Goal: Information Seeking & Learning: Learn about a topic

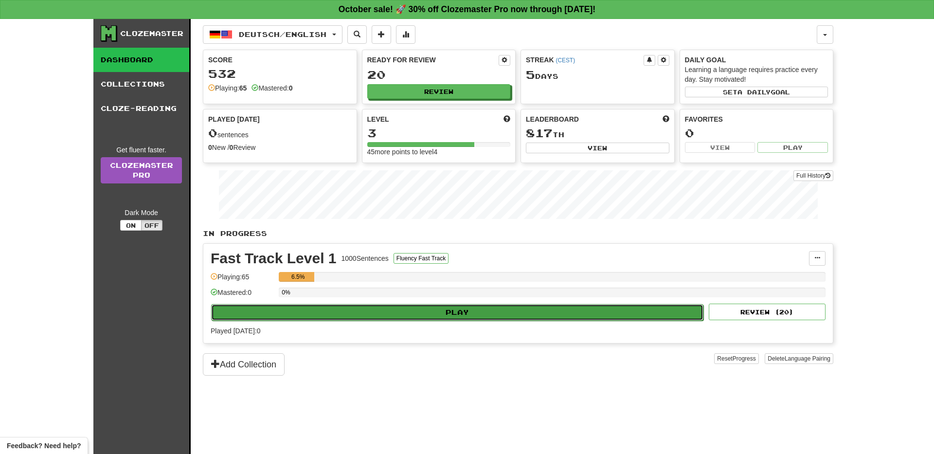
click at [541, 317] on button "Play" at bounding box center [457, 312] width 492 height 17
select select "**"
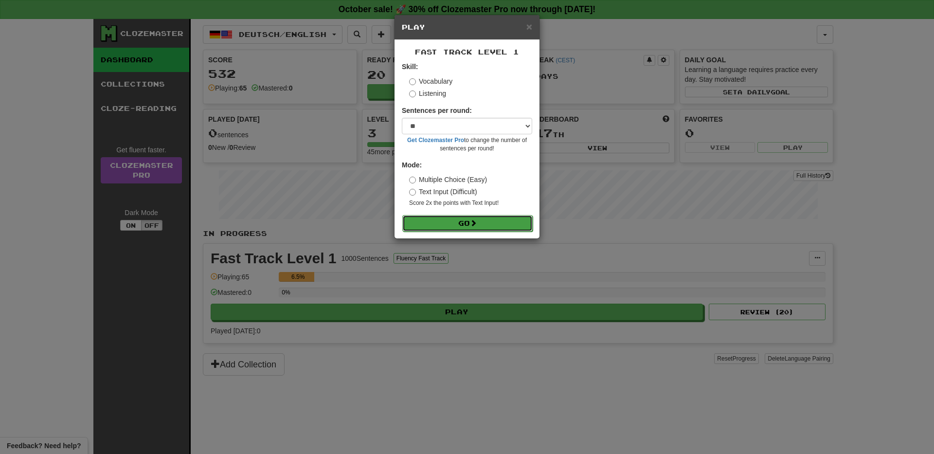
click at [494, 229] on button "Go" at bounding box center [467, 223] width 130 height 17
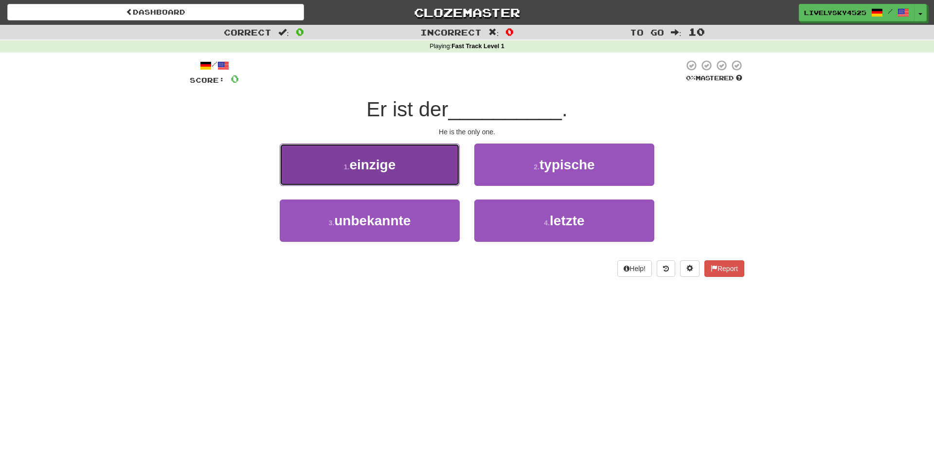
click at [390, 169] on span "einzige" at bounding box center [372, 164] width 46 height 15
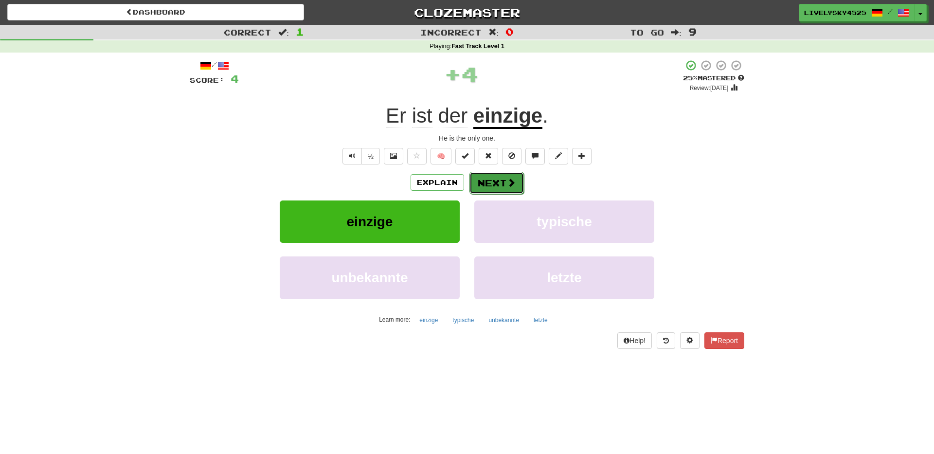
click at [504, 181] on button "Next" at bounding box center [496, 183] width 54 height 22
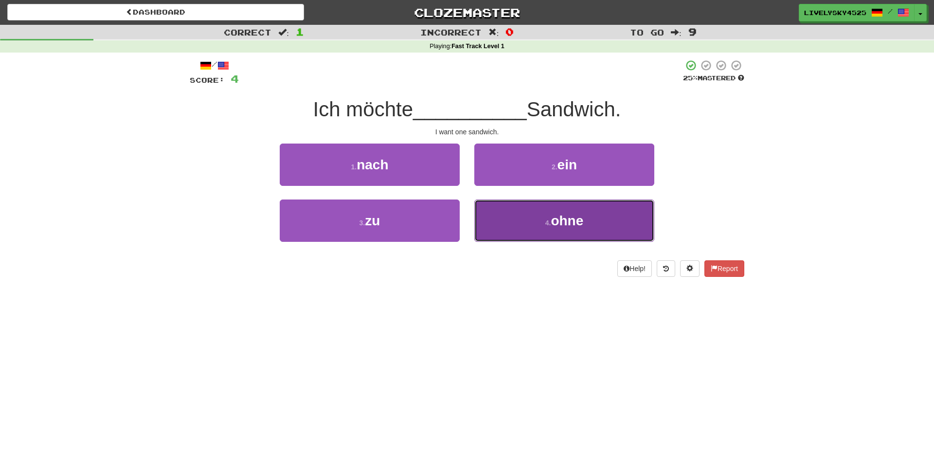
click at [524, 226] on button "4 . ohne" at bounding box center [564, 220] width 180 height 42
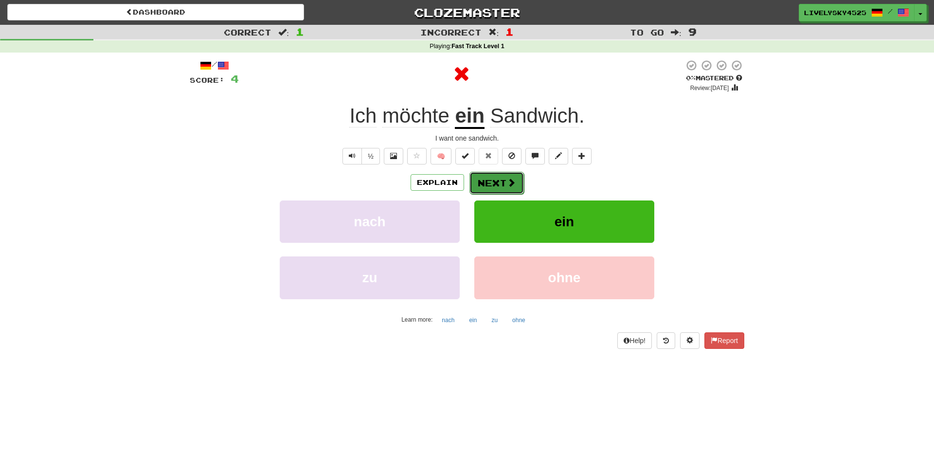
click at [500, 191] on button "Next" at bounding box center [496, 183] width 54 height 22
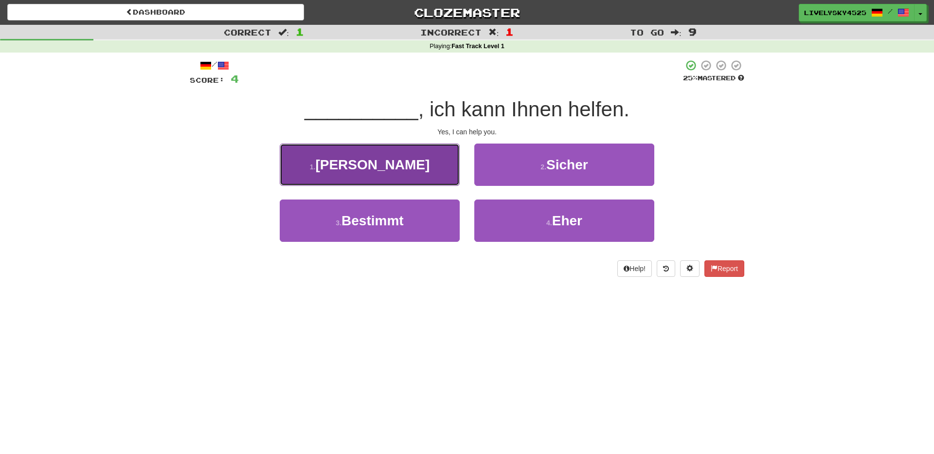
click at [424, 175] on button "1 . Ja" at bounding box center [370, 165] width 180 height 42
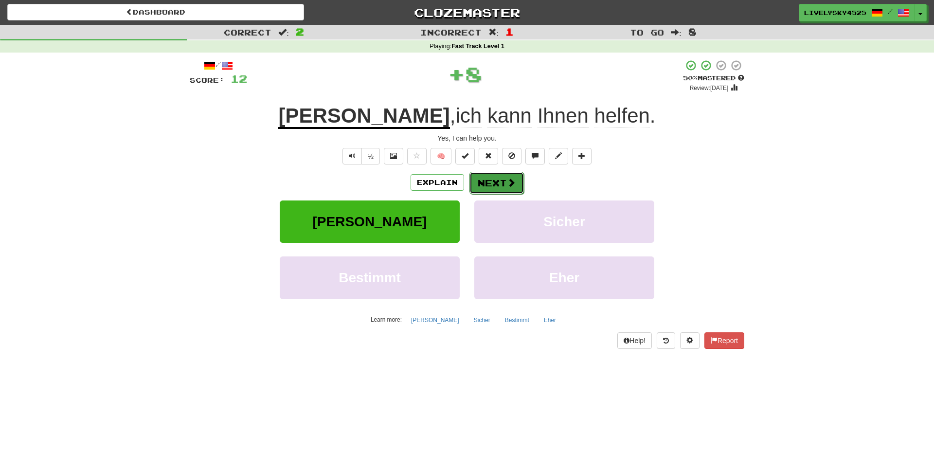
click at [516, 177] on button "Next" at bounding box center [496, 183] width 54 height 22
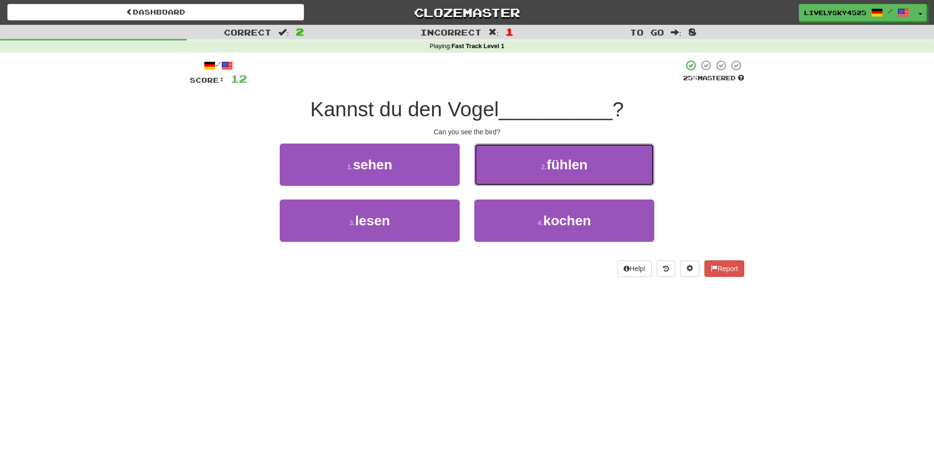
click at [516, 177] on button "2 . fühlen" at bounding box center [564, 165] width 180 height 42
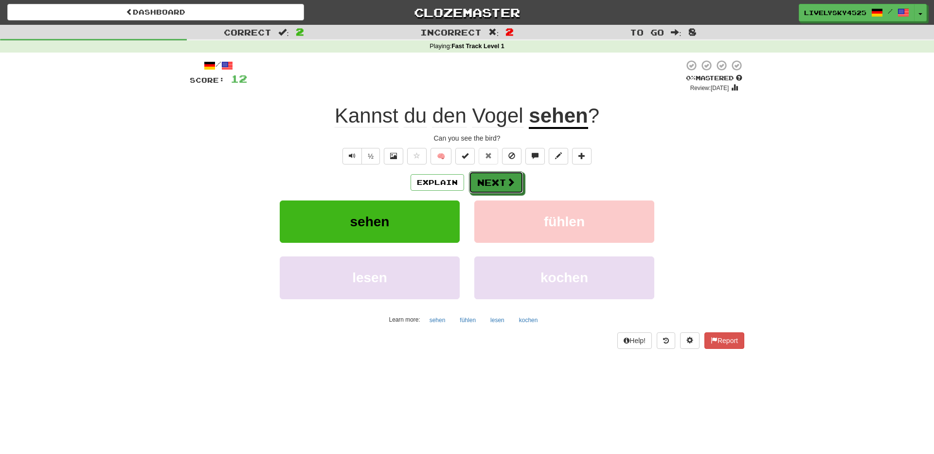
click at [516, 177] on button "Next" at bounding box center [496, 182] width 54 height 22
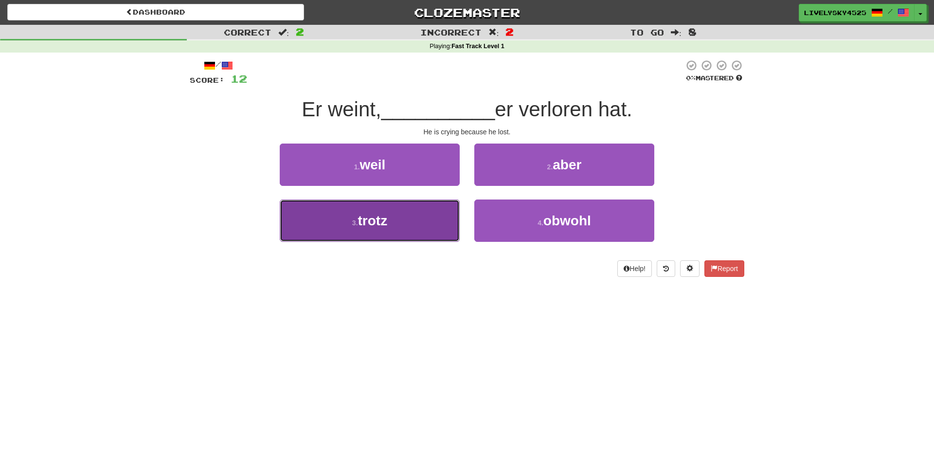
click at [404, 200] on button "3 . trotz" at bounding box center [370, 220] width 180 height 42
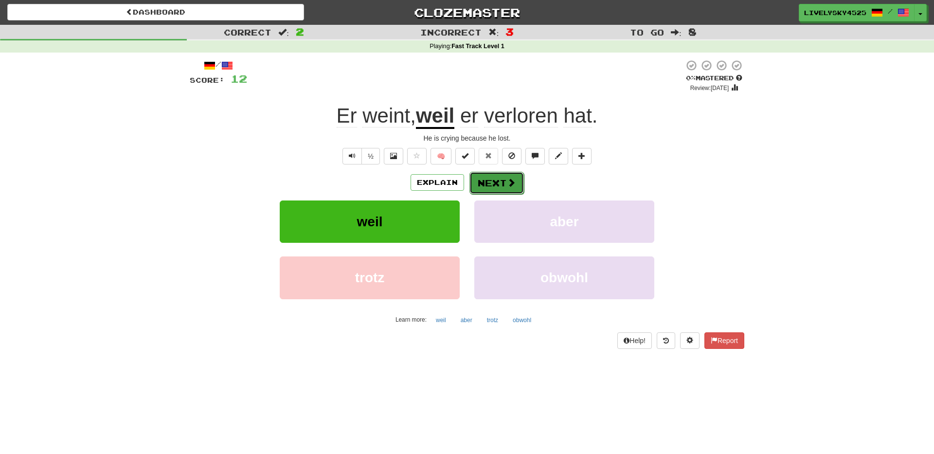
click at [486, 185] on button "Next" at bounding box center [496, 183] width 54 height 22
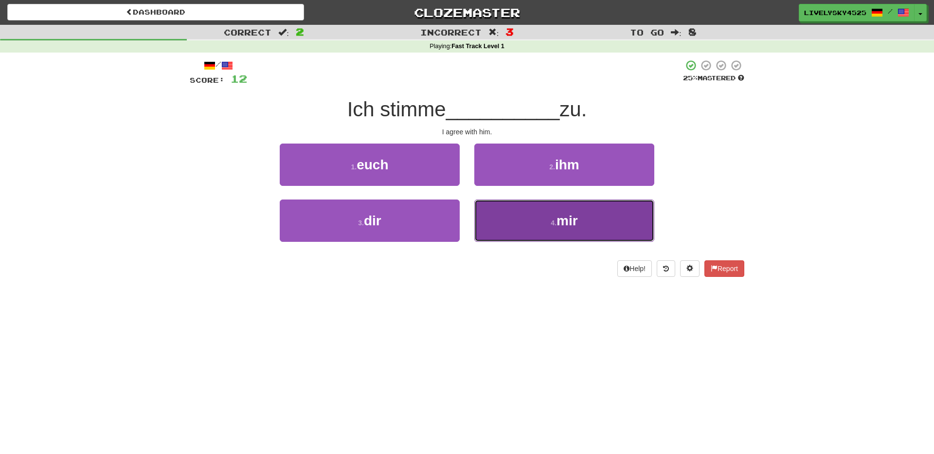
click at [517, 217] on button "4 . mir" at bounding box center [564, 220] width 180 height 42
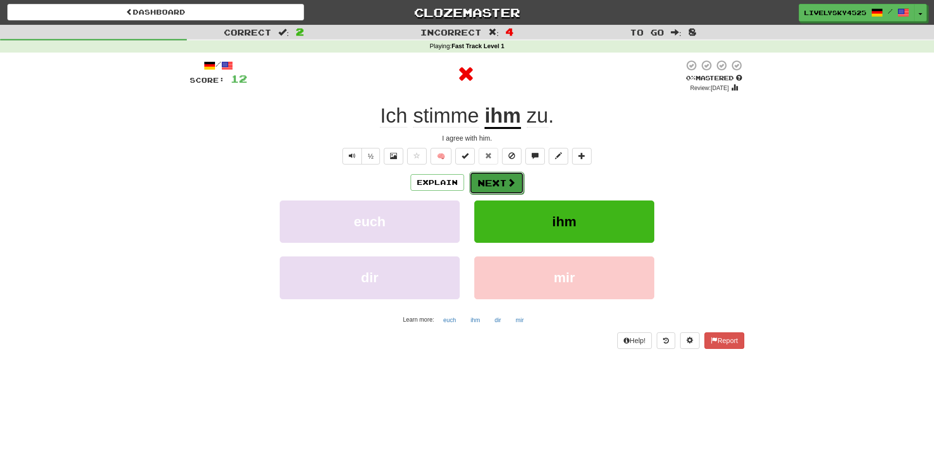
click at [484, 187] on button "Next" at bounding box center [496, 183] width 54 height 22
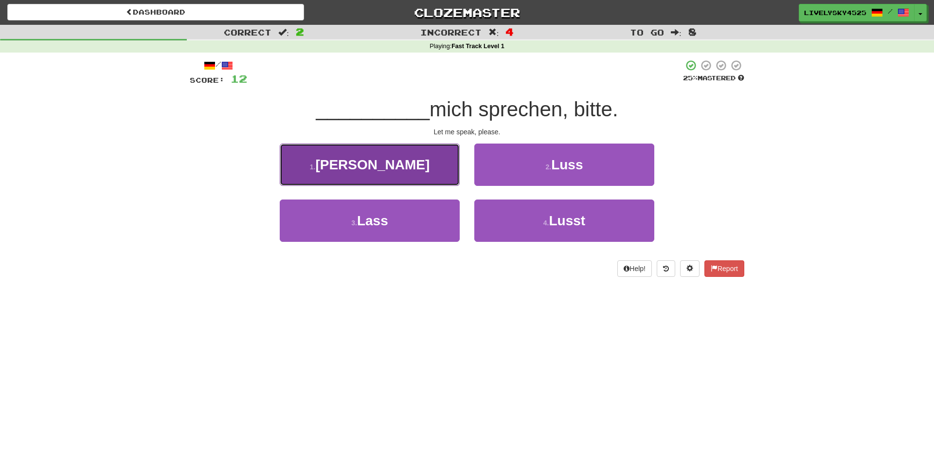
click at [419, 174] on button "1 . Liszt" at bounding box center [370, 165] width 180 height 42
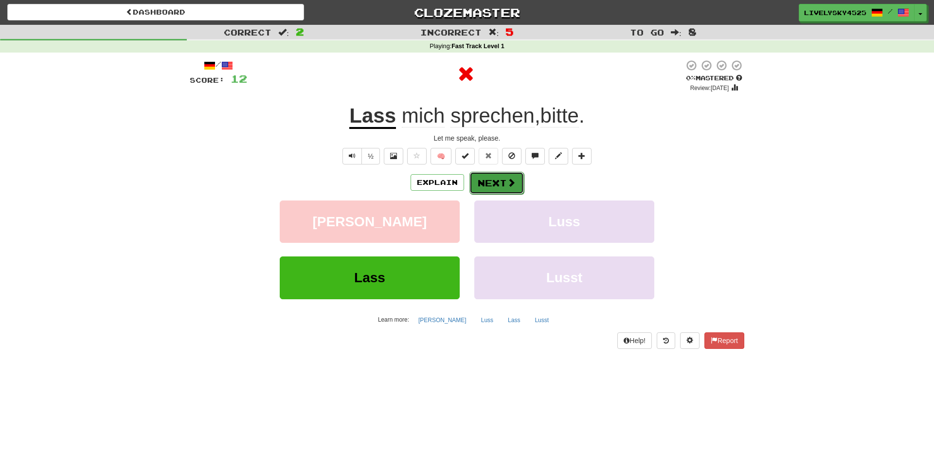
click at [496, 176] on button "Next" at bounding box center [496, 183] width 54 height 22
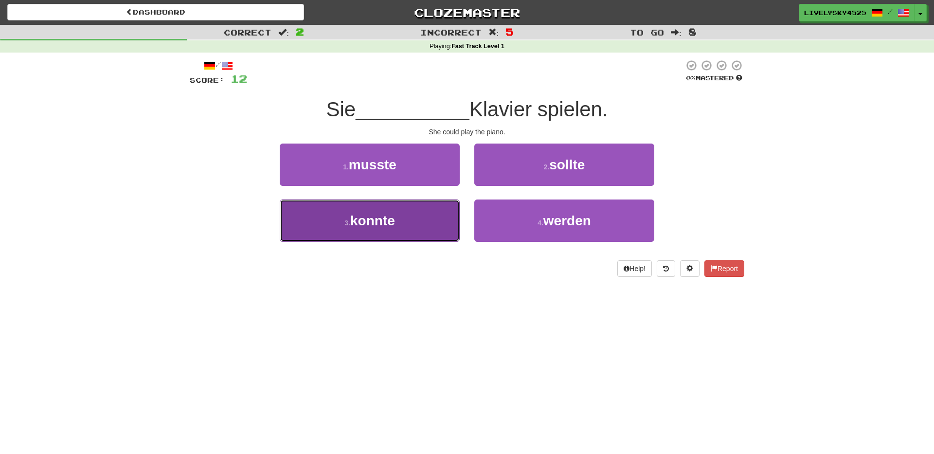
click at [390, 225] on span "konnte" at bounding box center [372, 220] width 45 height 15
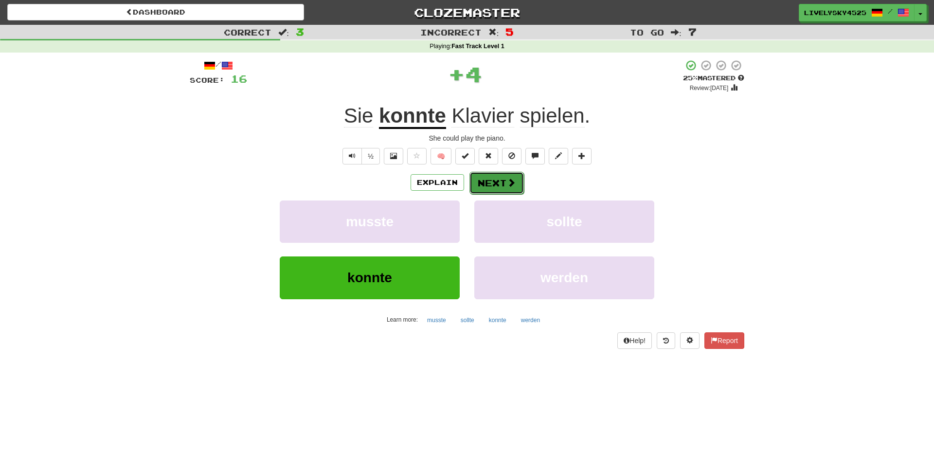
click at [495, 185] on button "Next" at bounding box center [496, 183] width 54 height 22
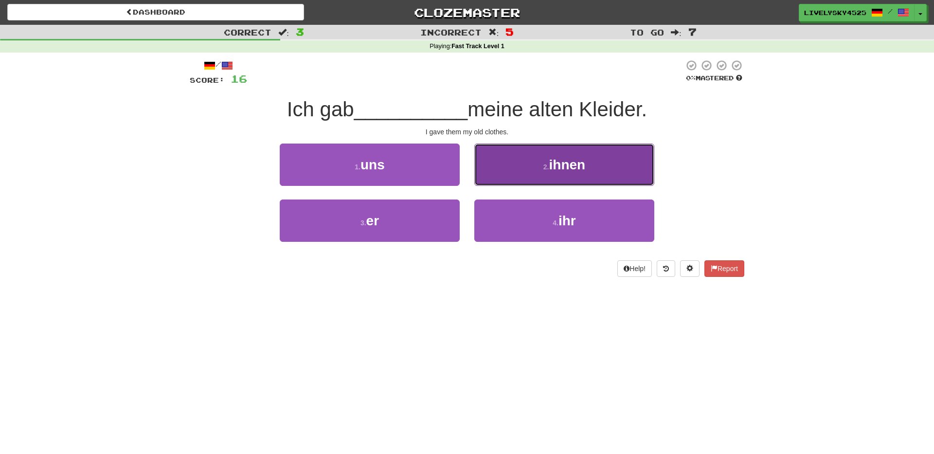
click at [556, 172] on span "ihnen" at bounding box center [567, 164] width 36 height 15
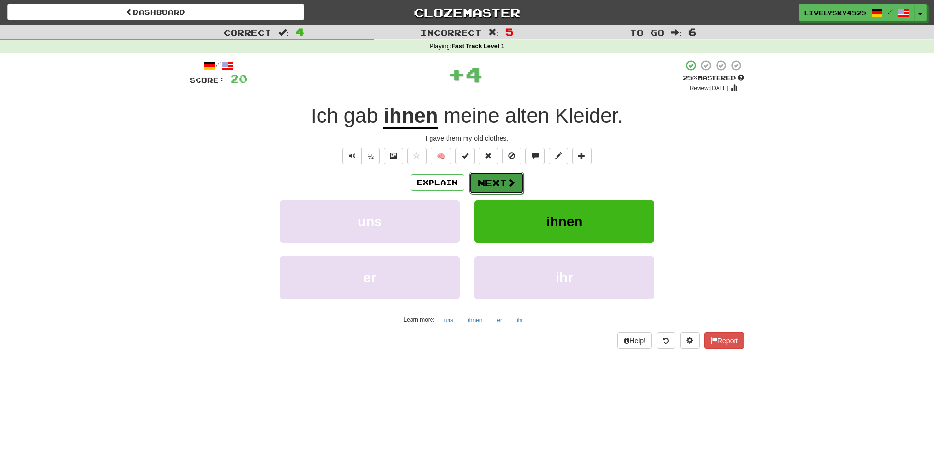
click at [486, 183] on button "Next" at bounding box center [496, 183] width 54 height 22
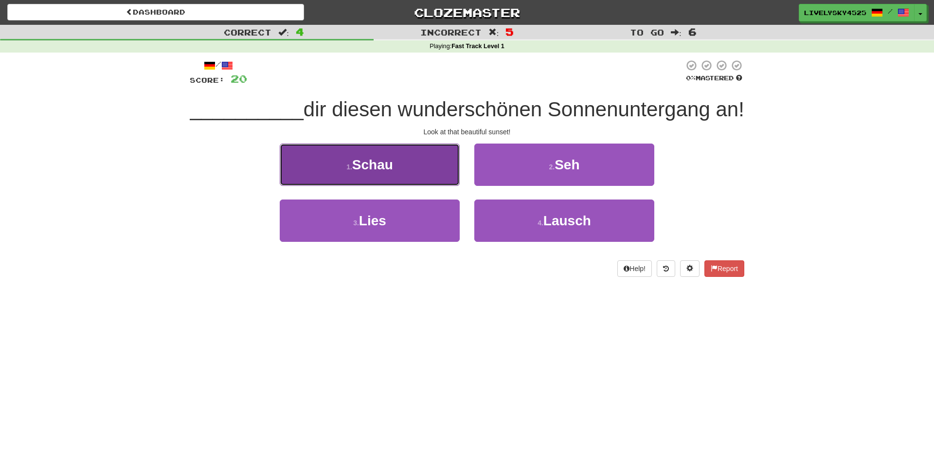
click at [382, 172] on span "Schau" at bounding box center [372, 164] width 41 height 15
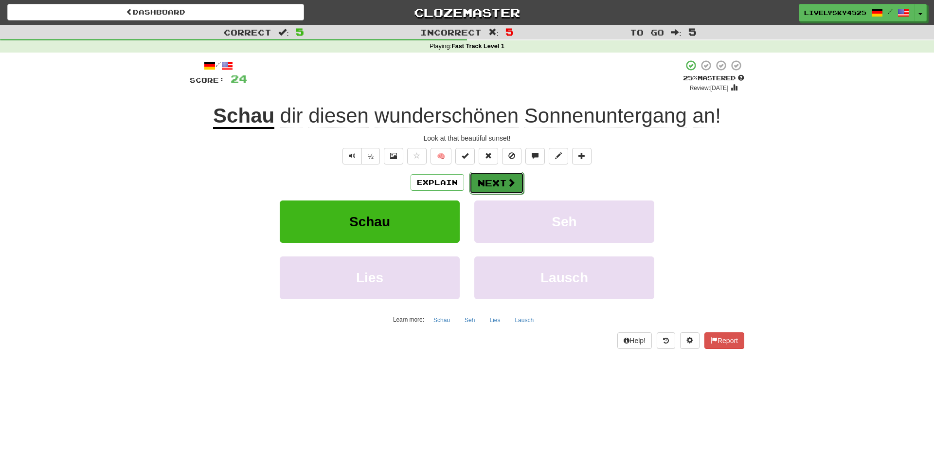
click at [481, 186] on button "Next" at bounding box center [496, 183] width 54 height 22
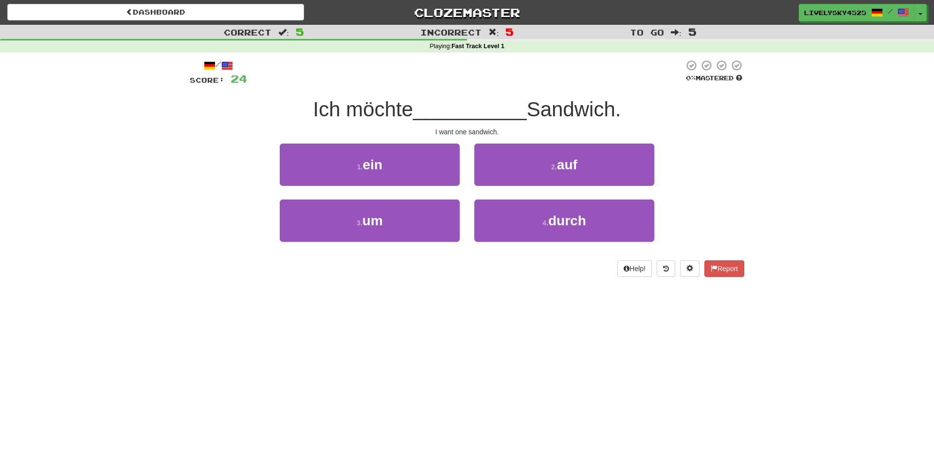
click at [373, 186] on div "1 . ein" at bounding box center [369, 172] width 195 height 56
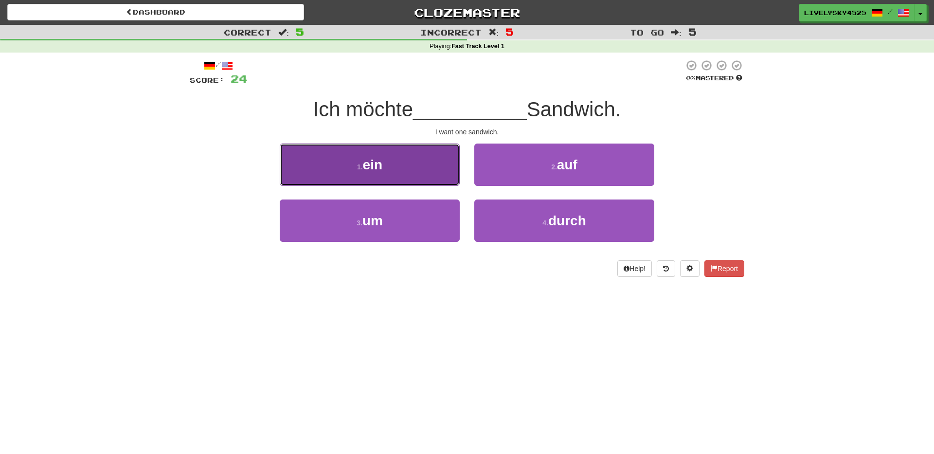
click at [385, 178] on button "1 . ein" at bounding box center [370, 165] width 180 height 42
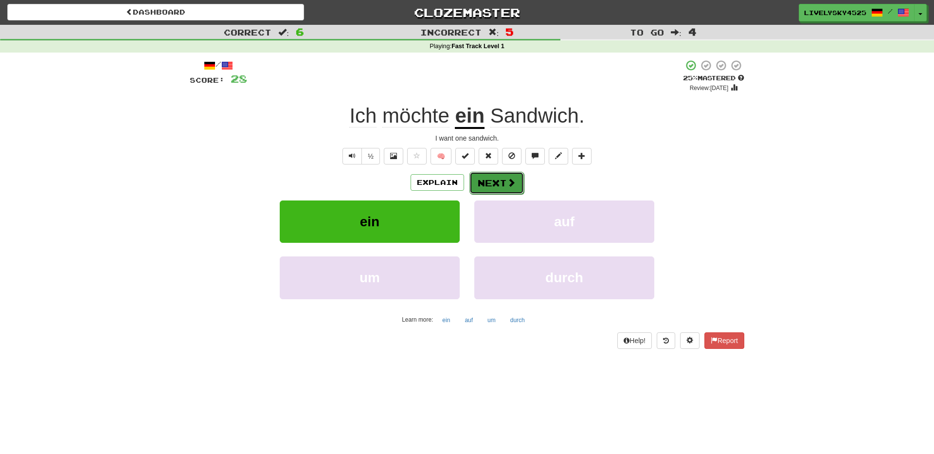
click at [475, 179] on button "Next" at bounding box center [496, 183] width 54 height 22
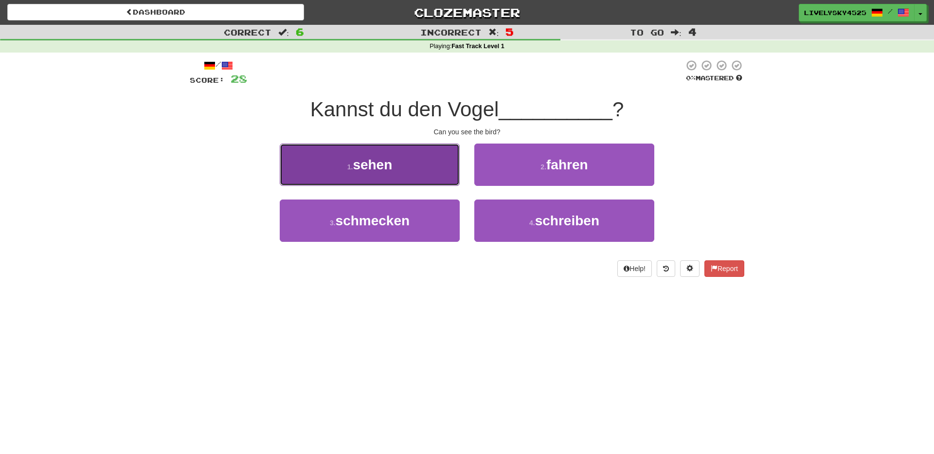
click at [353, 171] on small "1 ." at bounding box center [350, 167] width 6 height 8
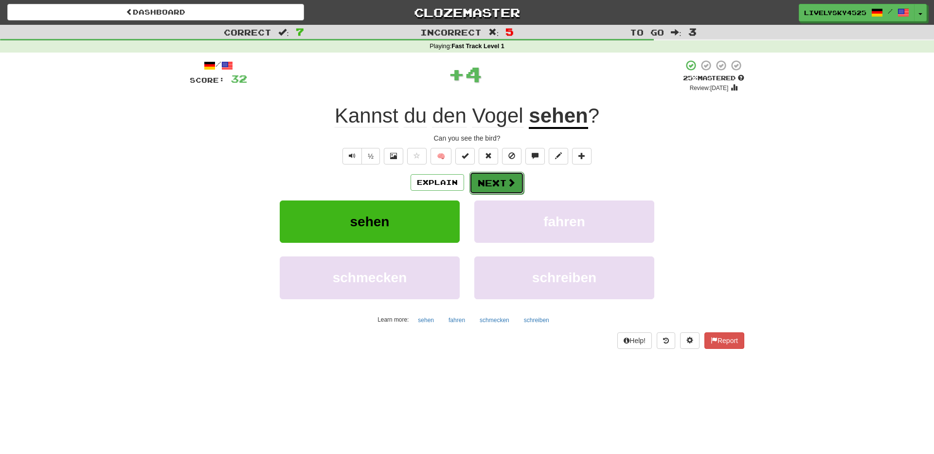
click at [488, 181] on button "Next" at bounding box center [496, 183] width 54 height 22
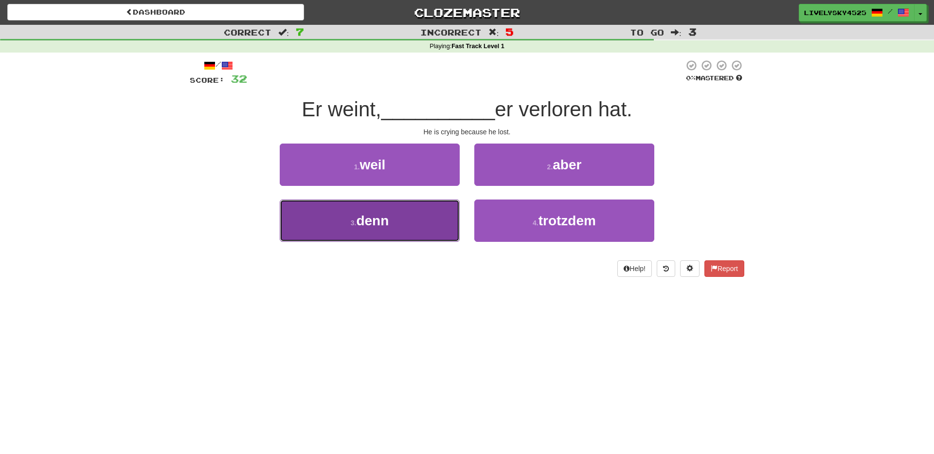
click at [371, 233] on button "3 . denn" at bounding box center [370, 220] width 180 height 42
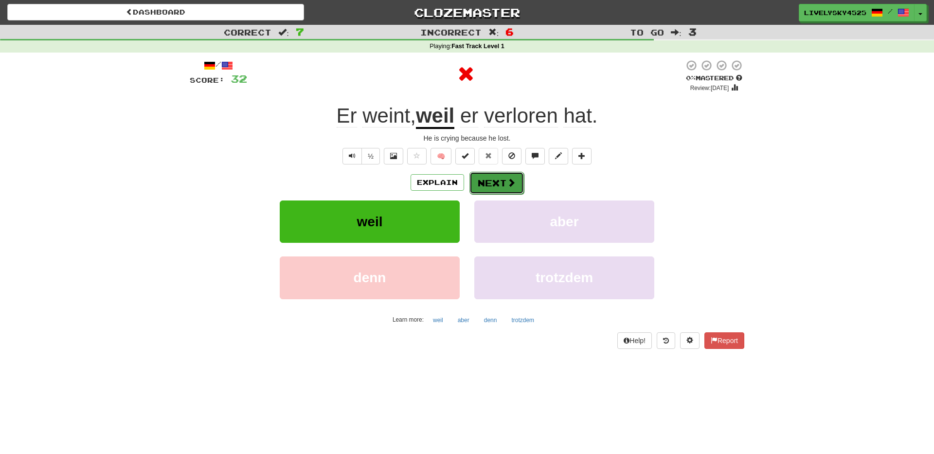
click at [492, 182] on button "Next" at bounding box center [496, 183] width 54 height 22
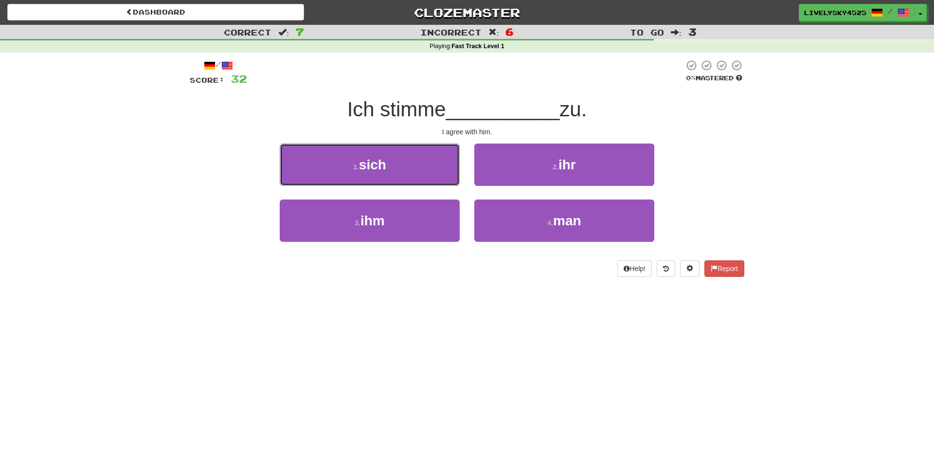
click at [406, 144] on button "1 . sich" at bounding box center [370, 165] width 180 height 42
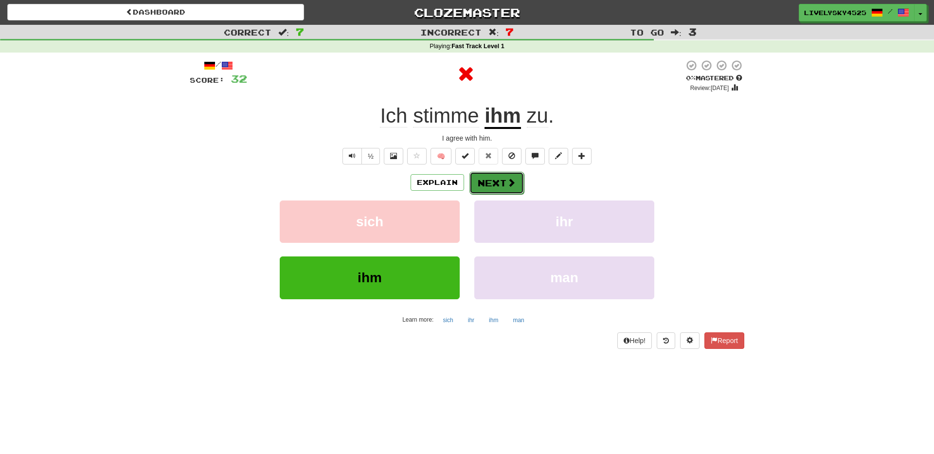
click at [498, 180] on button "Next" at bounding box center [496, 183] width 54 height 22
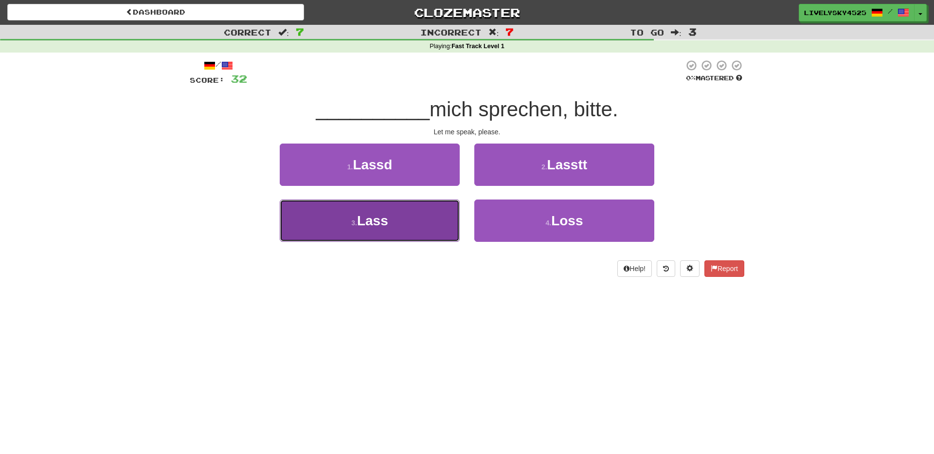
click at [381, 232] on button "3 . Lass" at bounding box center [370, 220] width 180 height 42
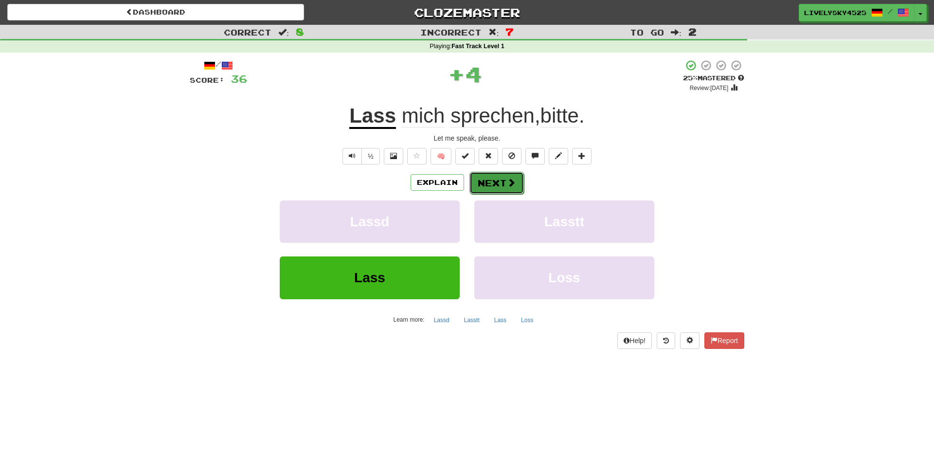
click at [489, 183] on button "Next" at bounding box center [496, 183] width 54 height 22
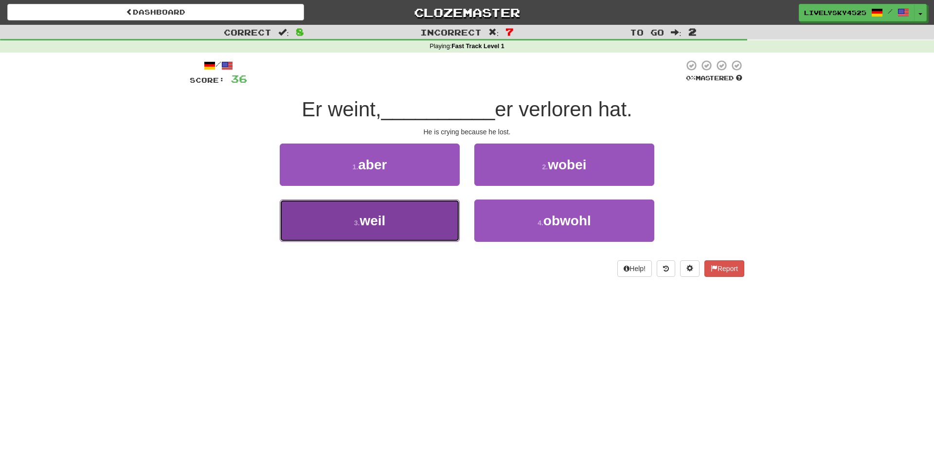
click at [418, 216] on button "3 . weil" at bounding box center [370, 220] width 180 height 42
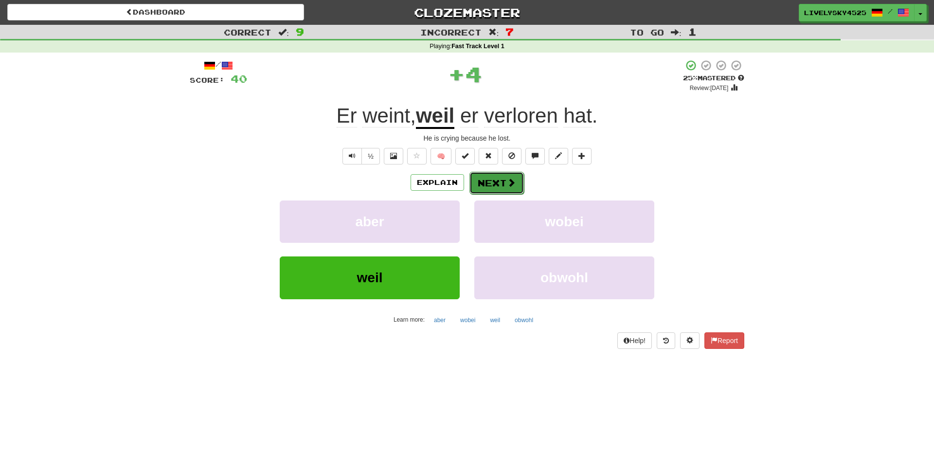
click at [502, 181] on button "Next" at bounding box center [496, 183] width 54 height 22
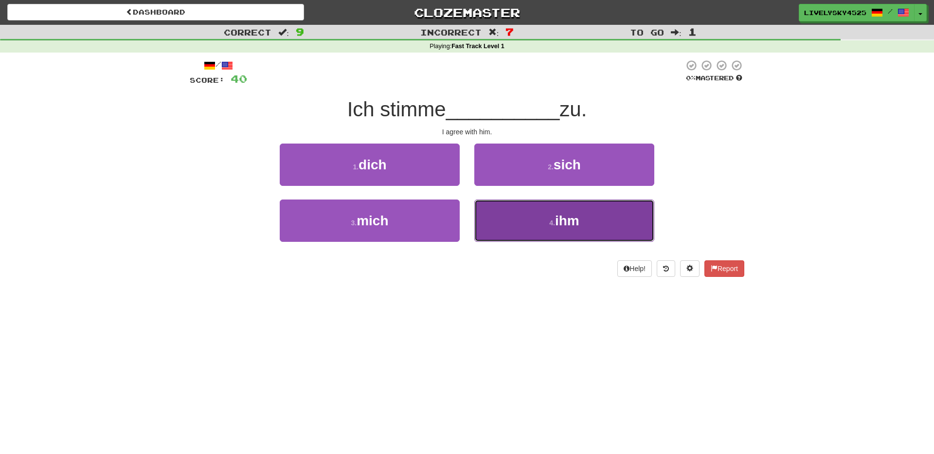
click at [516, 214] on button "4 . ihm" at bounding box center [564, 220] width 180 height 42
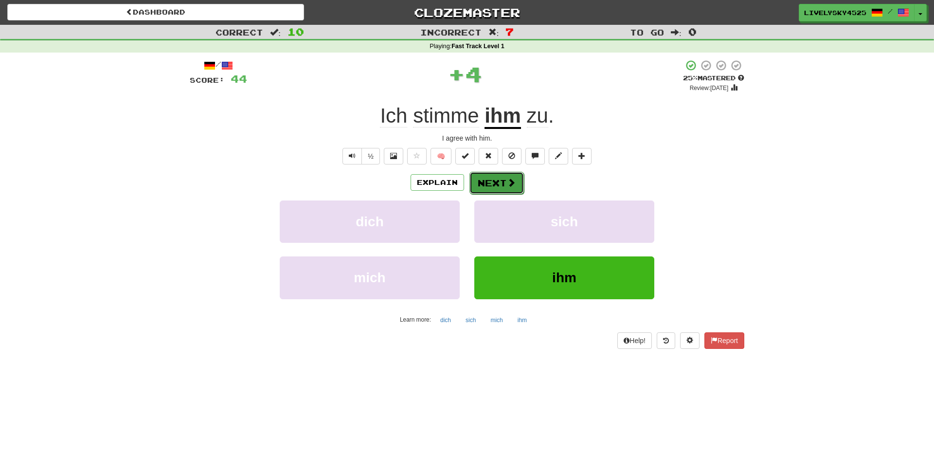
click at [510, 183] on span at bounding box center [511, 182] width 9 height 9
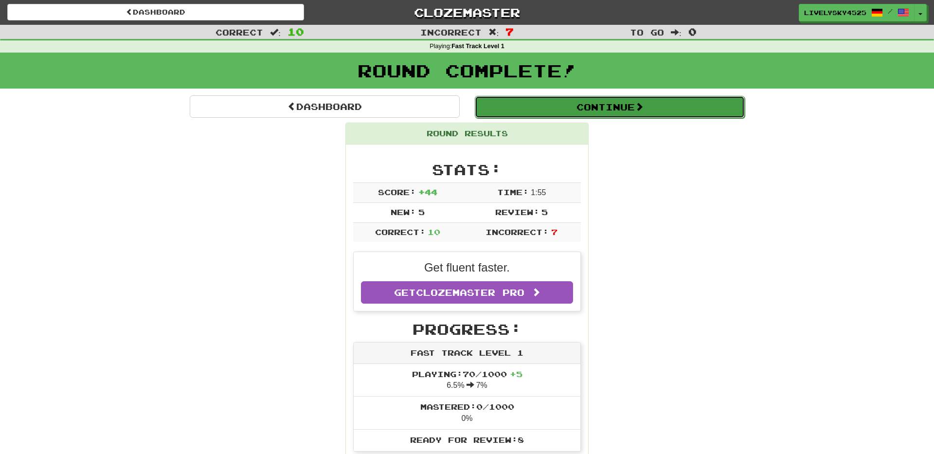
click at [662, 104] on button "Continue" at bounding box center [610, 107] width 270 height 22
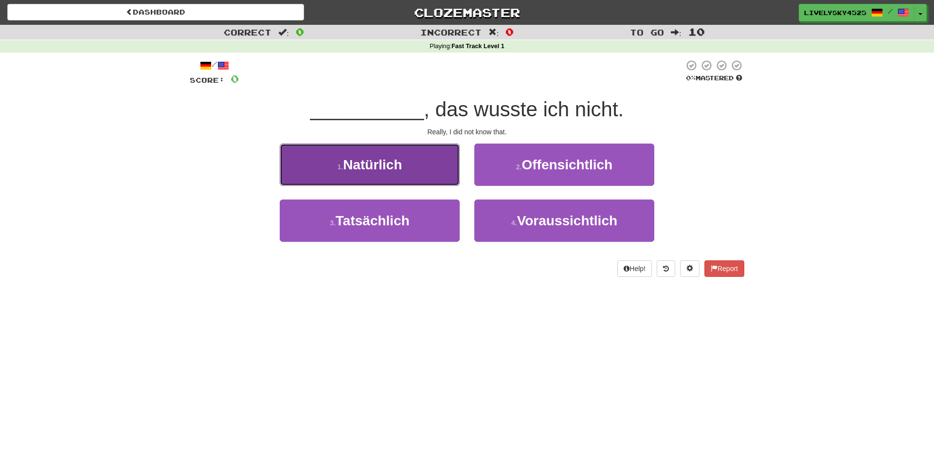
click at [368, 172] on span "Natürlich" at bounding box center [372, 164] width 59 height 15
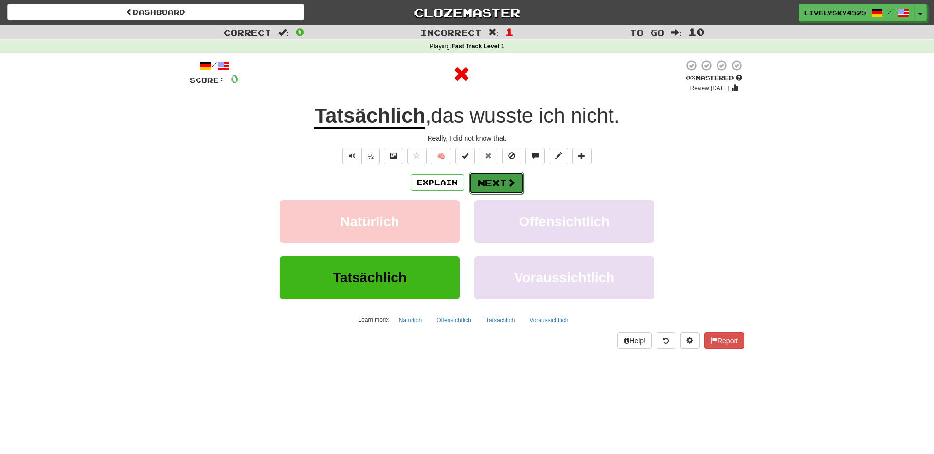
click at [487, 183] on button "Next" at bounding box center [496, 183] width 54 height 22
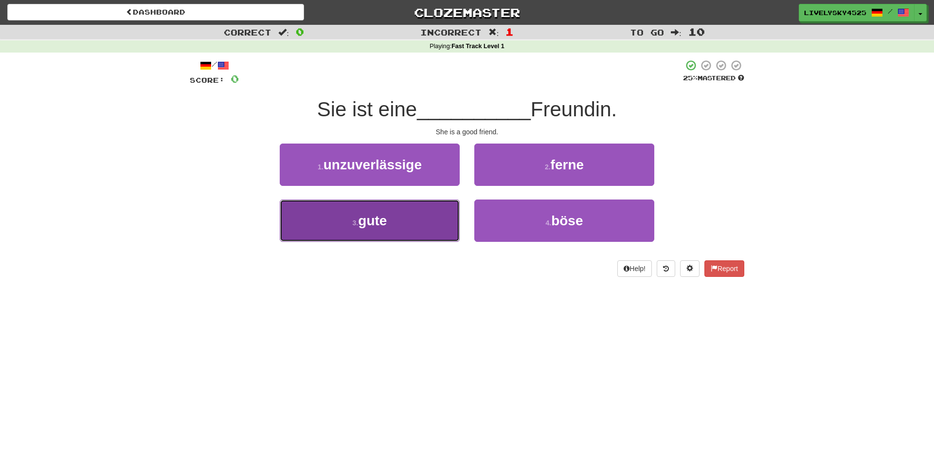
click at [432, 208] on button "3 . gute" at bounding box center [370, 220] width 180 height 42
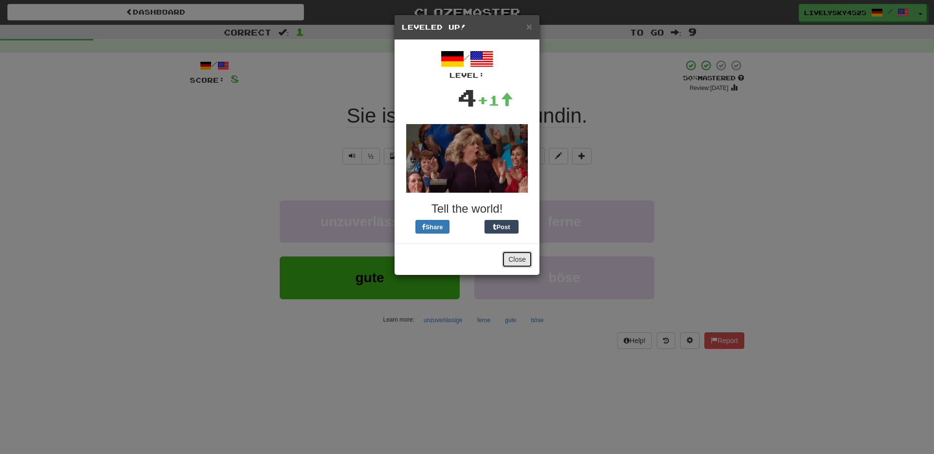
click at [515, 256] on button "Close" at bounding box center [517, 259] width 30 height 17
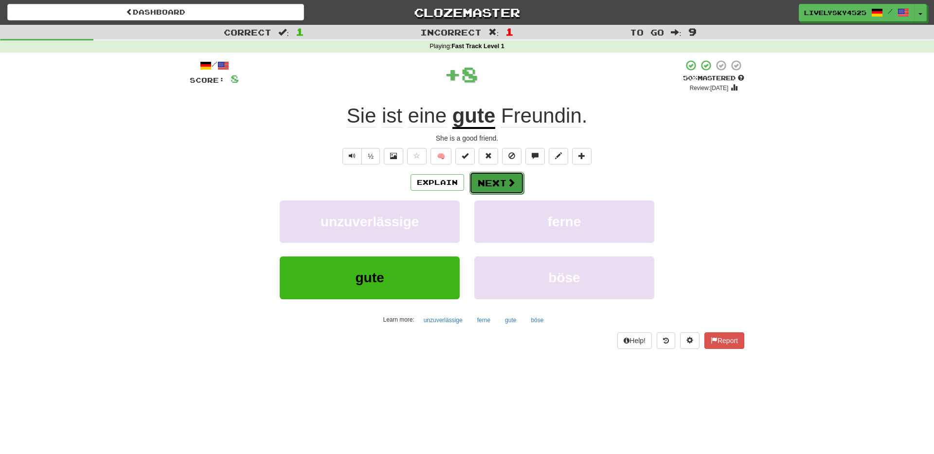
click at [501, 191] on button "Next" at bounding box center [496, 183] width 54 height 22
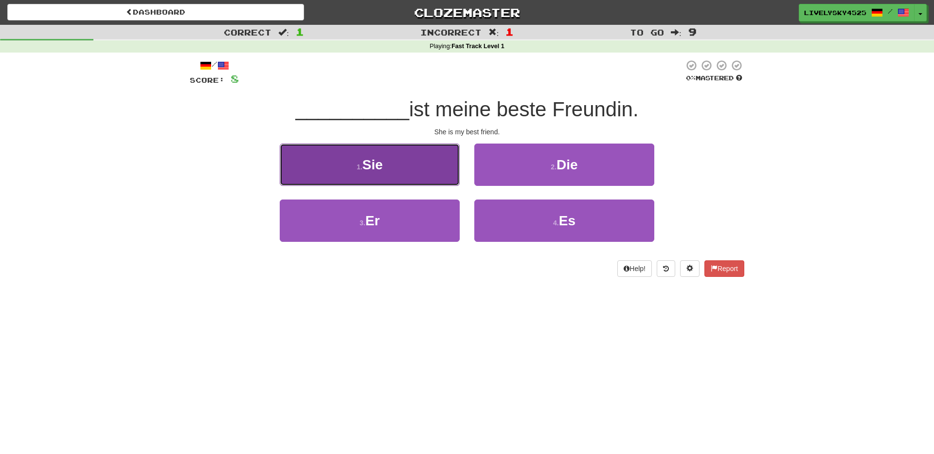
click at [423, 181] on button "1 . Sie" at bounding box center [370, 165] width 180 height 42
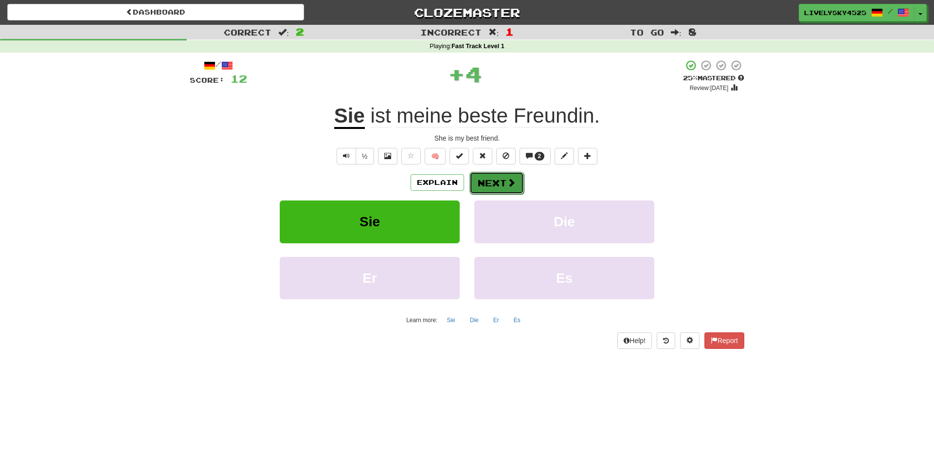
click at [489, 184] on button "Next" at bounding box center [496, 183] width 54 height 22
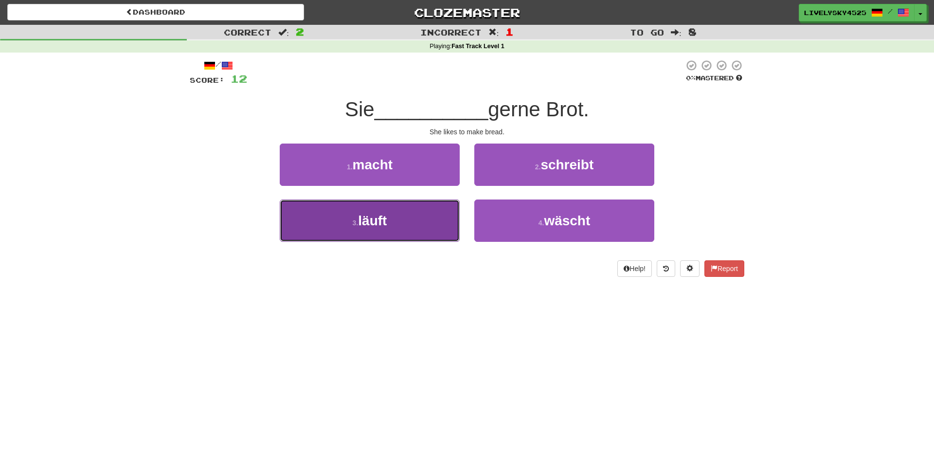
click at [399, 229] on button "3 . läuft" at bounding box center [370, 220] width 180 height 42
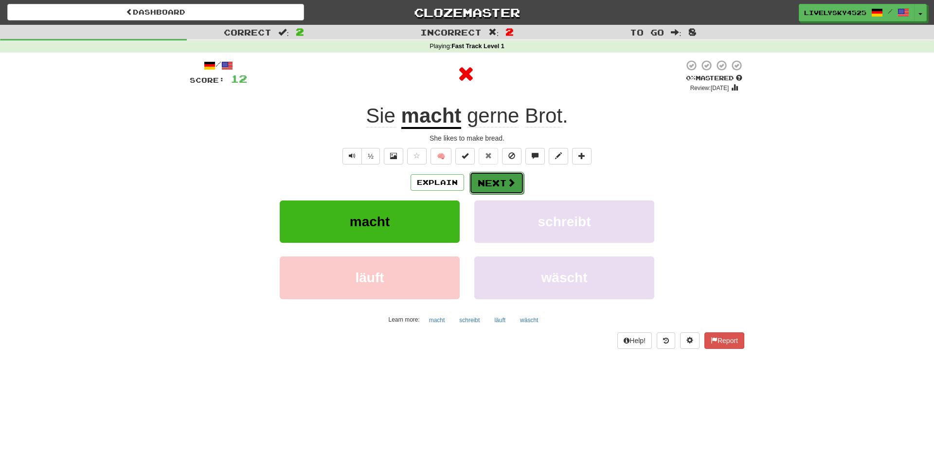
click at [506, 183] on button "Next" at bounding box center [496, 183] width 54 height 22
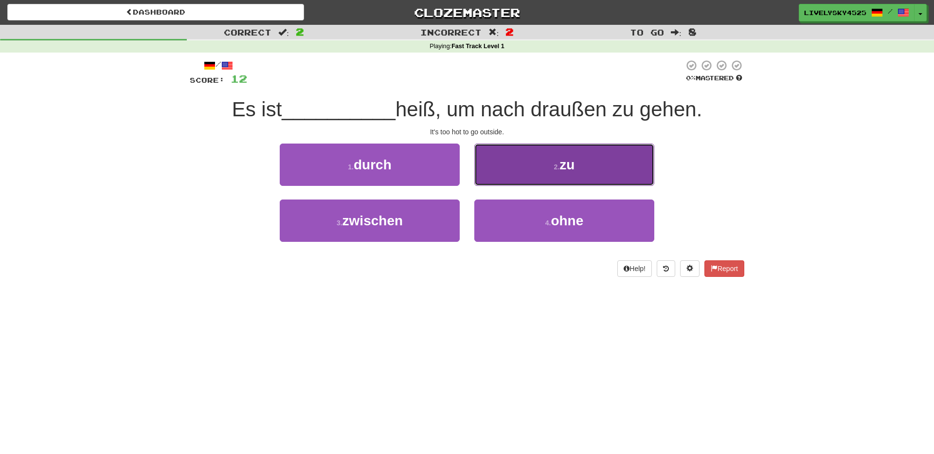
click at [547, 178] on button "2 . zu" at bounding box center [564, 165] width 180 height 42
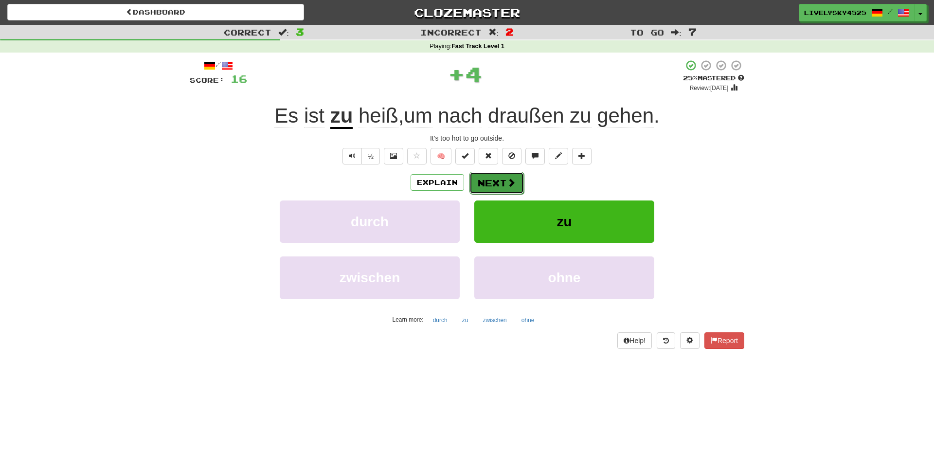
click at [502, 181] on button "Next" at bounding box center [496, 183] width 54 height 22
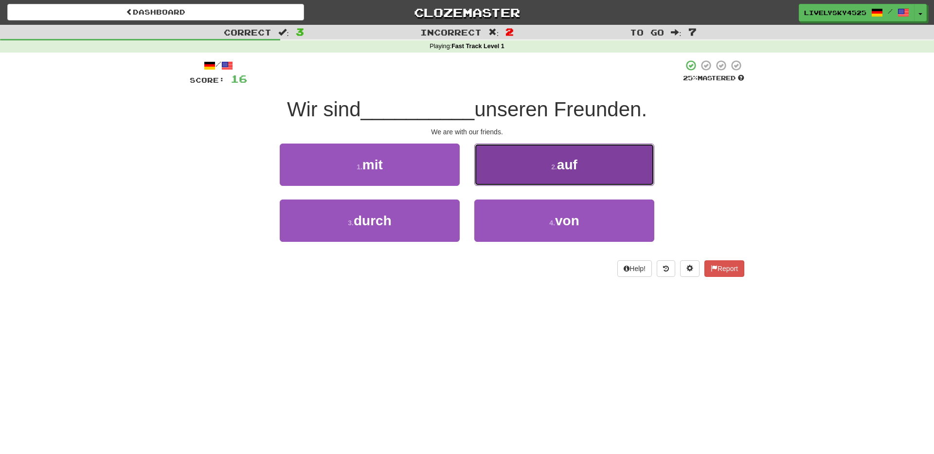
click at [519, 179] on button "2 . auf" at bounding box center [564, 165] width 180 height 42
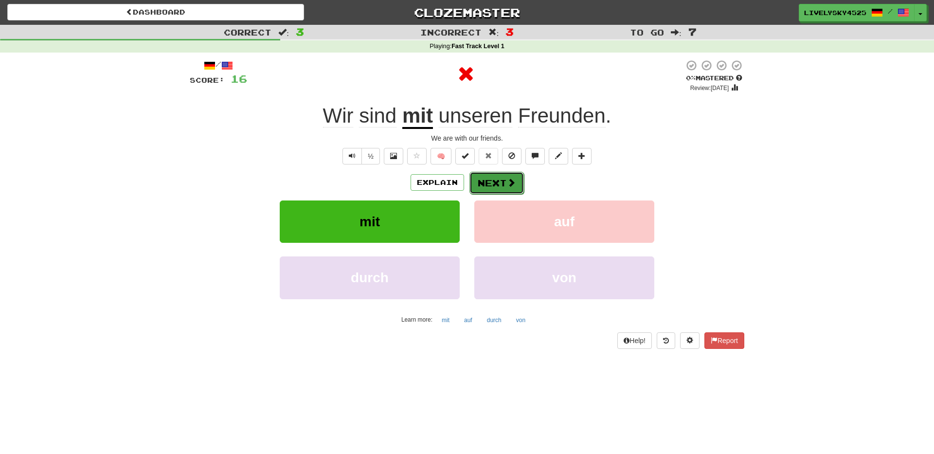
click at [495, 183] on button "Next" at bounding box center [496, 183] width 54 height 22
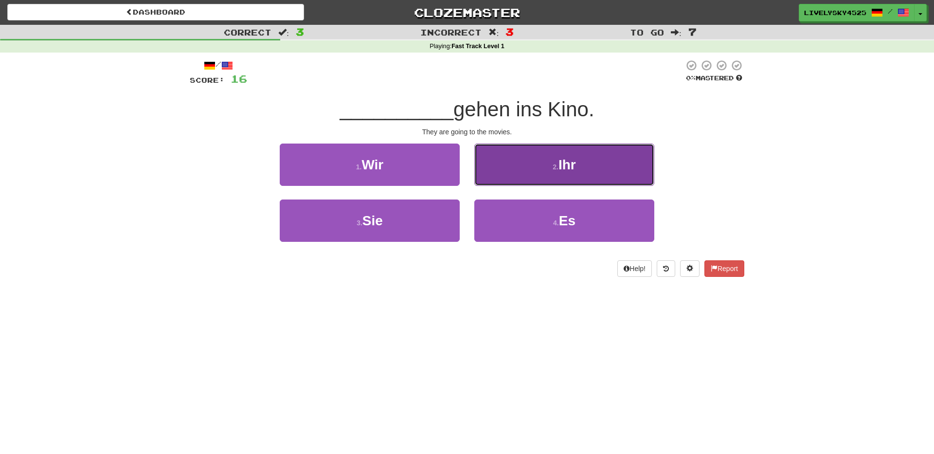
click at [532, 173] on button "2 . Ihr" at bounding box center [564, 165] width 180 height 42
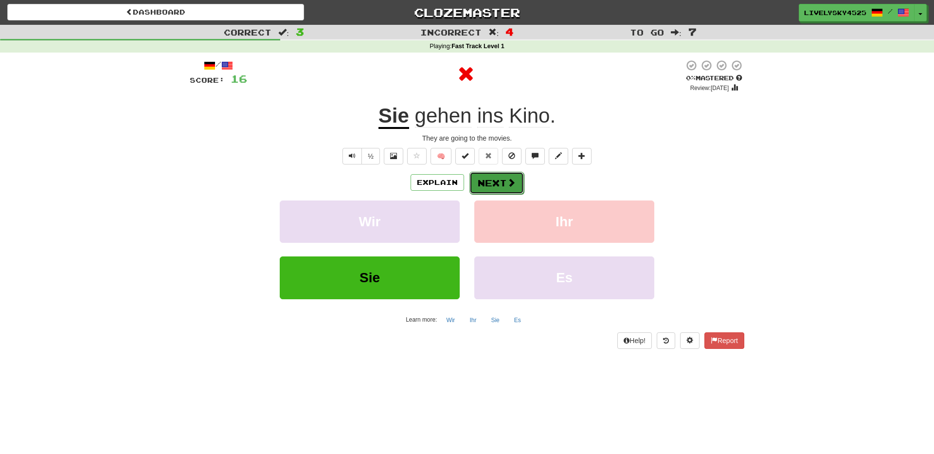
click at [497, 186] on button "Next" at bounding box center [496, 183] width 54 height 22
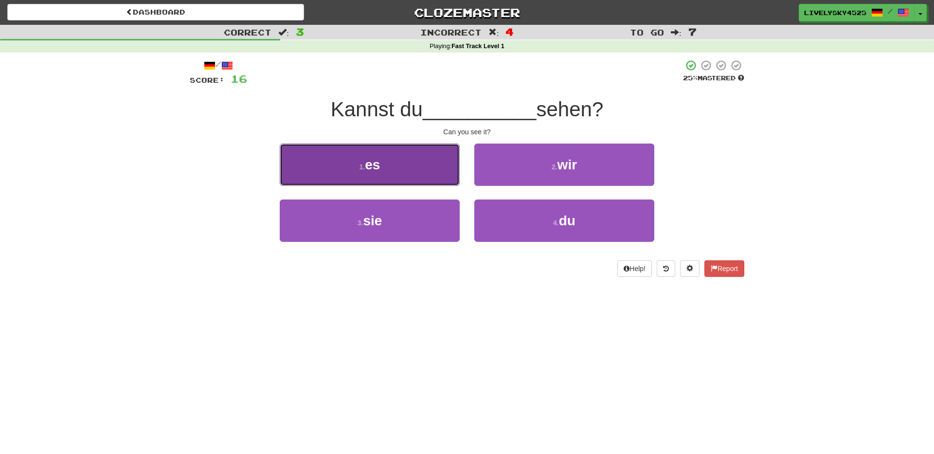
click at [352, 174] on button "1 . es" at bounding box center [370, 165] width 180 height 42
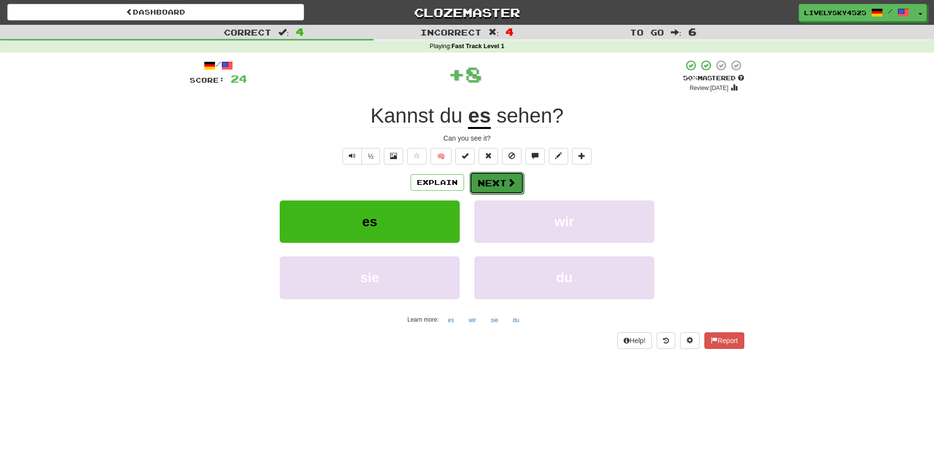
click at [484, 183] on button "Next" at bounding box center [496, 183] width 54 height 22
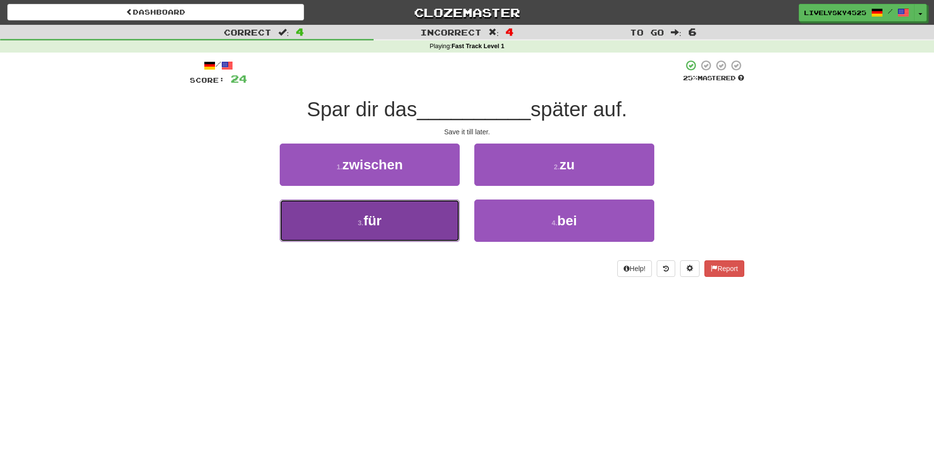
click at [403, 216] on button "3 . für" at bounding box center [370, 220] width 180 height 42
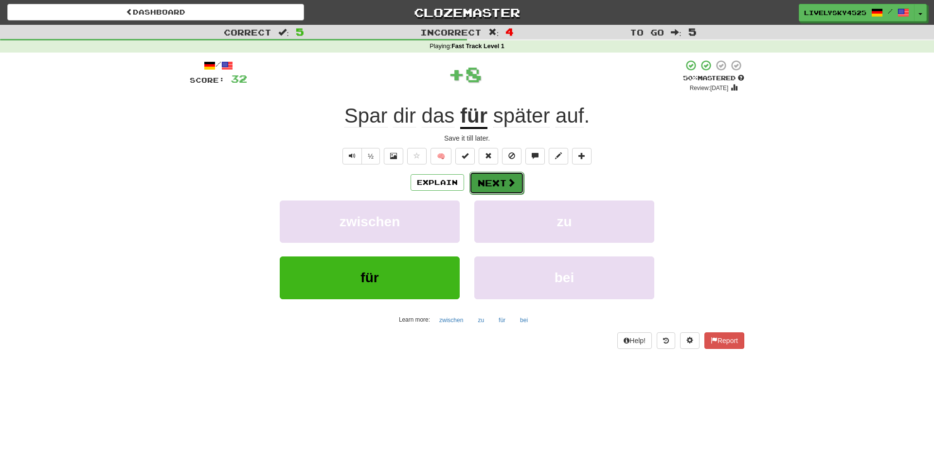
click at [493, 179] on button "Next" at bounding box center [496, 183] width 54 height 22
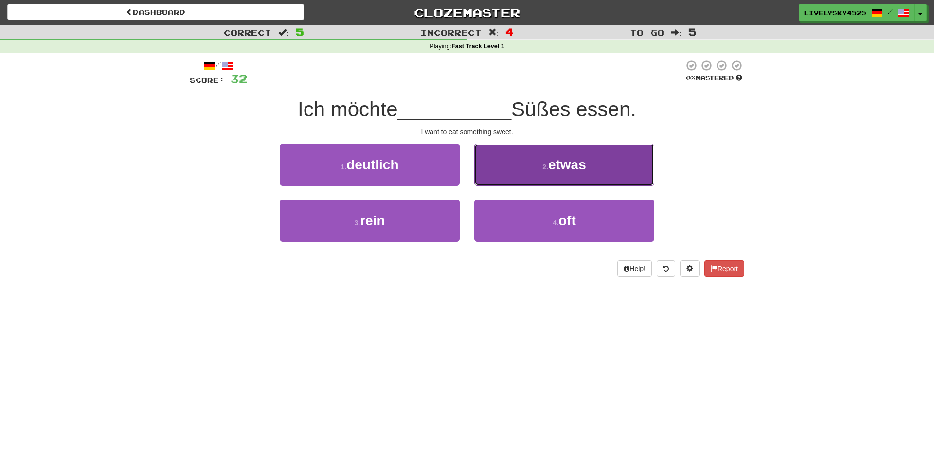
click at [506, 174] on button "2 . etwas" at bounding box center [564, 165] width 180 height 42
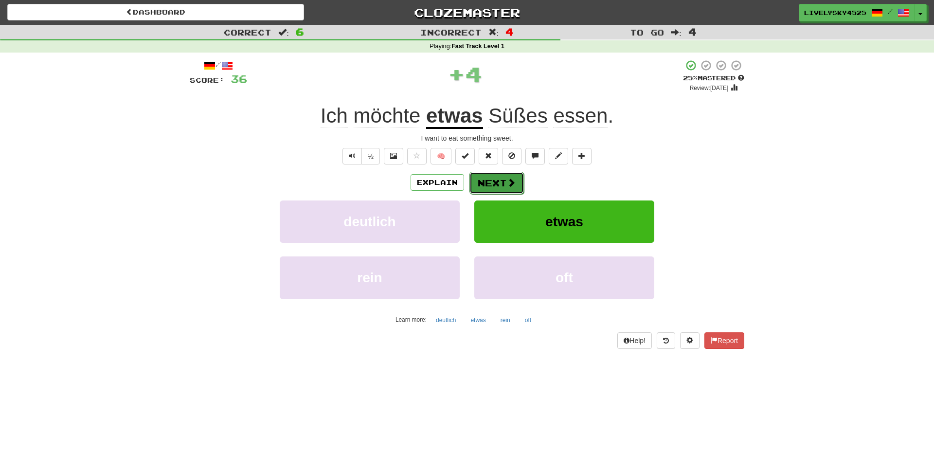
click at [492, 180] on button "Next" at bounding box center [496, 183] width 54 height 22
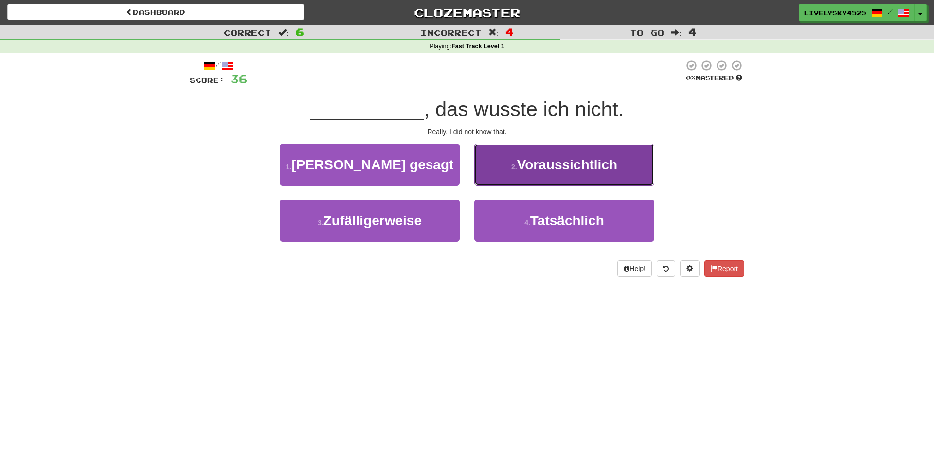
click at [552, 163] on span "Voraussichtlich" at bounding box center [567, 164] width 100 height 15
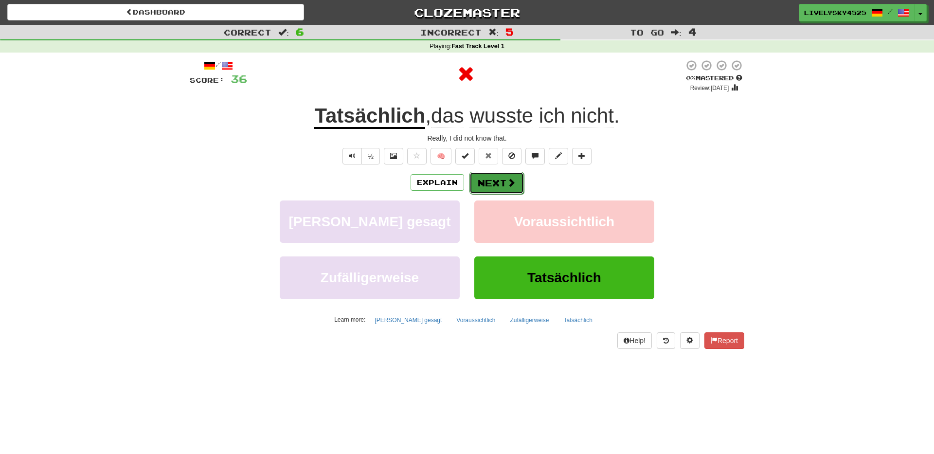
click at [492, 179] on button "Next" at bounding box center [496, 183] width 54 height 22
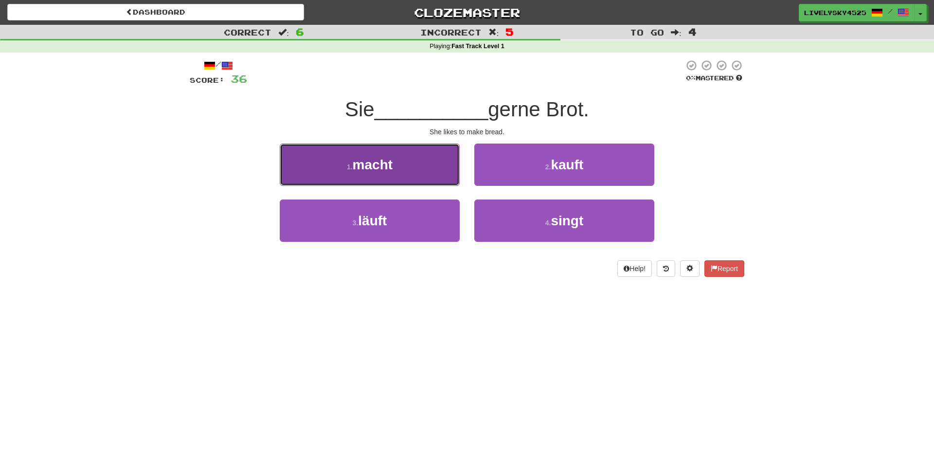
click at [399, 177] on button "1 . macht" at bounding box center [370, 165] width 180 height 42
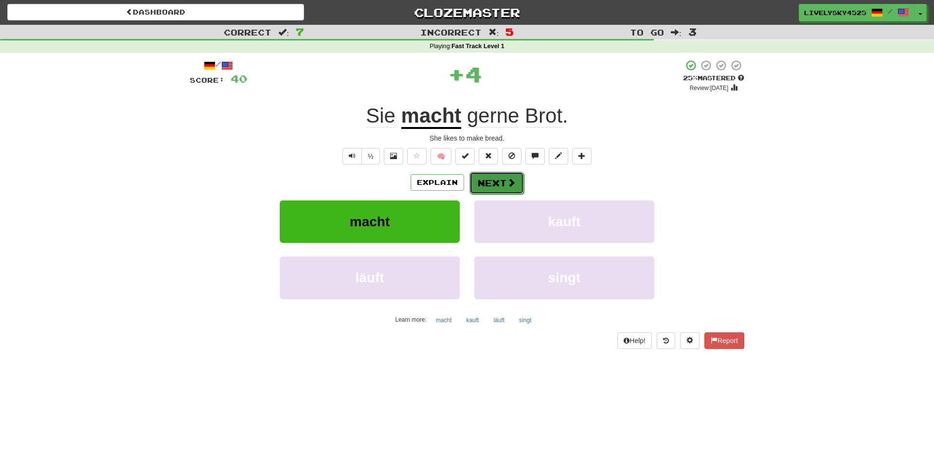
click at [504, 180] on button "Next" at bounding box center [496, 183] width 54 height 22
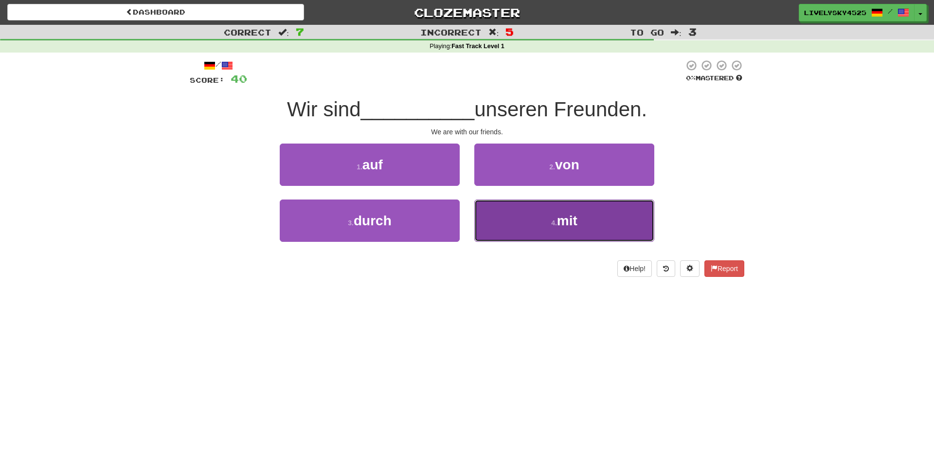
click at [509, 206] on button "4 . mit" at bounding box center [564, 220] width 180 height 42
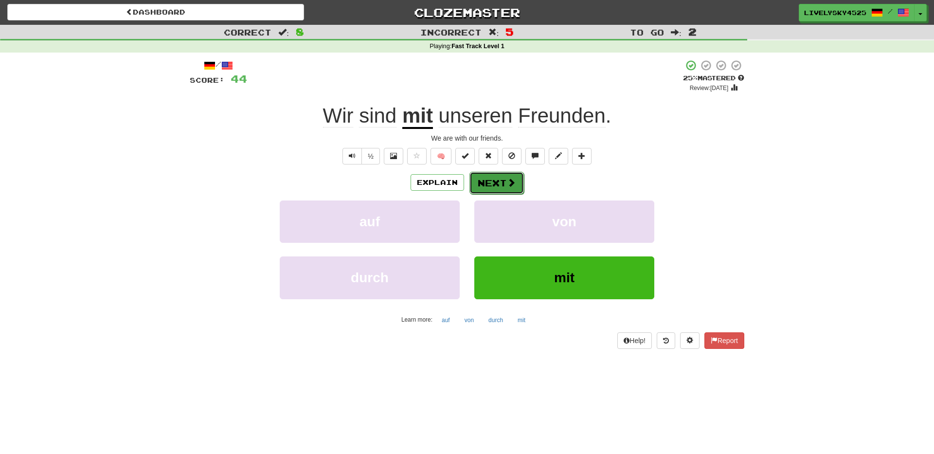
click at [504, 182] on button "Next" at bounding box center [496, 183] width 54 height 22
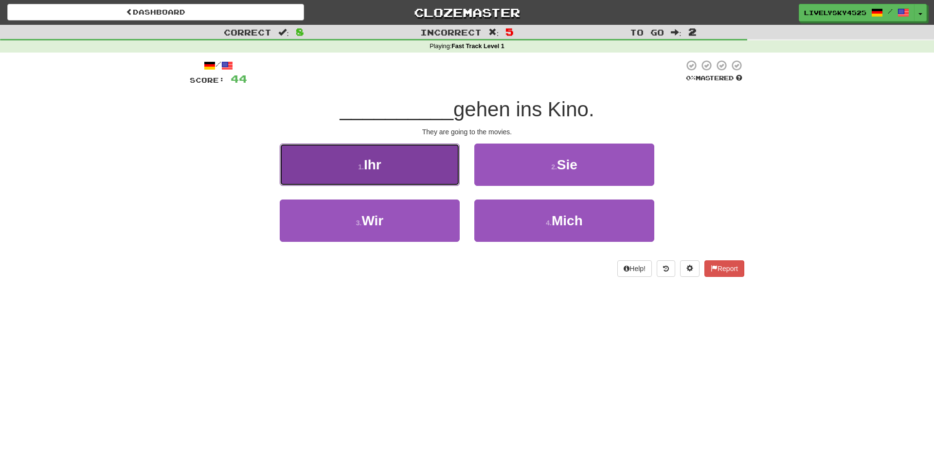
click at [420, 180] on button "1 . Ihr" at bounding box center [370, 165] width 180 height 42
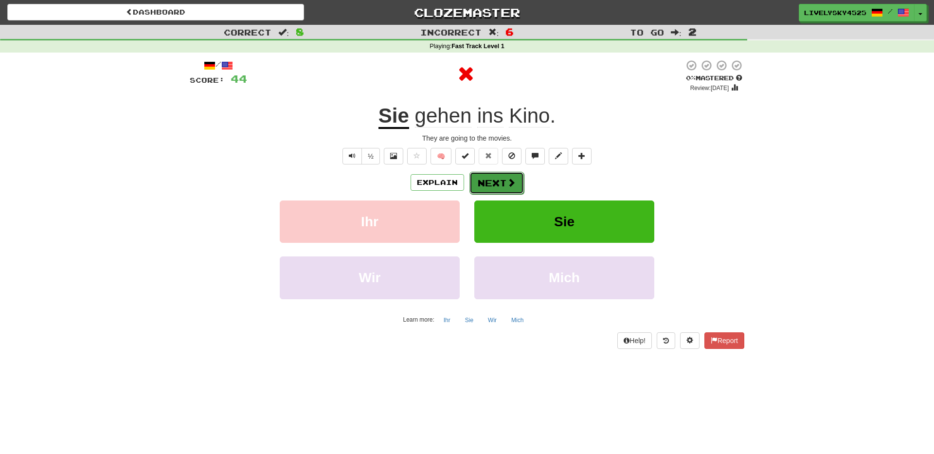
click at [495, 184] on button "Next" at bounding box center [496, 183] width 54 height 22
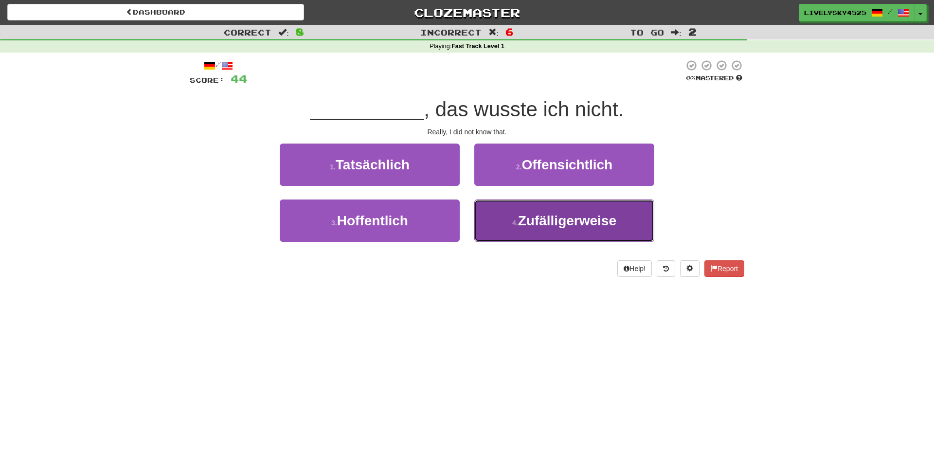
click at [518, 214] on button "4 . Zufälligerweise" at bounding box center [564, 220] width 180 height 42
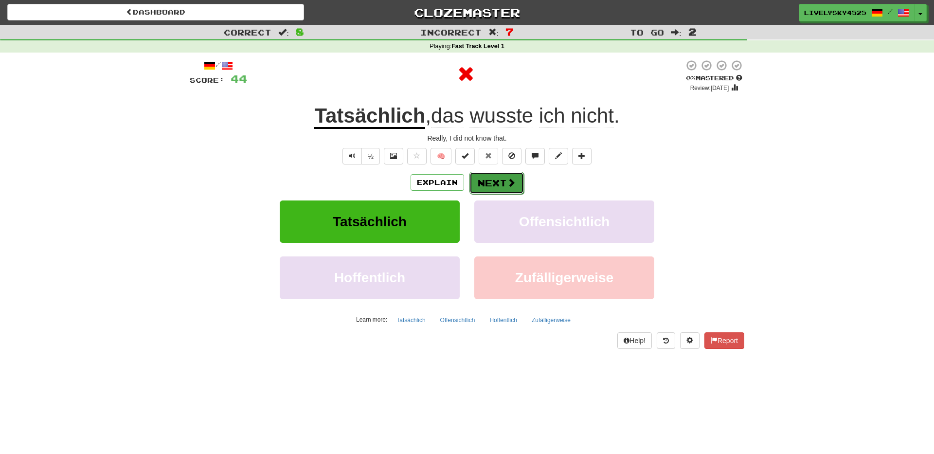
click at [495, 181] on button "Next" at bounding box center [496, 183] width 54 height 22
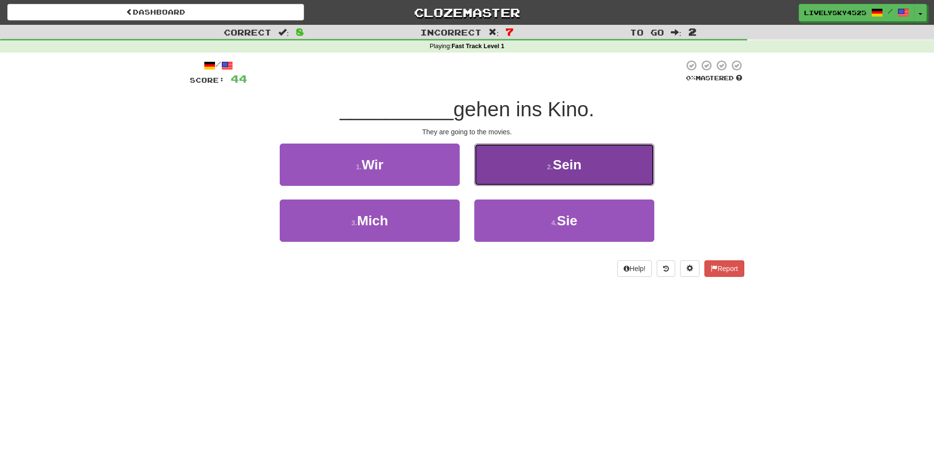
click at [544, 176] on button "2 . Sein" at bounding box center [564, 165] width 180 height 42
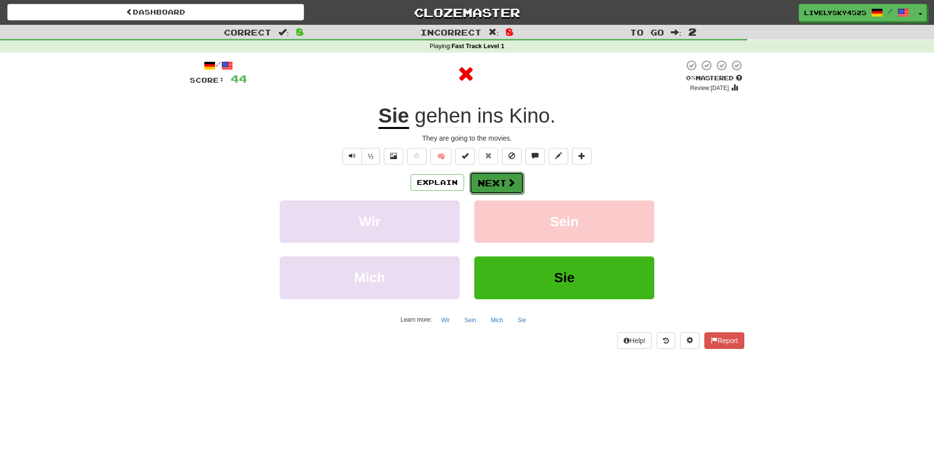
click at [494, 179] on button "Next" at bounding box center [496, 183] width 54 height 22
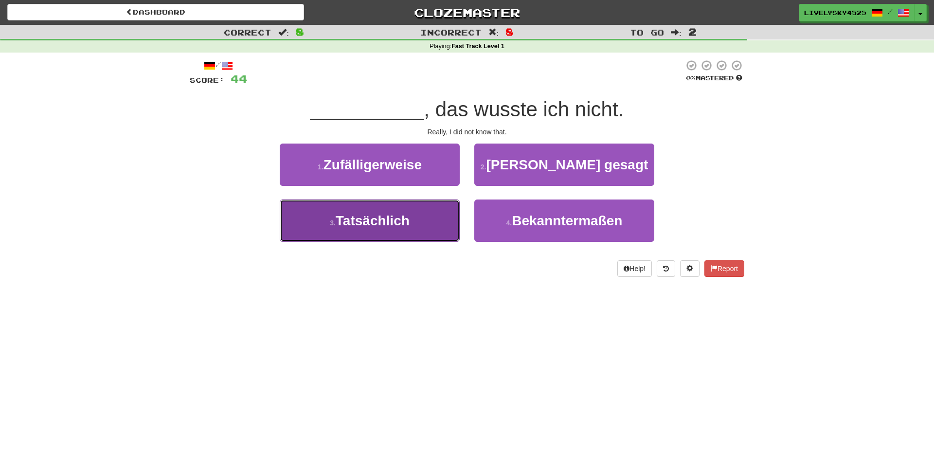
click at [389, 228] on span "Tatsächlich" at bounding box center [373, 220] width 74 height 15
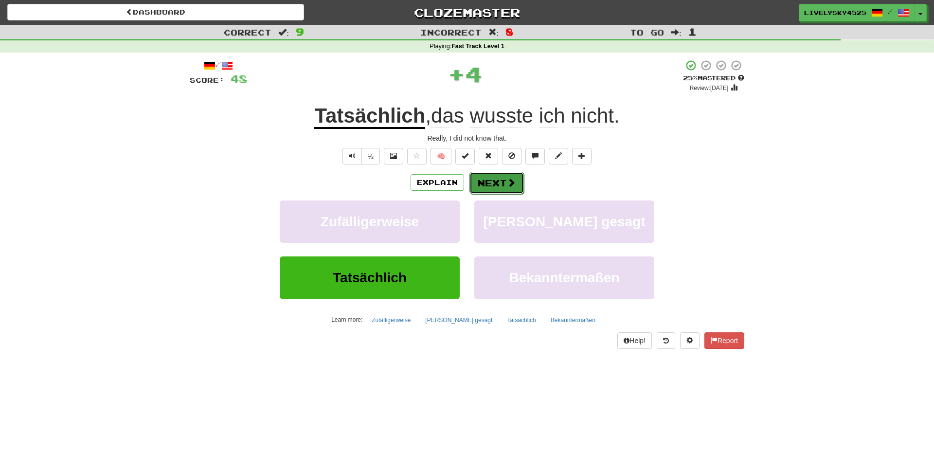
click at [507, 191] on button "Next" at bounding box center [496, 183] width 54 height 22
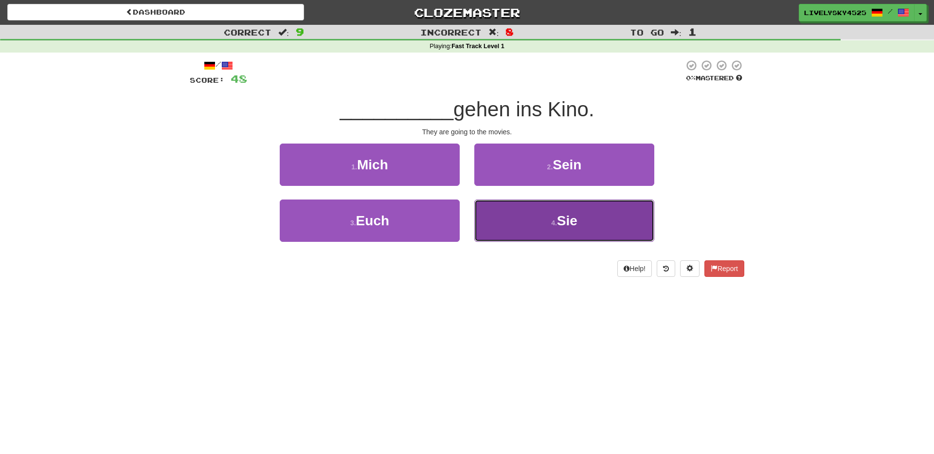
click at [548, 216] on button "4 . Sie" at bounding box center [564, 220] width 180 height 42
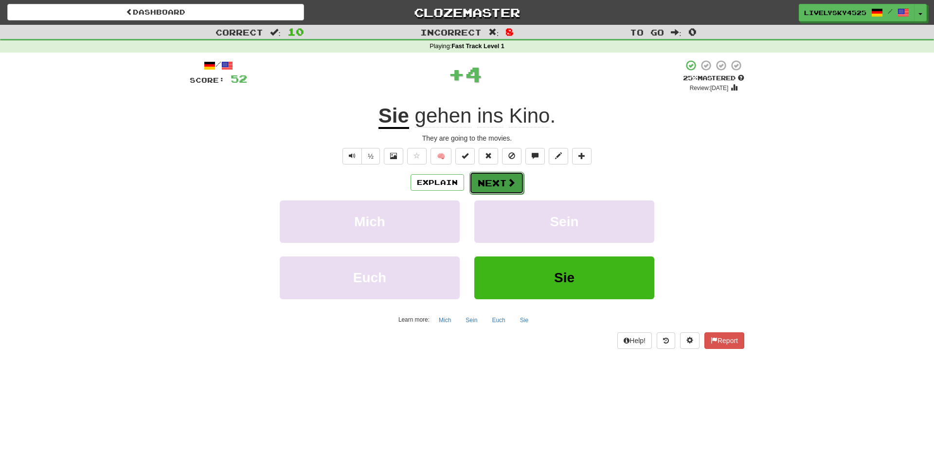
click at [491, 182] on button "Next" at bounding box center [496, 183] width 54 height 22
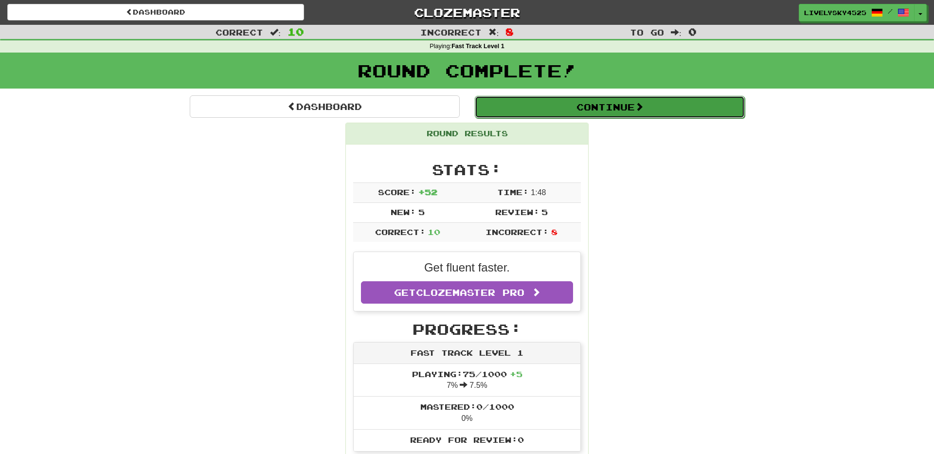
click at [619, 105] on button "Continue" at bounding box center [610, 107] width 270 height 22
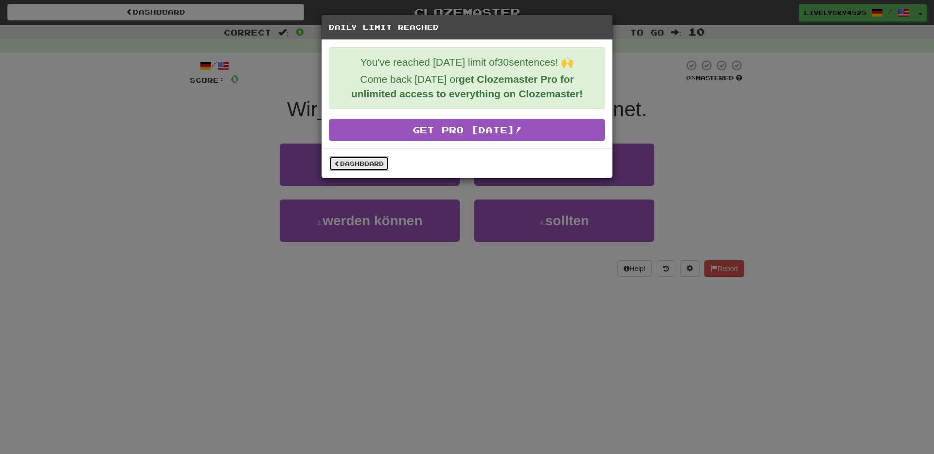
click at [364, 170] on link "Dashboard" at bounding box center [359, 163] width 60 height 15
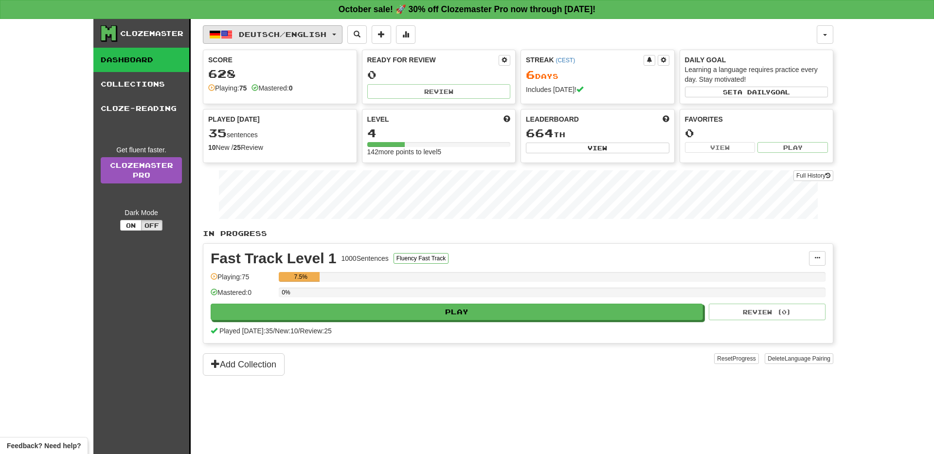
click at [283, 34] on span "Deutsch / English" at bounding box center [283, 34] width 88 height 8
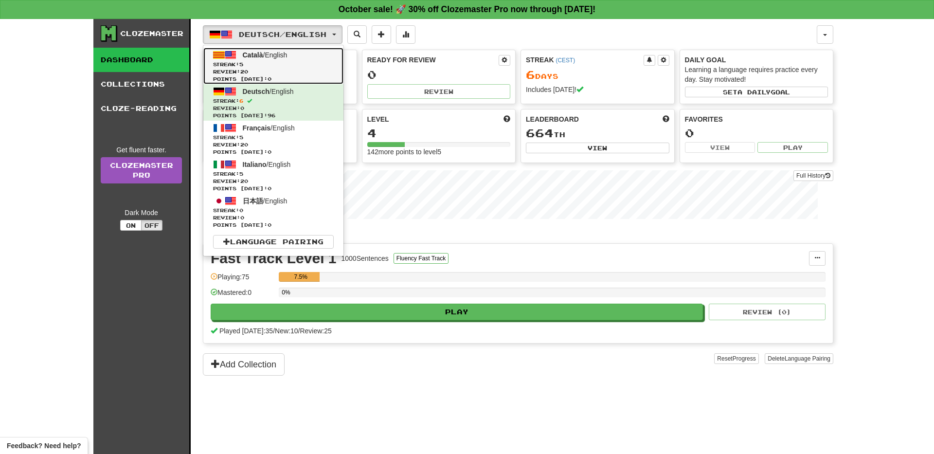
click at [298, 76] on span "Points today: 0" at bounding box center [273, 78] width 121 height 7
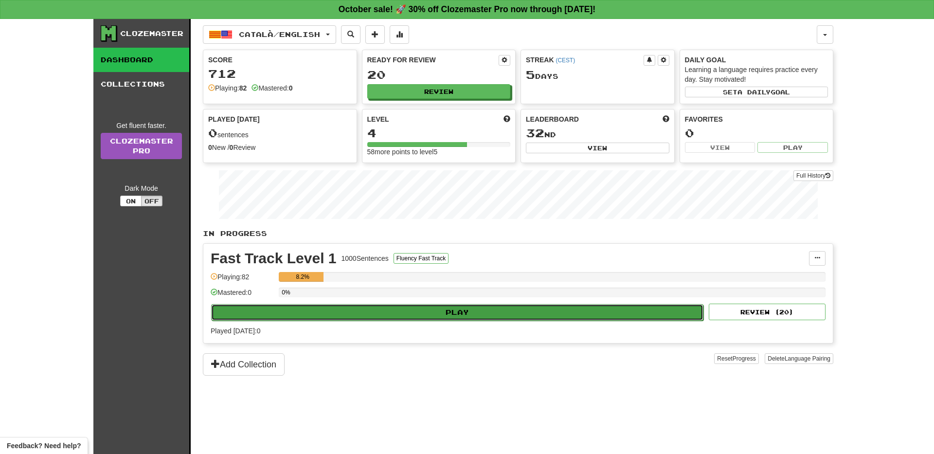
click at [415, 308] on button "Play" at bounding box center [457, 312] width 492 height 17
select select "**"
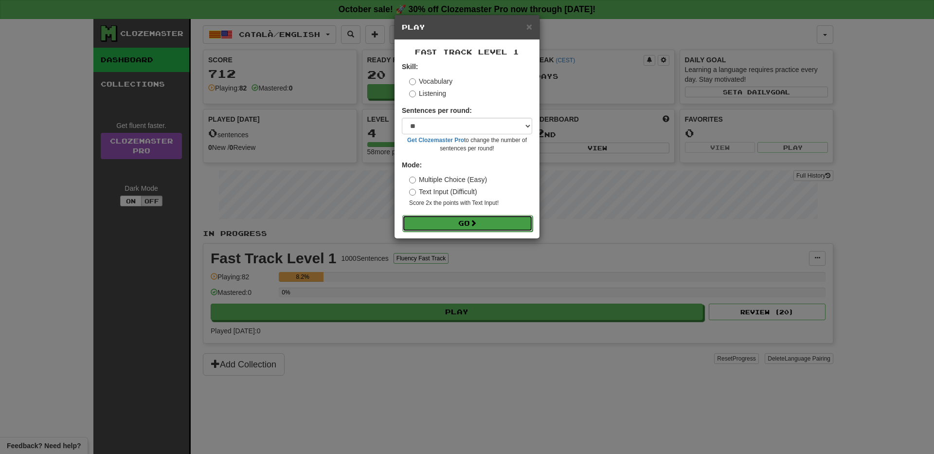
click at [474, 221] on span at bounding box center [473, 222] width 7 height 7
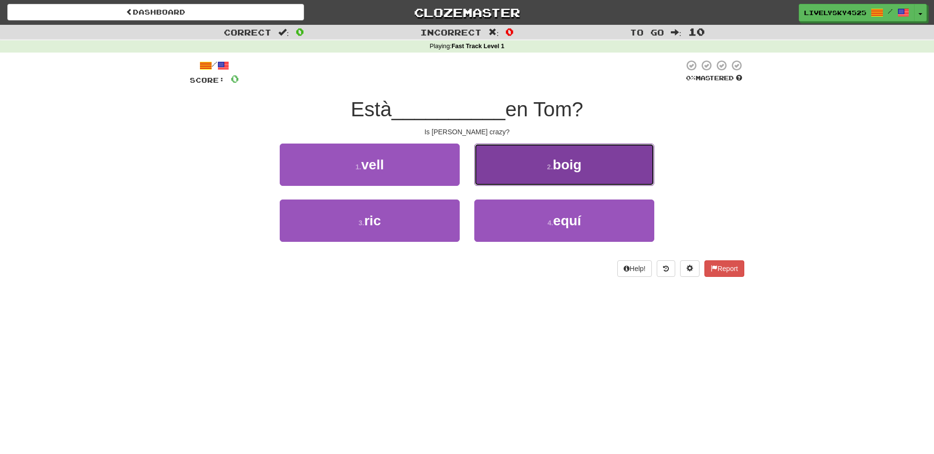
click at [606, 152] on button "2 . boig" at bounding box center [564, 165] width 180 height 42
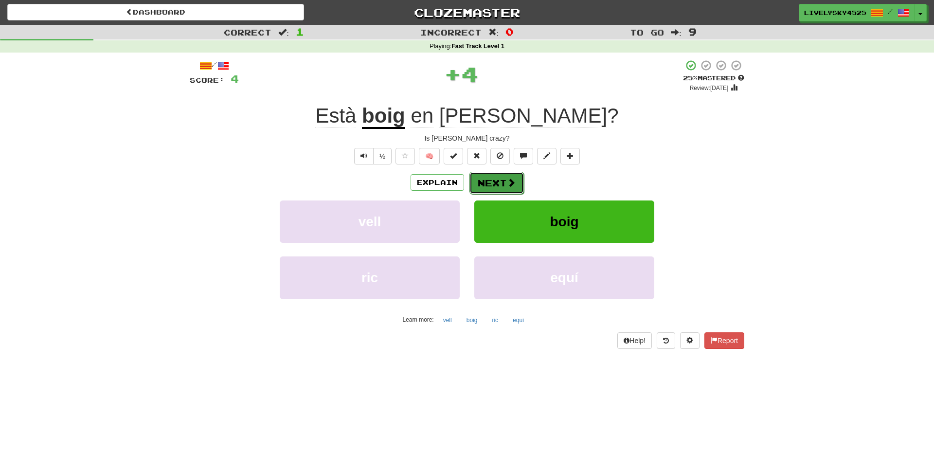
click at [482, 183] on button "Next" at bounding box center [496, 183] width 54 height 22
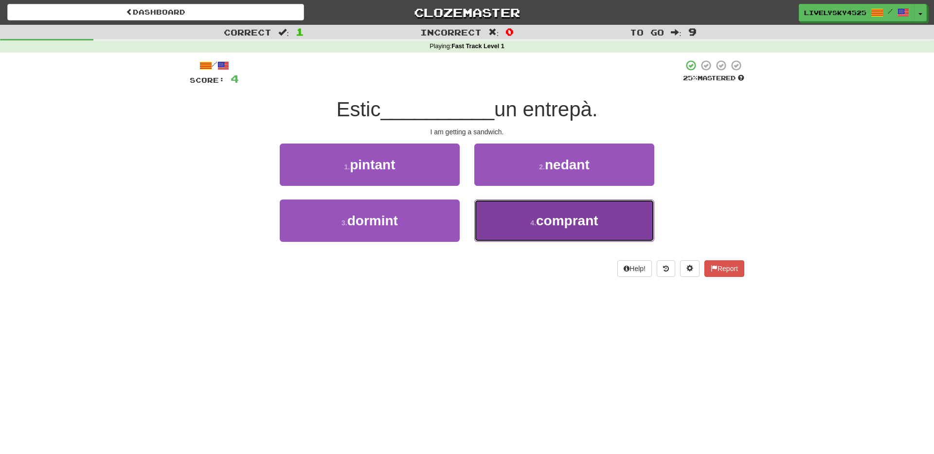
click at [553, 214] on span "comprant" at bounding box center [567, 220] width 62 height 15
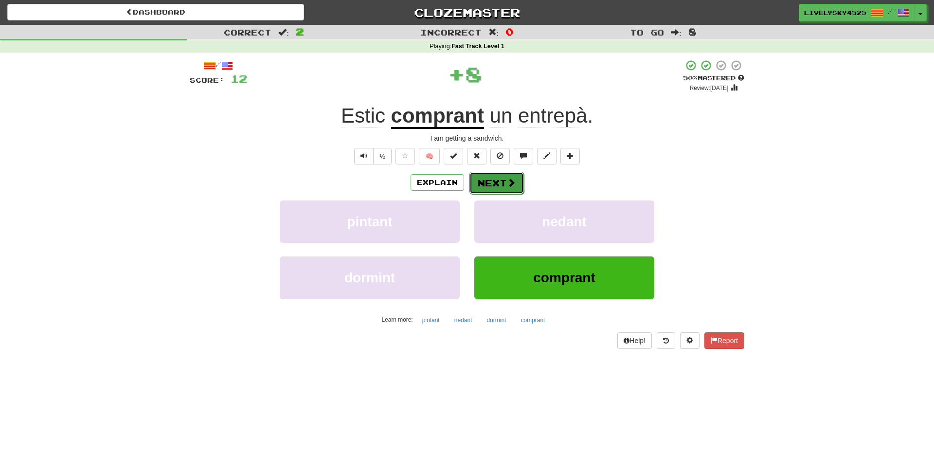
click at [509, 186] on span at bounding box center [511, 182] width 9 height 9
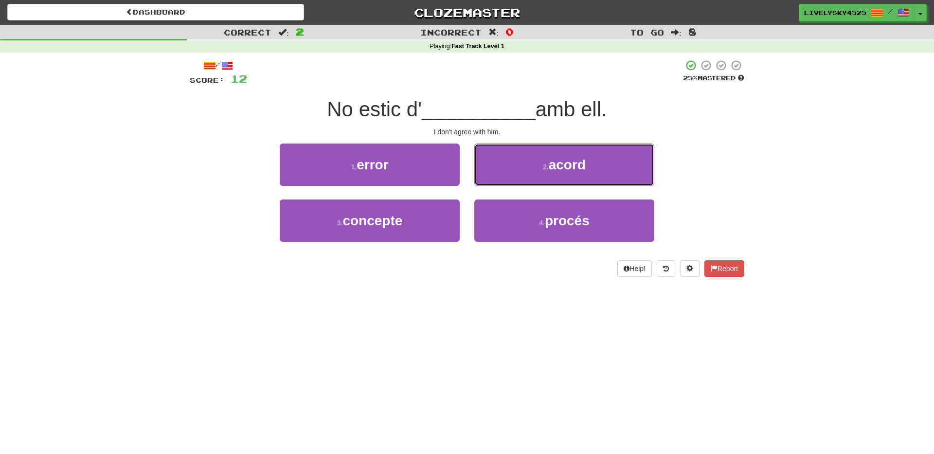
drag, startPoint x: 509, startPoint y: 186, endPoint x: 750, endPoint y: 151, distance: 243.4
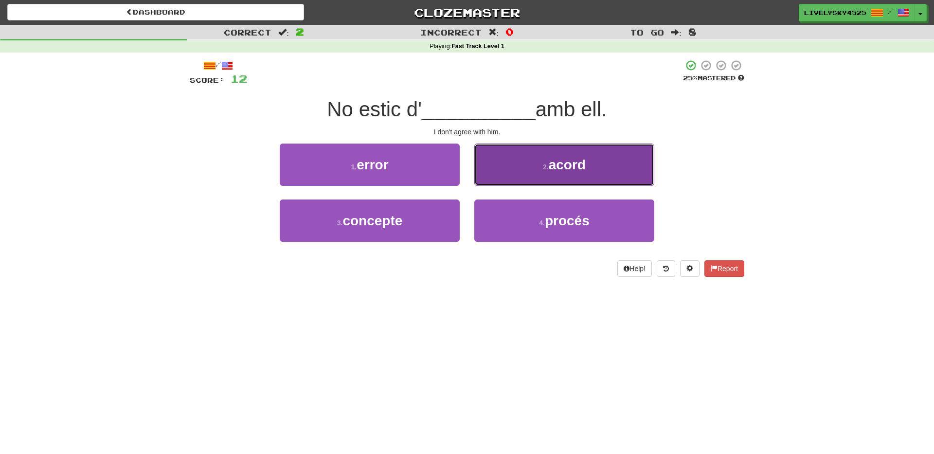
click at [612, 166] on button "2 . acord" at bounding box center [564, 165] width 180 height 42
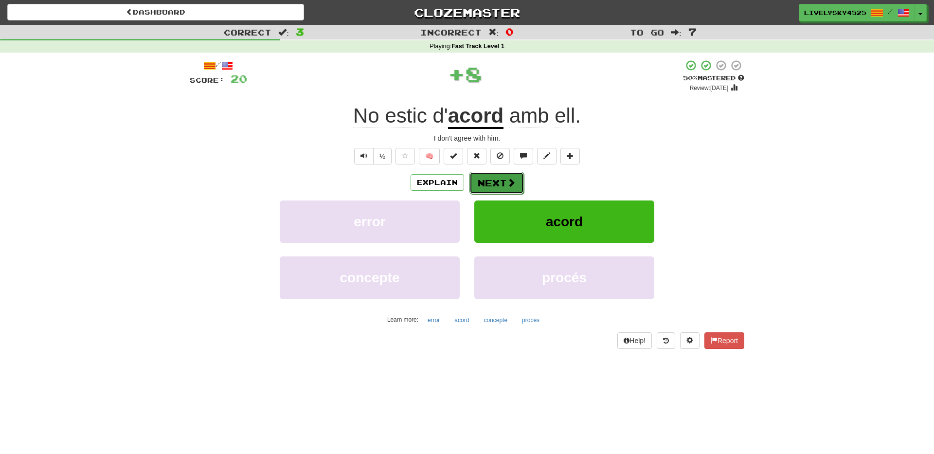
click at [515, 181] on span at bounding box center [511, 182] width 9 height 9
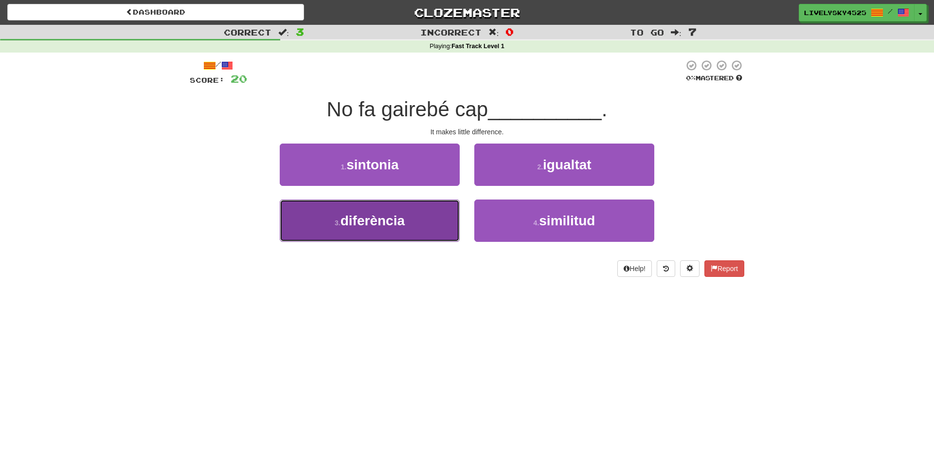
click at [414, 217] on button "3 . diferència" at bounding box center [370, 220] width 180 height 42
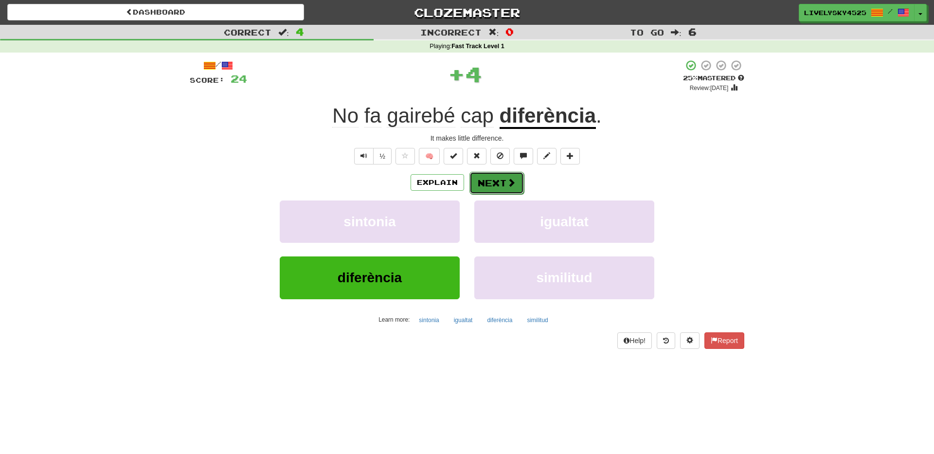
click at [500, 183] on button "Next" at bounding box center [496, 183] width 54 height 22
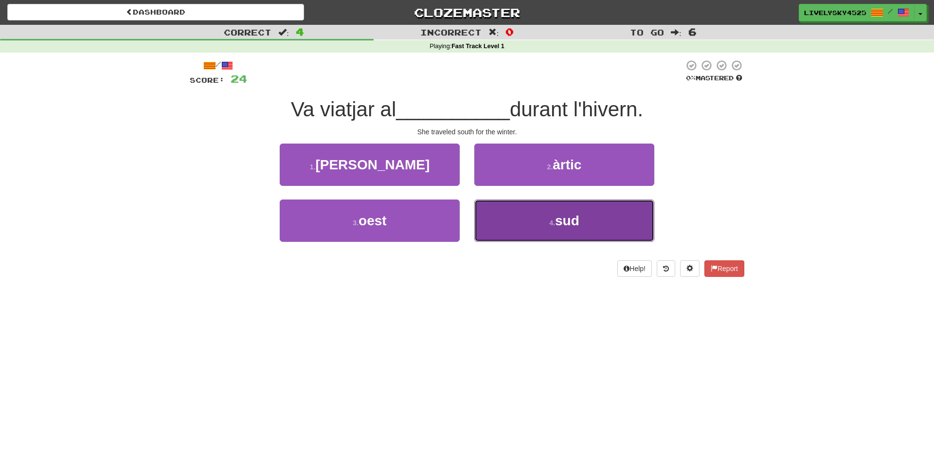
click at [515, 215] on button "4 . sud" at bounding box center [564, 220] width 180 height 42
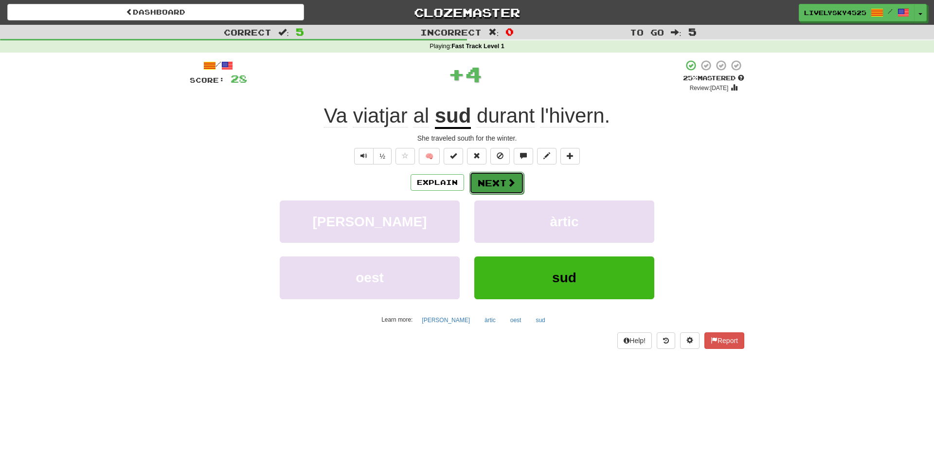
click at [510, 186] on span at bounding box center [511, 182] width 9 height 9
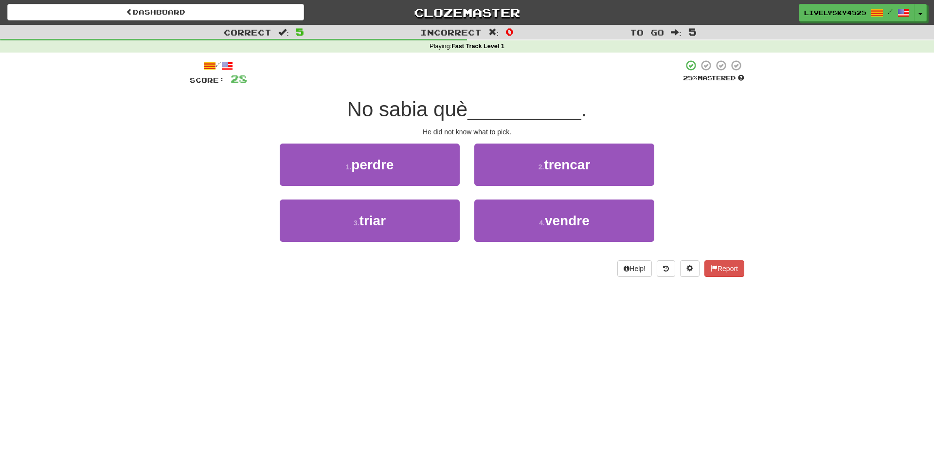
drag, startPoint x: 510, startPoint y: 186, endPoint x: 691, endPoint y: 174, distance: 181.9
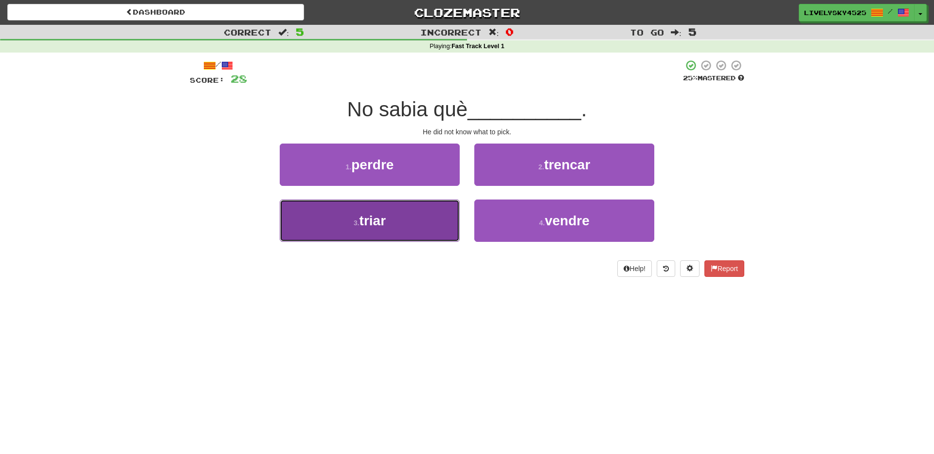
click at [426, 216] on button "3 . triar" at bounding box center [370, 220] width 180 height 42
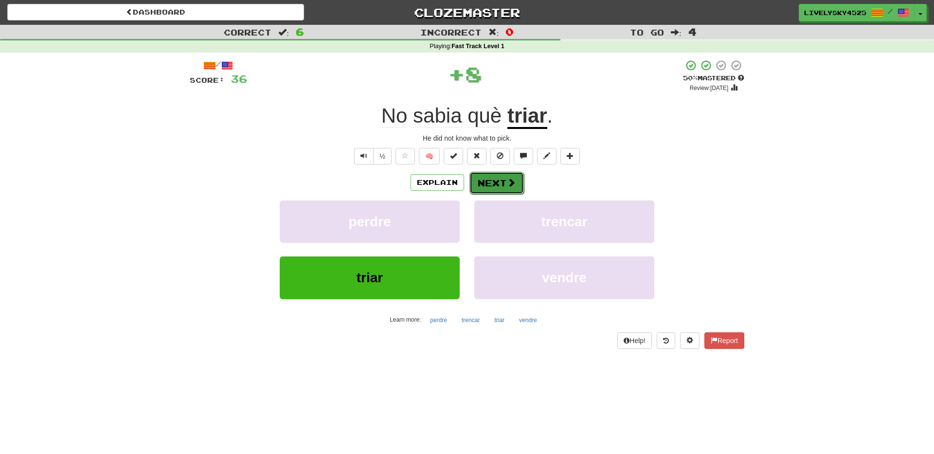
click at [507, 177] on button "Next" at bounding box center [496, 183] width 54 height 22
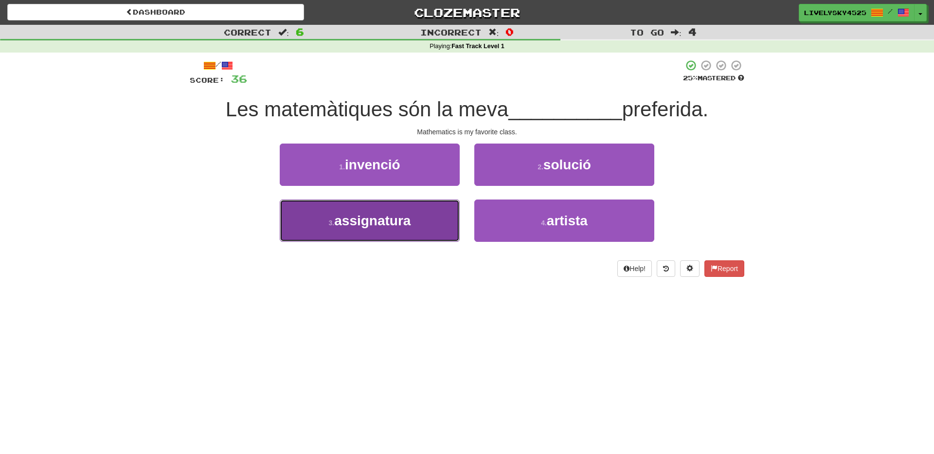
click at [419, 217] on button "3 . assignatura" at bounding box center [370, 220] width 180 height 42
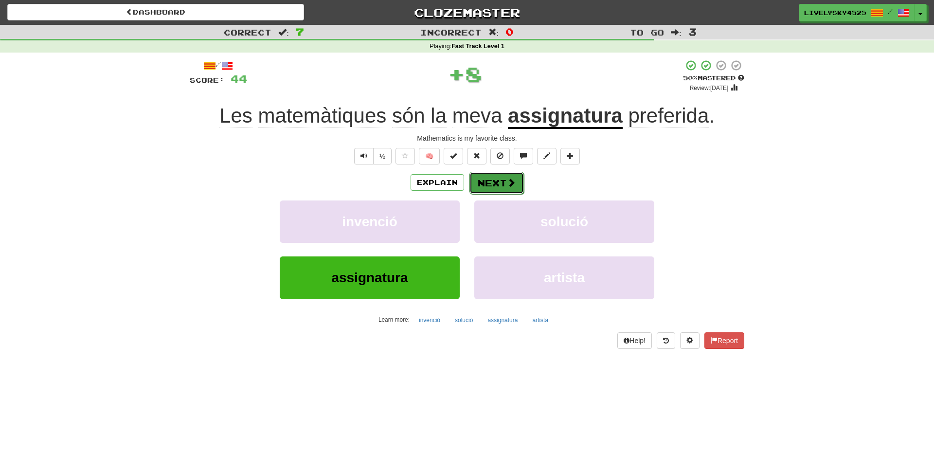
click at [507, 187] on span at bounding box center [511, 182] width 9 height 9
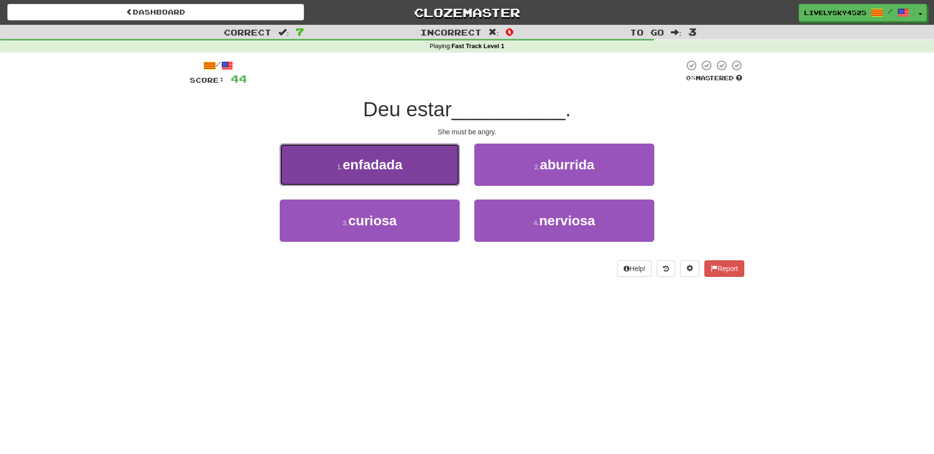
click at [377, 172] on span "enfadada" at bounding box center [373, 164] width 60 height 15
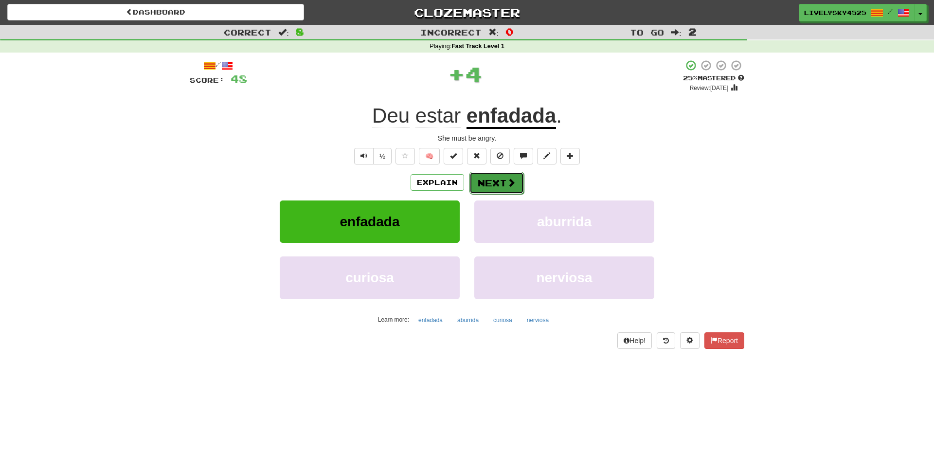
click at [498, 180] on button "Next" at bounding box center [496, 183] width 54 height 22
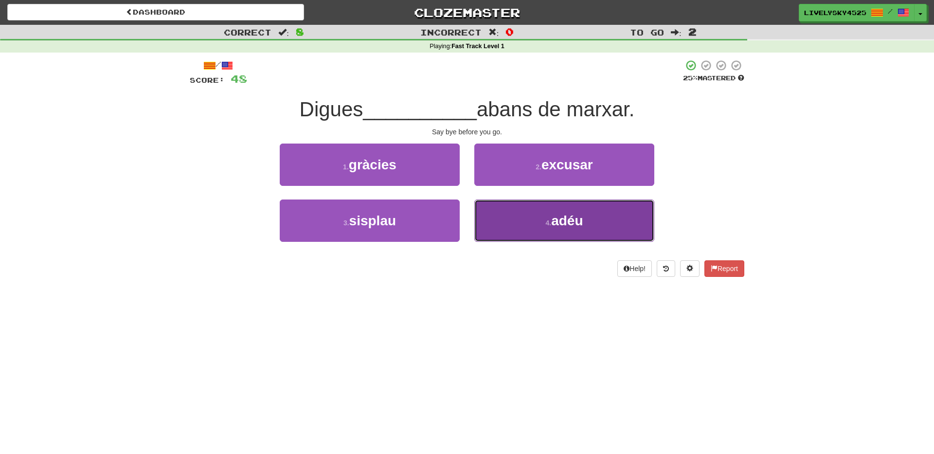
click at [553, 237] on button "4 . adéu" at bounding box center [564, 220] width 180 height 42
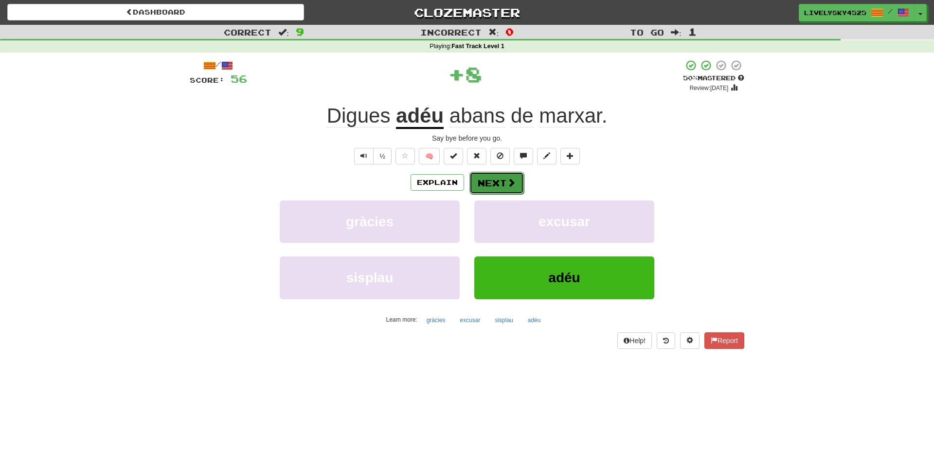
click at [496, 181] on button "Next" at bounding box center [496, 183] width 54 height 22
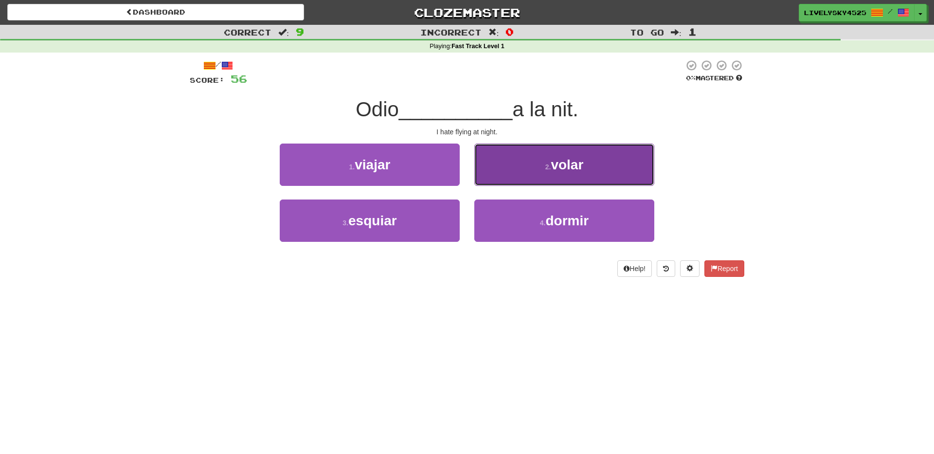
click at [533, 173] on button "2 . volar" at bounding box center [564, 165] width 180 height 42
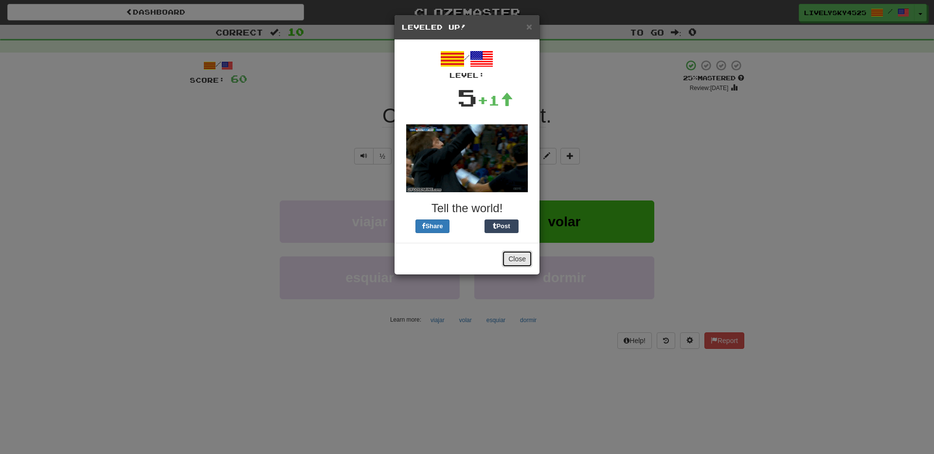
click at [521, 256] on button "Close" at bounding box center [517, 259] width 30 height 17
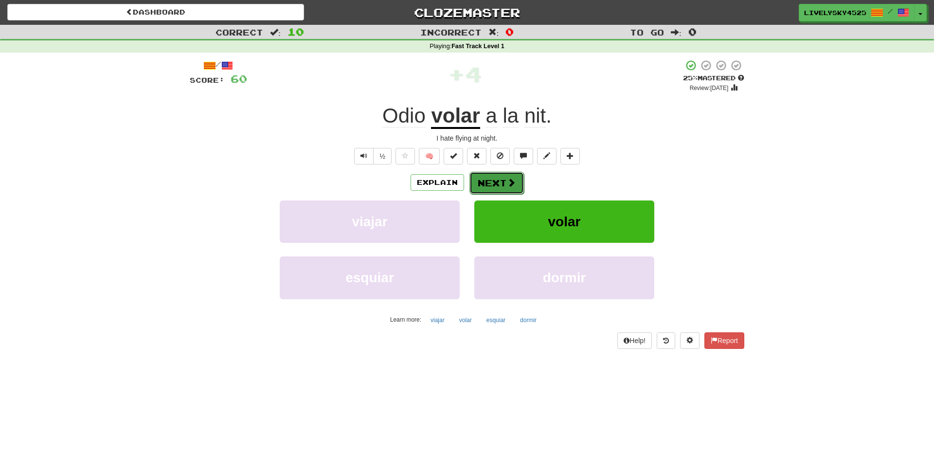
click at [514, 185] on span at bounding box center [511, 182] width 9 height 9
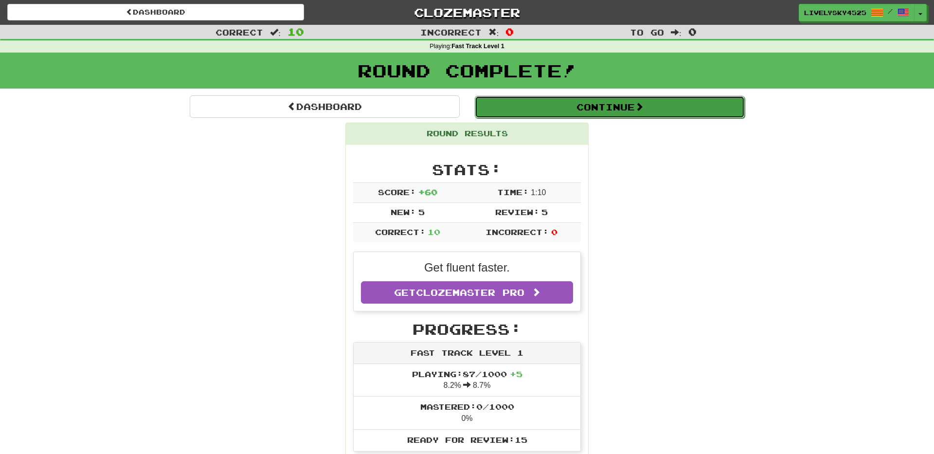
click at [604, 106] on button "Continue" at bounding box center [610, 107] width 270 height 22
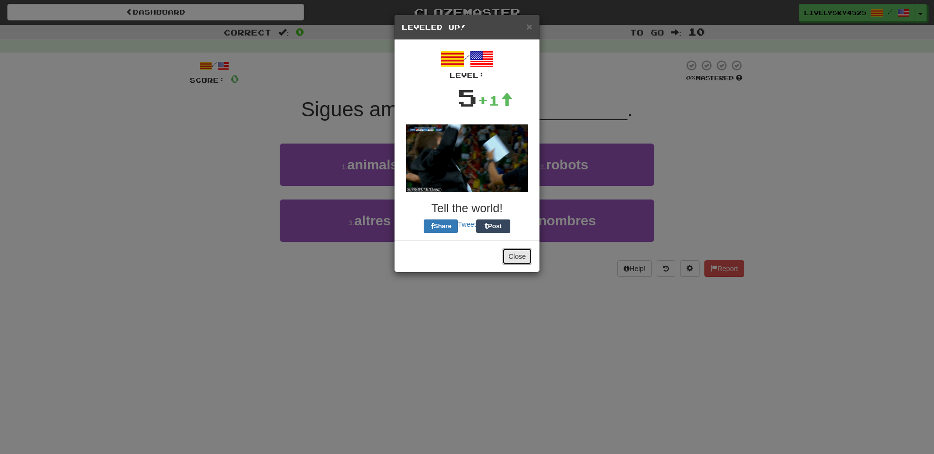
click at [527, 258] on button "Close" at bounding box center [517, 256] width 30 height 17
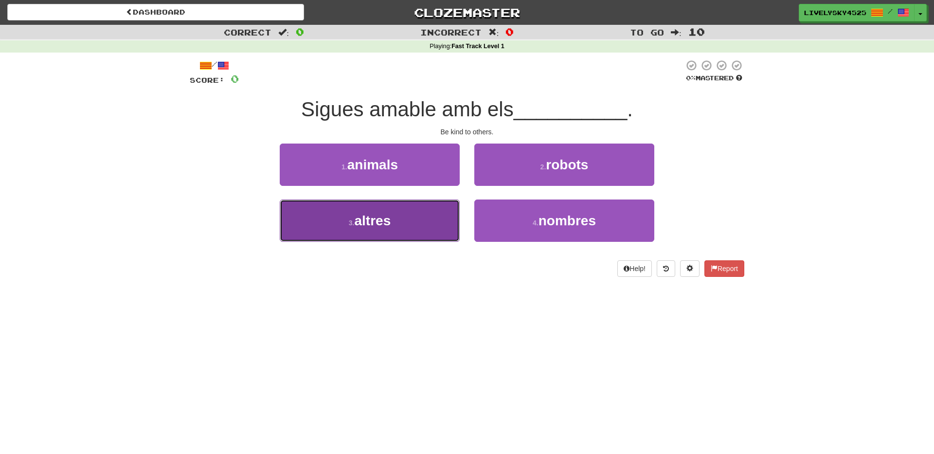
click at [397, 226] on button "3 . altres" at bounding box center [370, 220] width 180 height 42
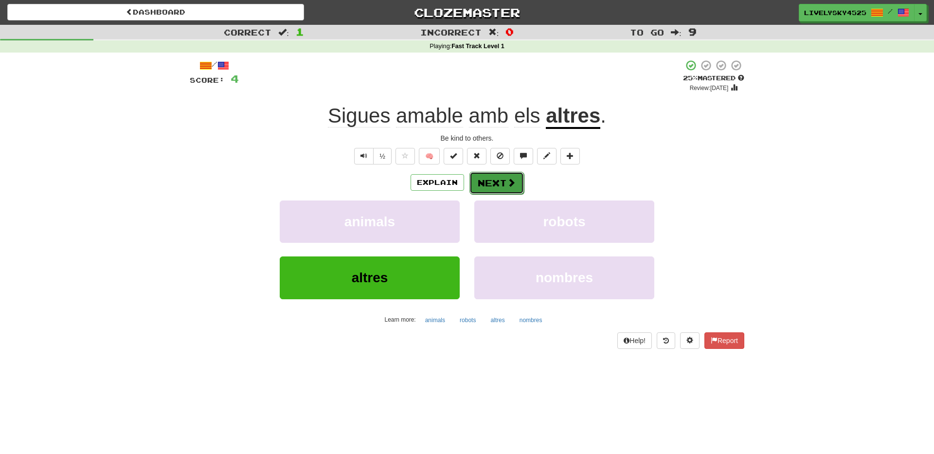
click at [491, 184] on button "Next" at bounding box center [496, 183] width 54 height 22
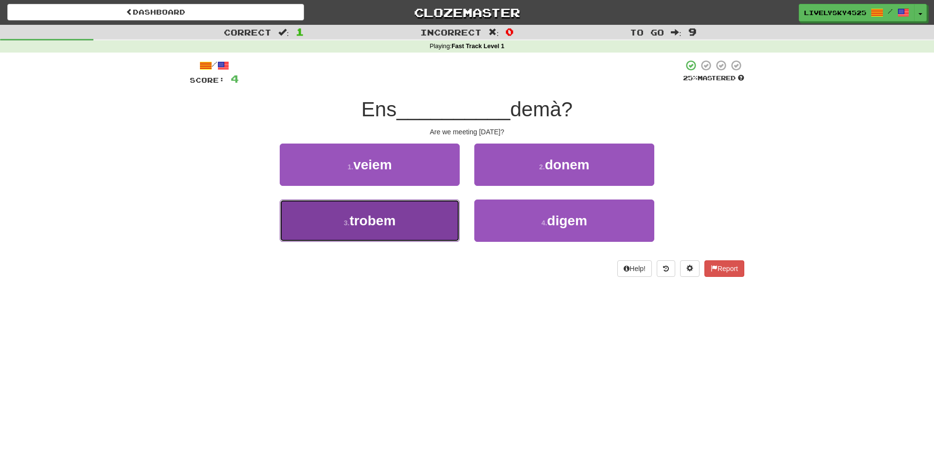
click at [420, 220] on button "3 . trobem" at bounding box center [370, 220] width 180 height 42
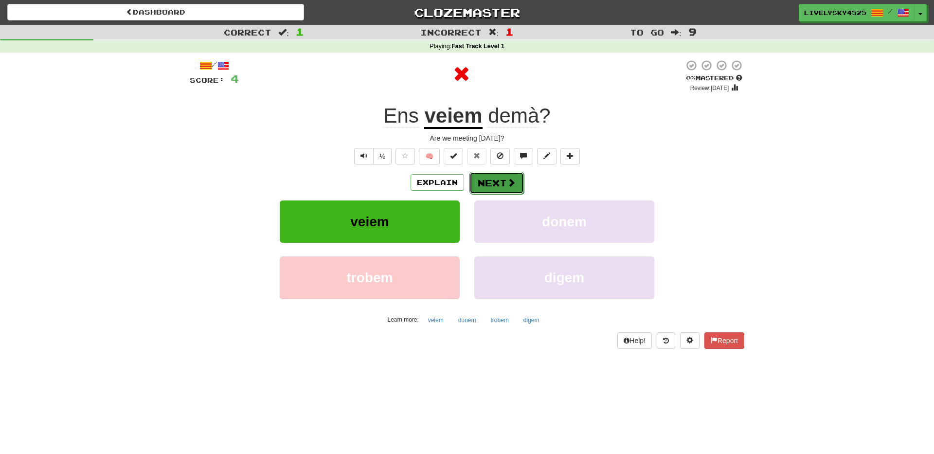
click at [505, 185] on button "Next" at bounding box center [496, 183] width 54 height 22
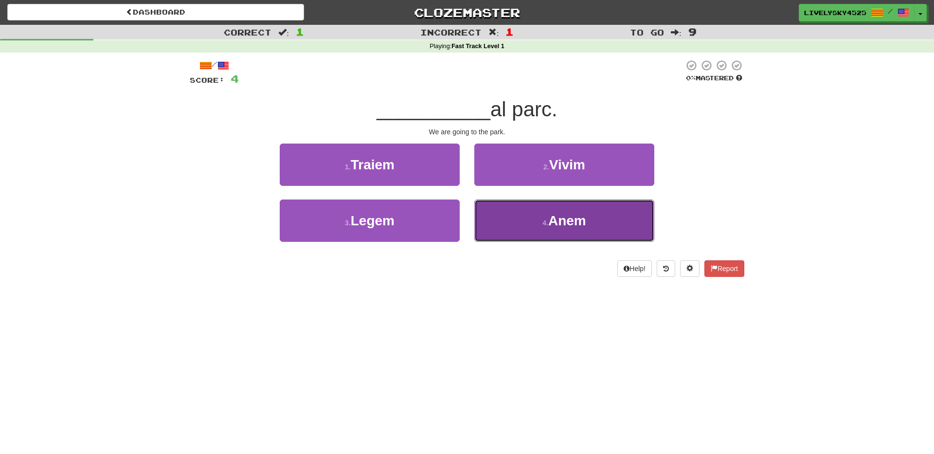
click at [522, 207] on button "4 . Anem" at bounding box center [564, 220] width 180 height 42
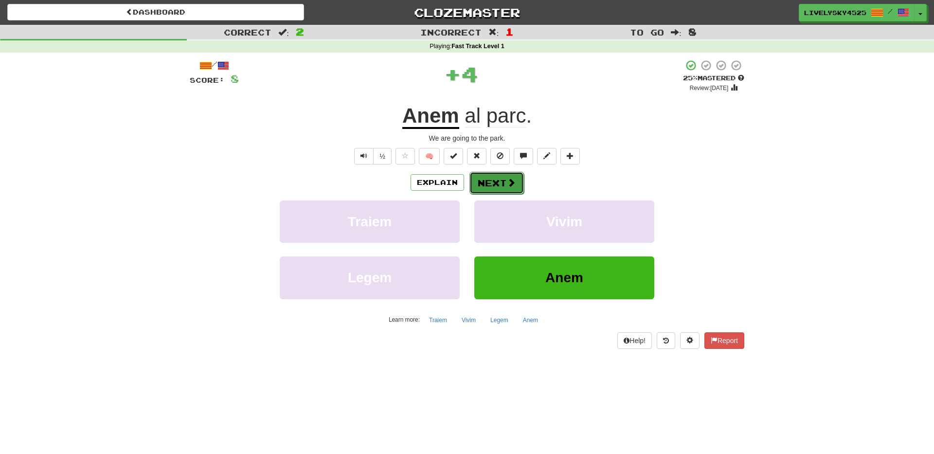
click at [485, 177] on button "Next" at bounding box center [496, 183] width 54 height 22
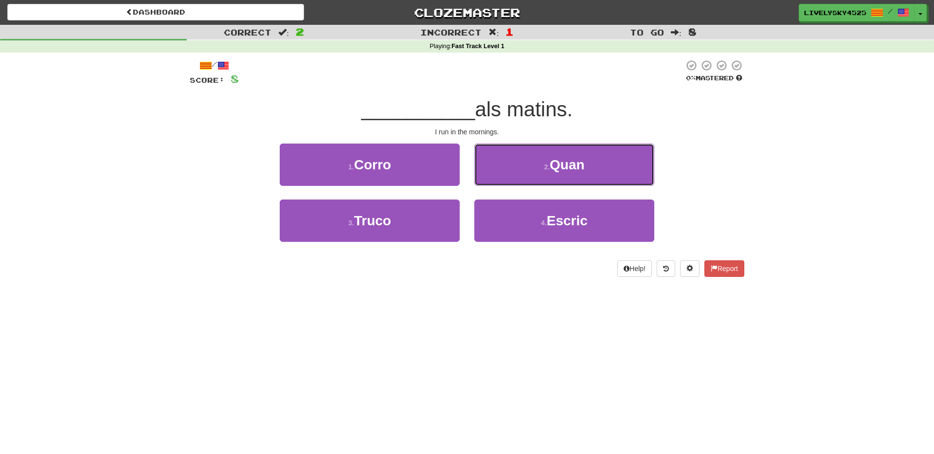
drag, startPoint x: 485, startPoint y: 177, endPoint x: 713, endPoint y: 177, distance: 228.7
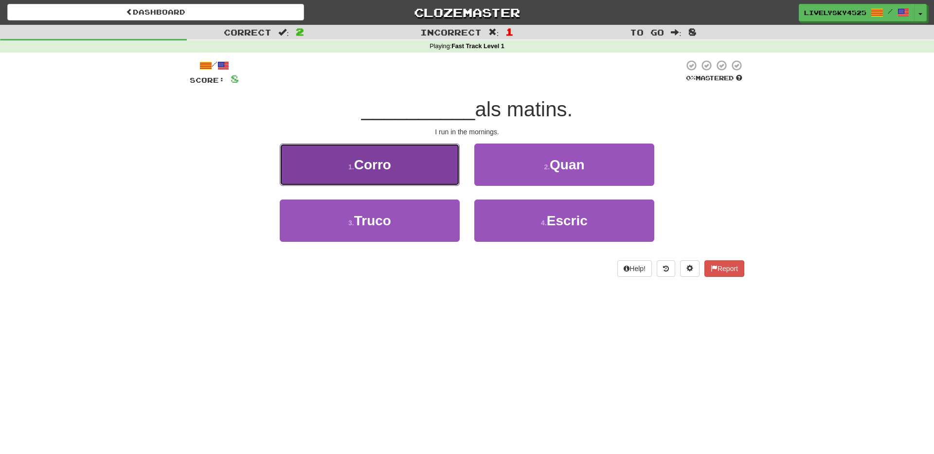
click at [373, 172] on span "Corro" at bounding box center [372, 164] width 37 height 15
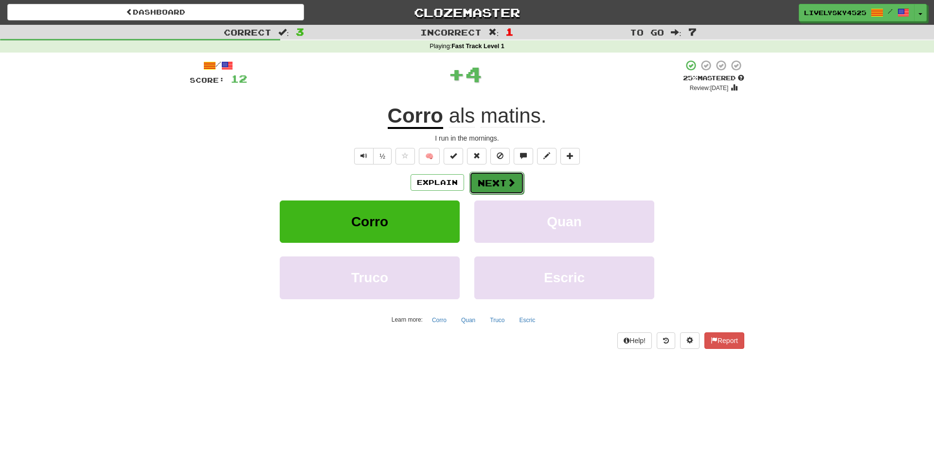
click at [484, 175] on button "Next" at bounding box center [496, 183] width 54 height 22
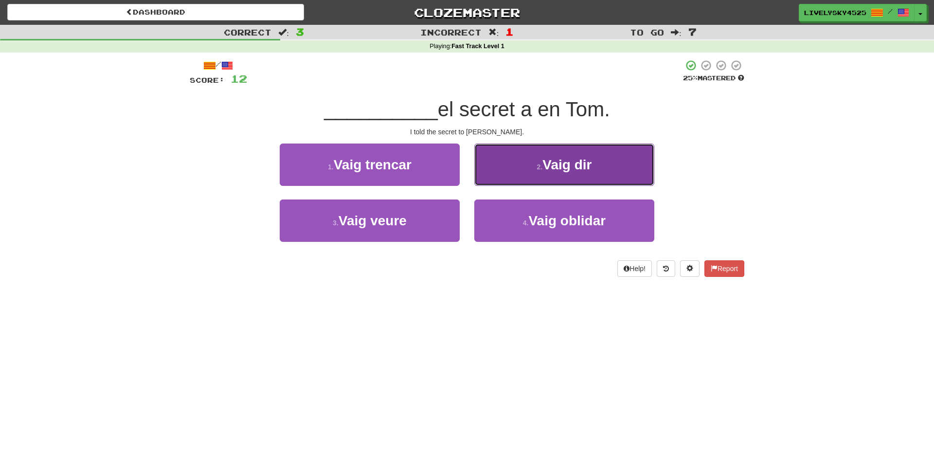
click at [577, 168] on span "Vaig dir" at bounding box center [566, 164] width 49 height 15
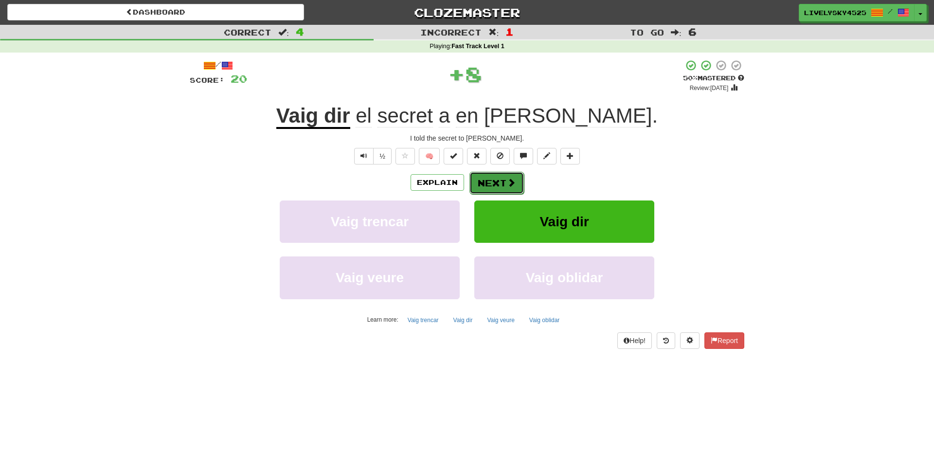
click at [508, 189] on button "Next" at bounding box center [496, 183] width 54 height 22
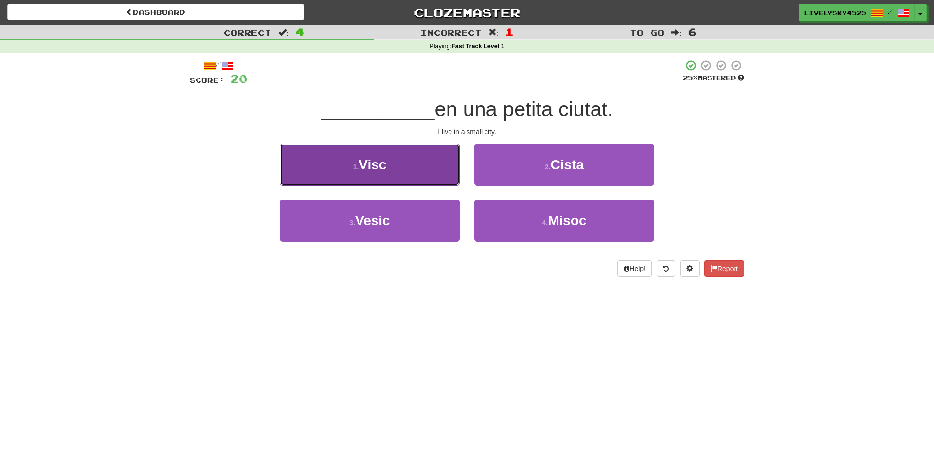
click at [432, 162] on button "1 . Visc" at bounding box center [370, 165] width 180 height 42
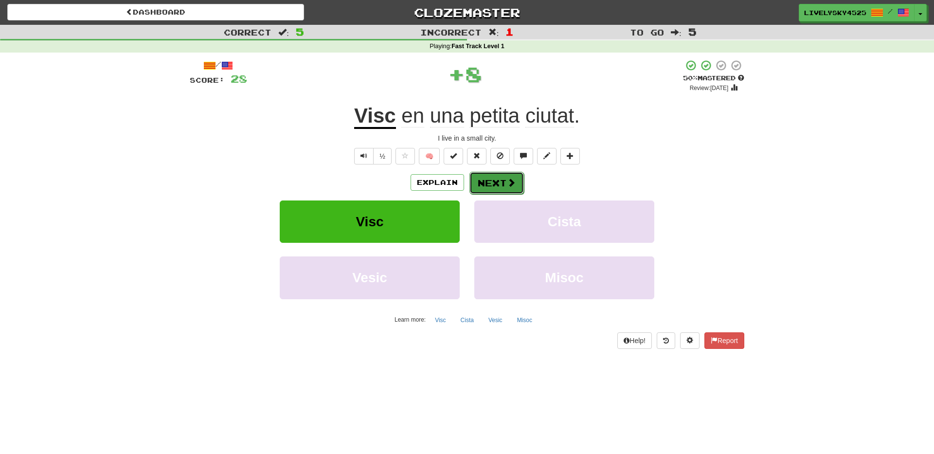
click at [498, 184] on button "Next" at bounding box center [496, 183] width 54 height 22
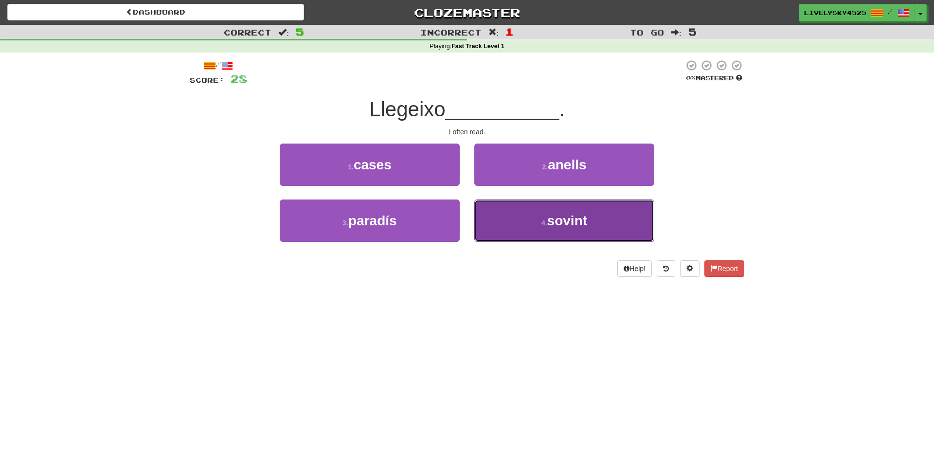
click at [512, 205] on button "4 . sovint" at bounding box center [564, 220] width 180 height 42
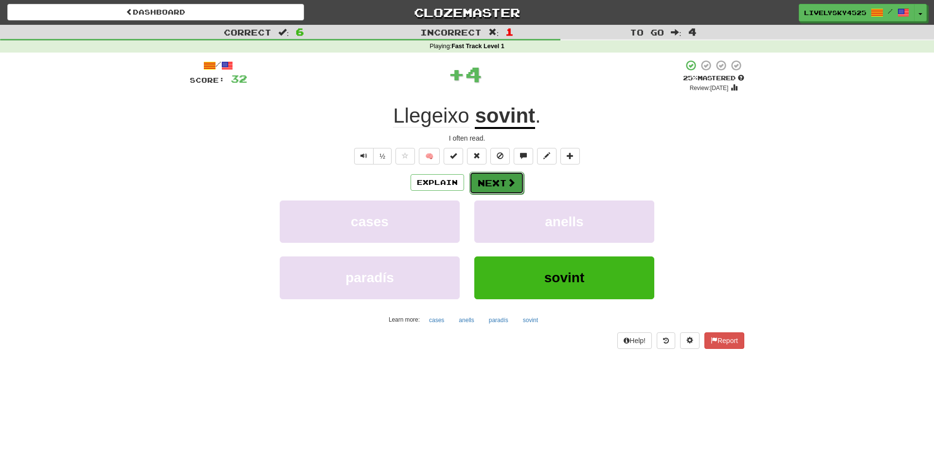
click at [515, 187] on button "Next" at bounding box center [496, 183] width 54 height 22
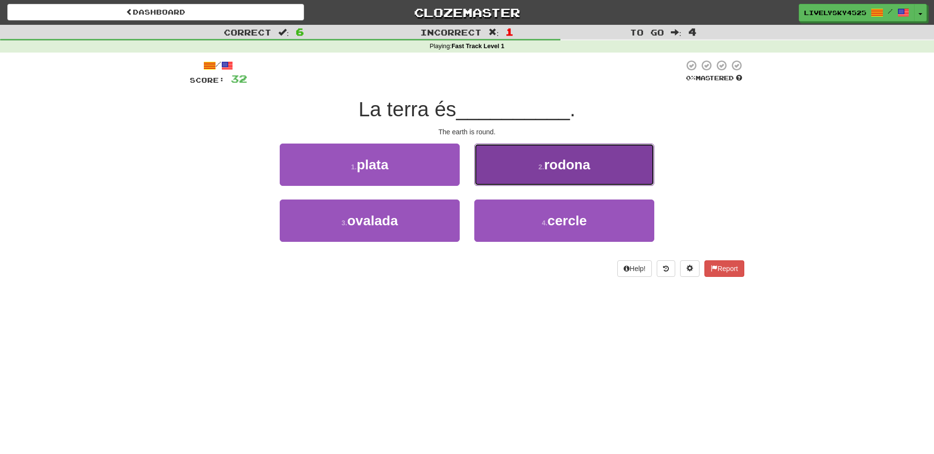
click at [574, 157] on span "rodona" at bounding box center [567, 164] width 46 height 15
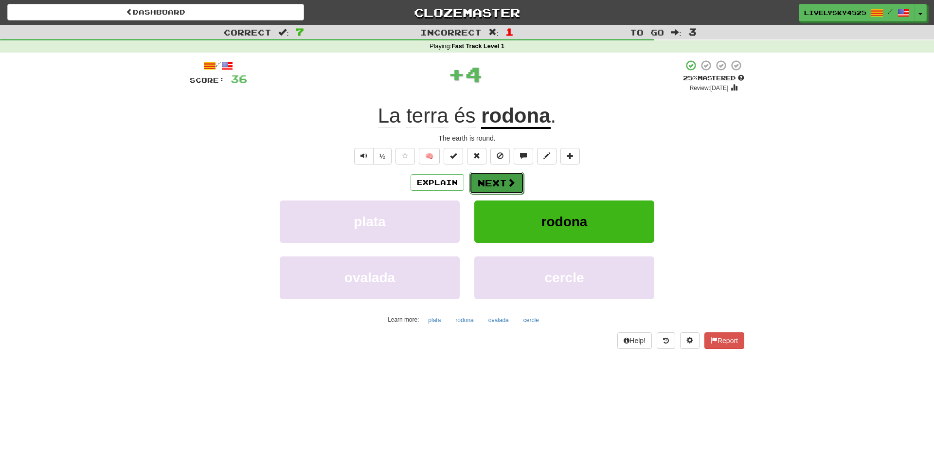
click at [496, 180] on button "Next" at bounding box center [496, 183] width 54 height 22
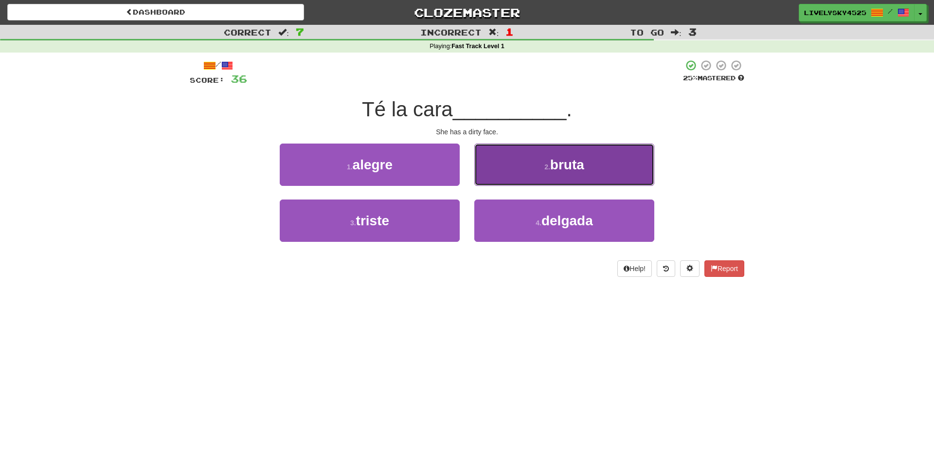
click at [515, 169] on button "2 . bruta" at bounding box center [564, 165] width 180 height 42
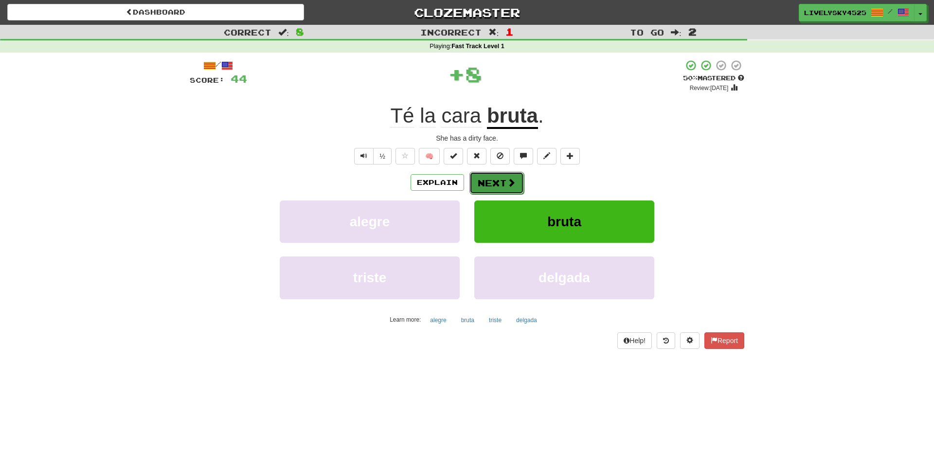
click at [517, 181] on button "Next" at bounding box center [496, 183] width 54 height 22
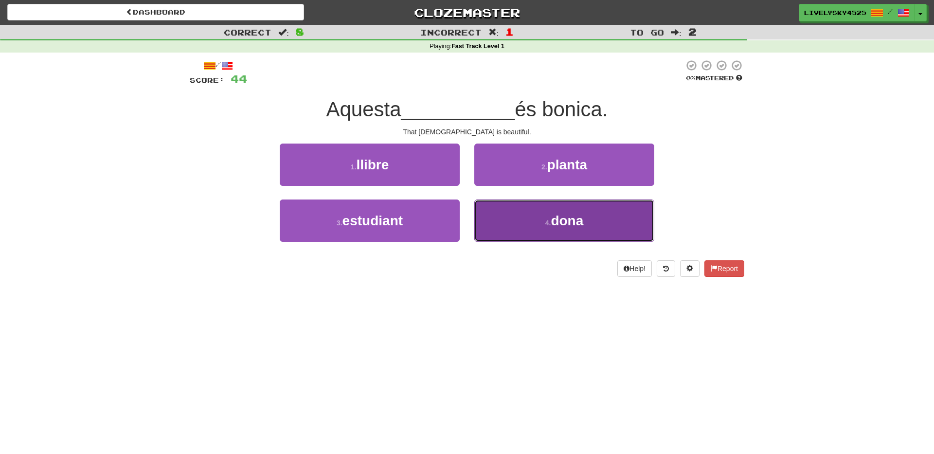
click at [525, 217] on button "4 . dona" at bounding box center [564, 220] width 180 height 42
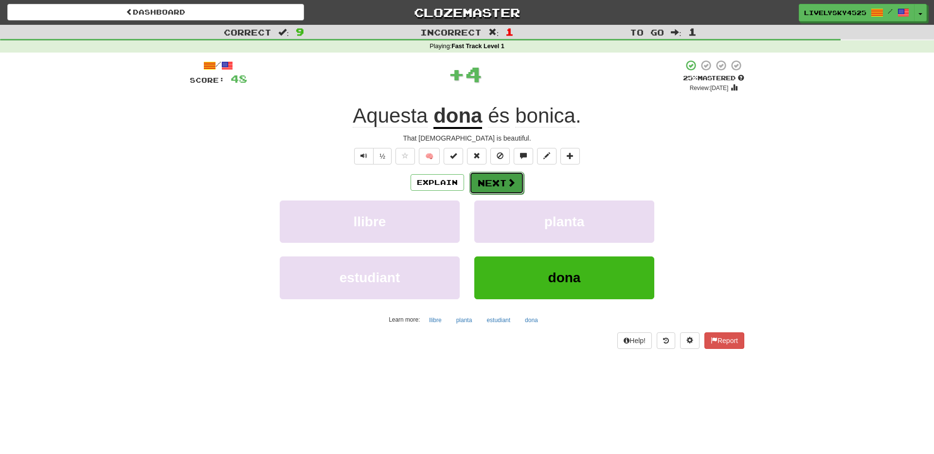
click at [508, 183] on span at bounding box center [511, 182] width 9 height 9
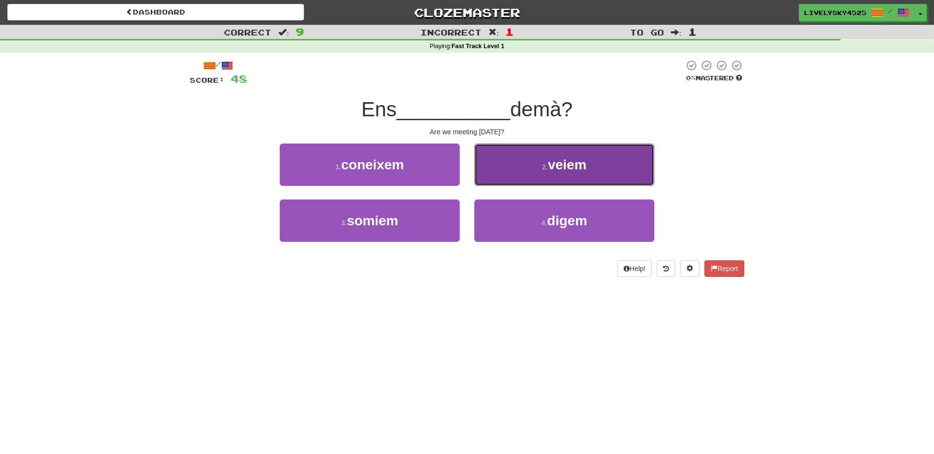
click at [528, 174] on button "2 . veiem" at bounding box center [564, 165] width 180 height 42
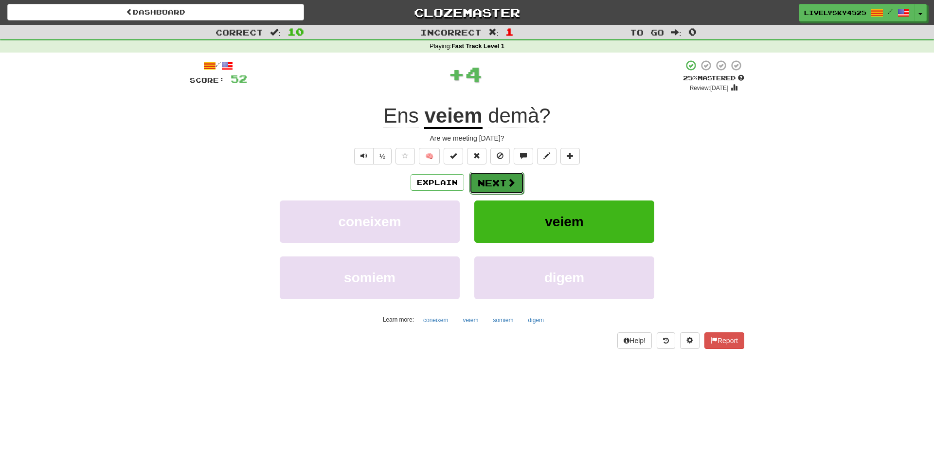
click at [510, 185] on span at bounding box center [511, 182] width 9 height 9
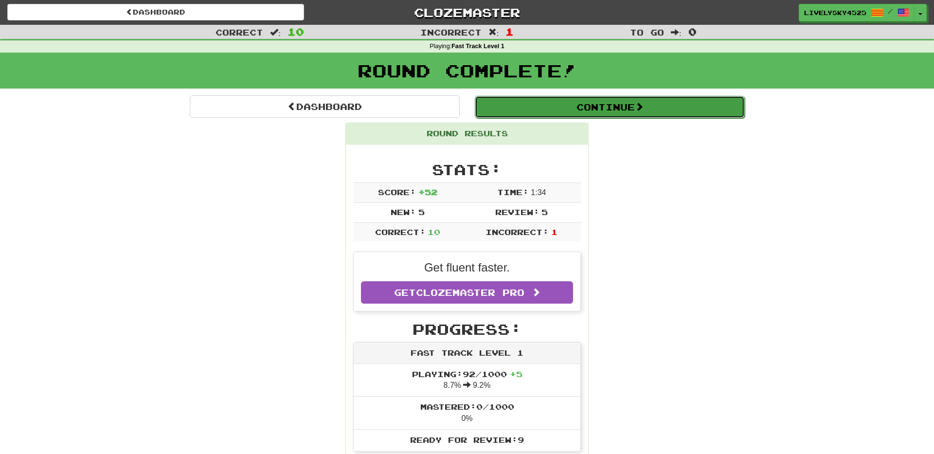
click at [669, 106] on button "Continue" at bounding box center [610, 107] width 270 height 22
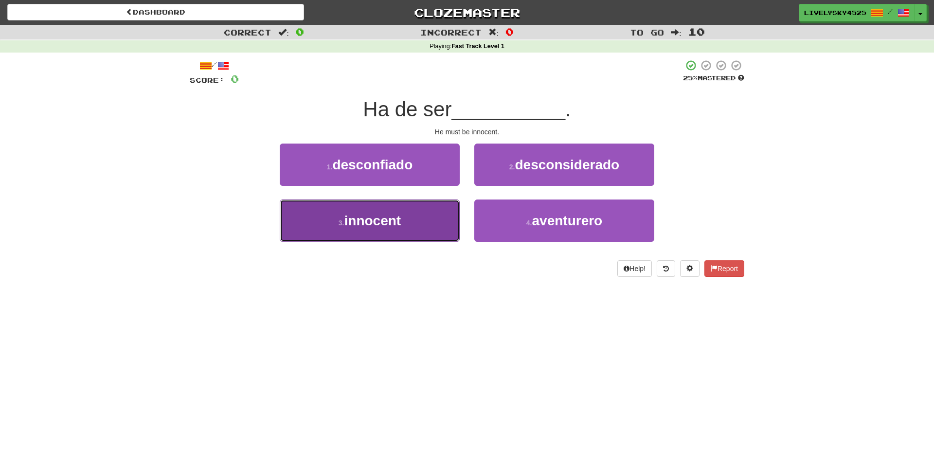
click at [408, 218] on button "3 . innocent" at bounding box center [370, 220] width 180 height 42
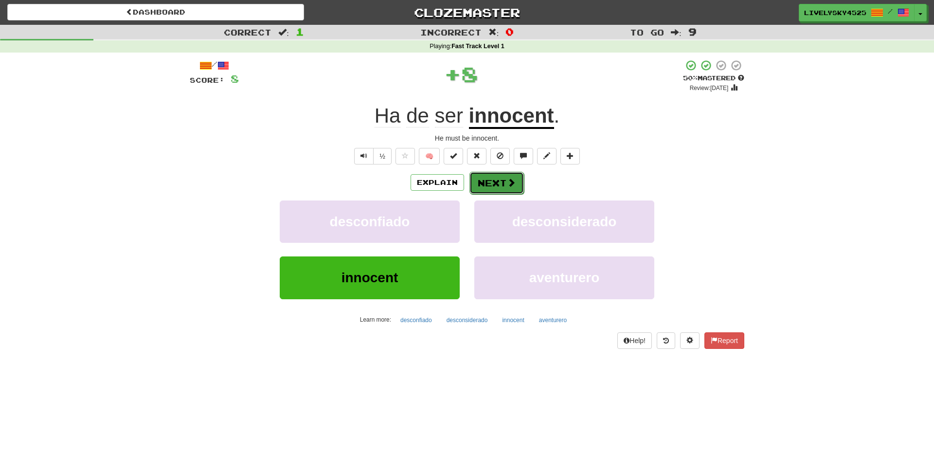
click at [485, 187] on button "Next" at bounding box center [496, 183] width 54 height 22
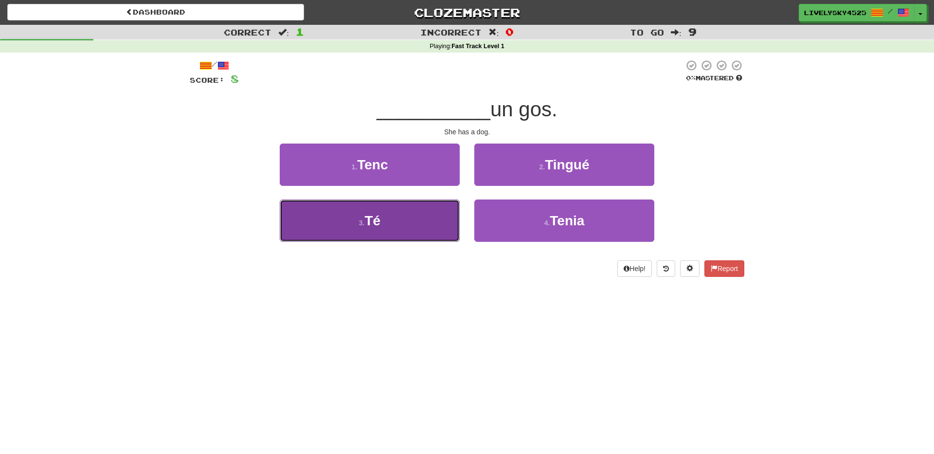
click at [401, 224] on button "3 . Té" at bounding box center [370, 220] width 180 height 42
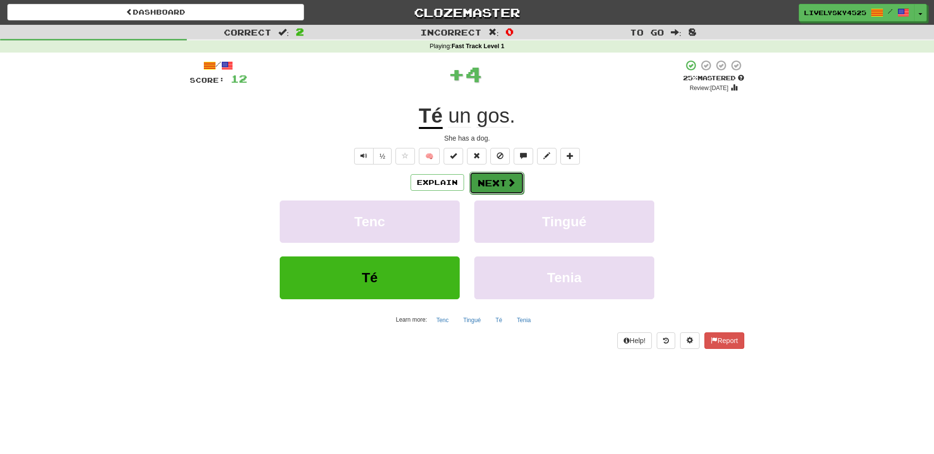
click at [516, 186] on button "Next" at bounding box center [496, 183] width 54 height 22
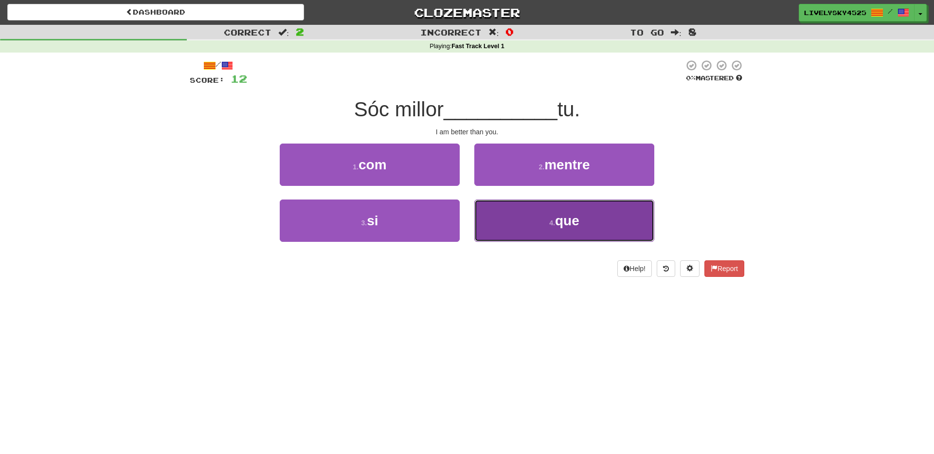
click at [527, 214] on button "4 . que" at bounding box center [564, 220] width 180 height 42
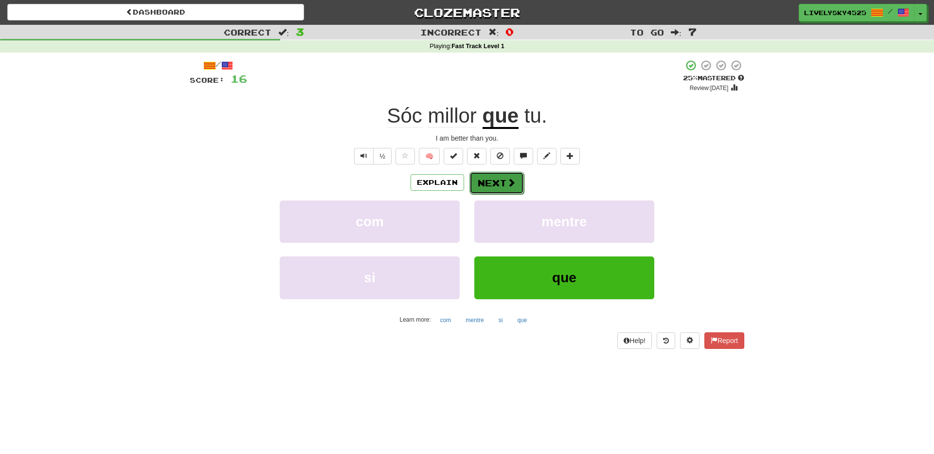
click at [499, 185] on button "Next" at bounding box center [496, 183] width 54 height 22
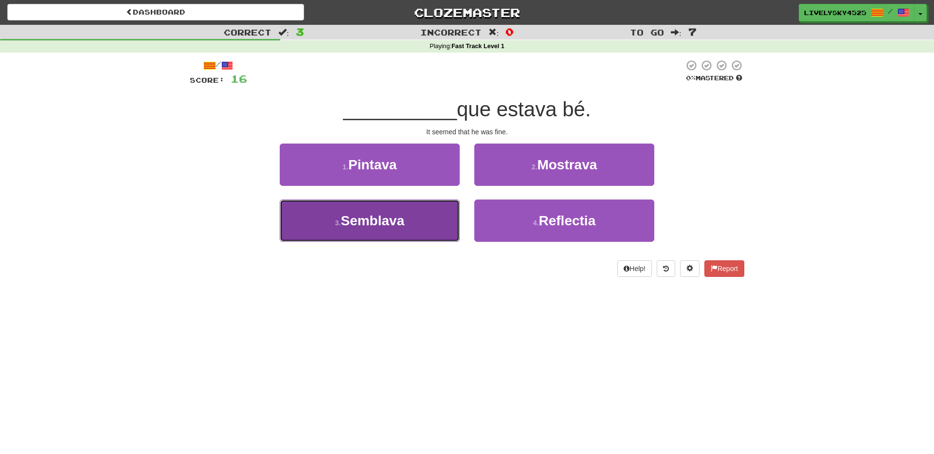
click at [346, 219] on span "Semblava" at bounding box center [373, 220] width 64 height 15
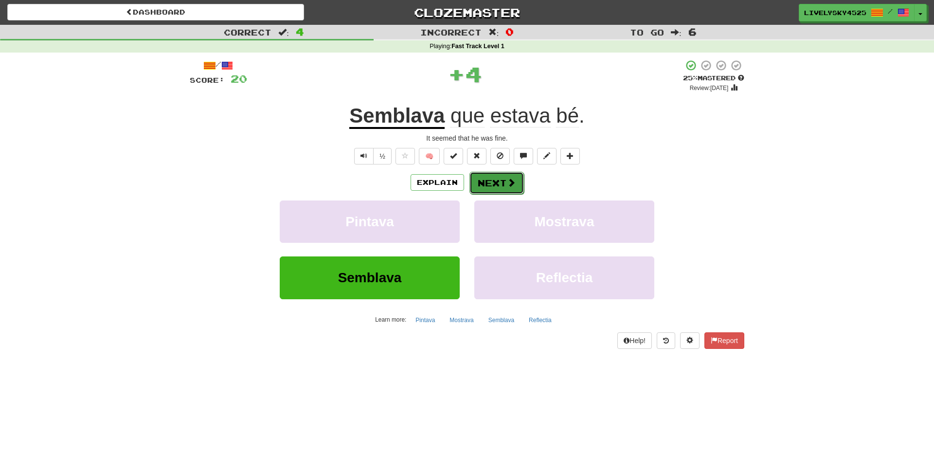
click at [500, 182] on button "Next" at bounding box center [496, 183] width 54 height 22
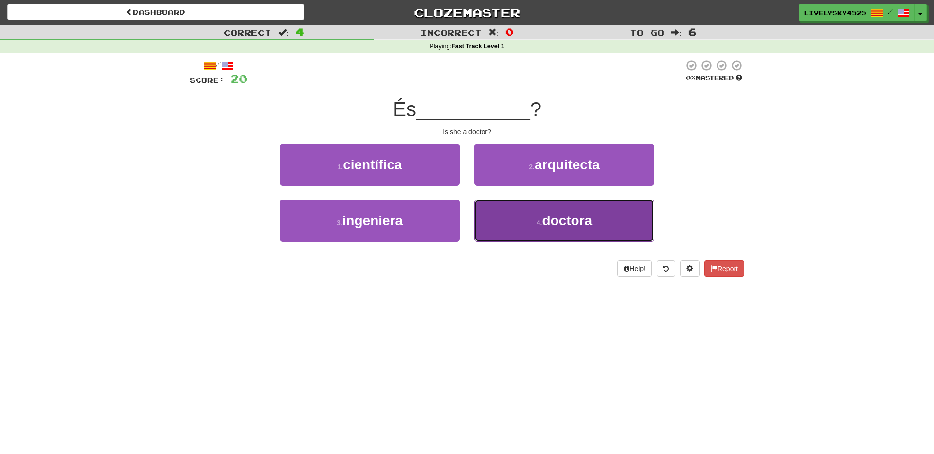
click at [530, 214] on button "4 . doctora" at bounding box center [564, 220] width 180 height 42
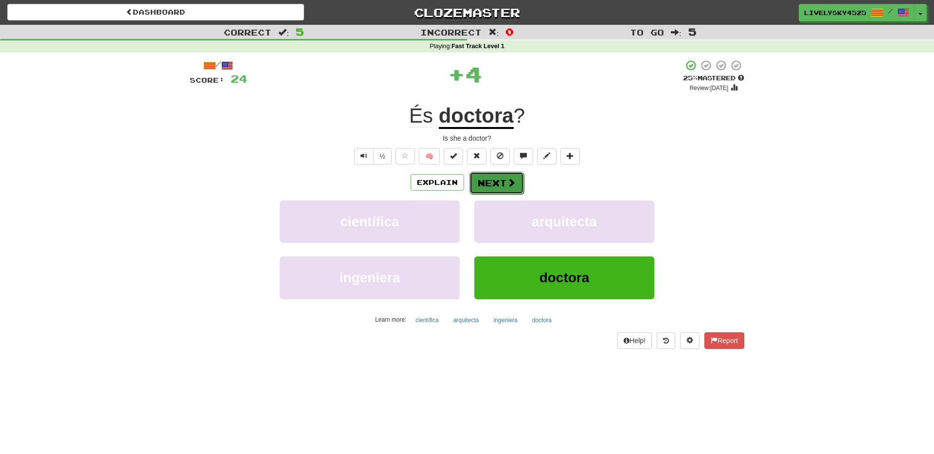
click at [509, 190] on button "Next" at bounding box center [496, 183] width 54 height 22
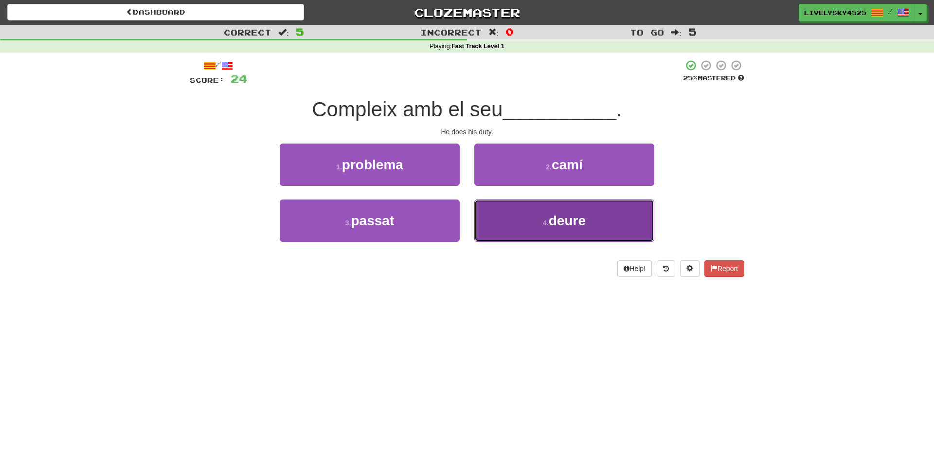
click at [516, 205] on button "4 . deure" at bounding box center [564, 220] width 180 height 42
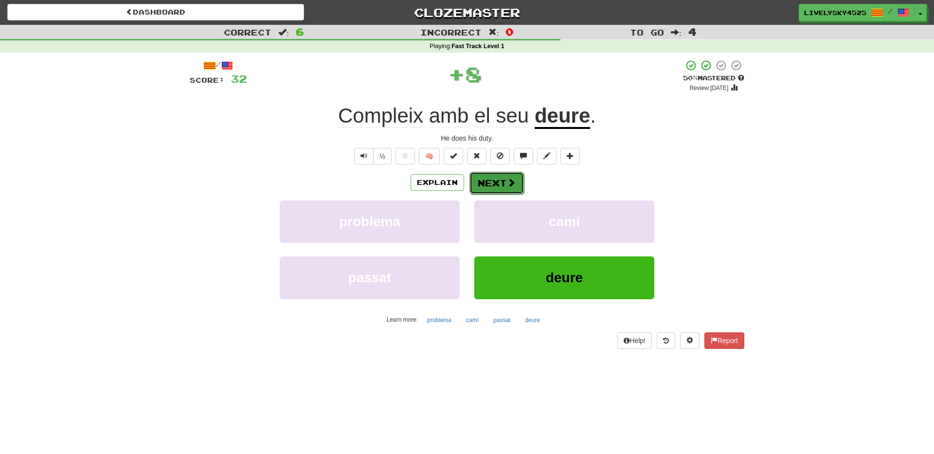
click at [509, 187] on span at bounding box center [511, 182] width 9 height 9
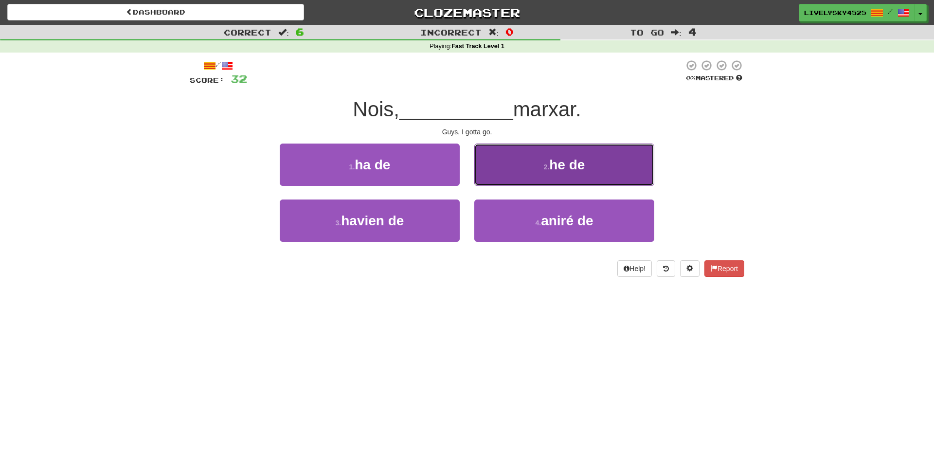
click at [573, 172] on span "he de" at bounding box center [567, 164] width 36 height 15
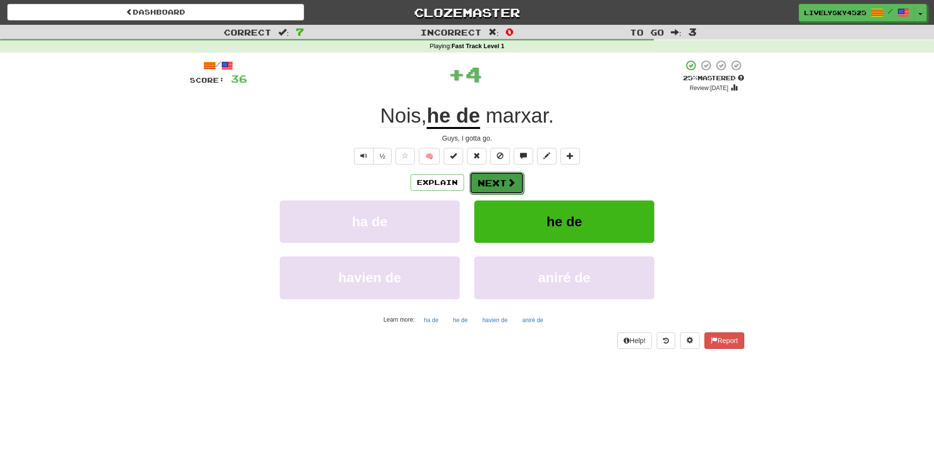
click at [501, 185] on button "Next" at bounding box center [496, 183] width 54 height 22
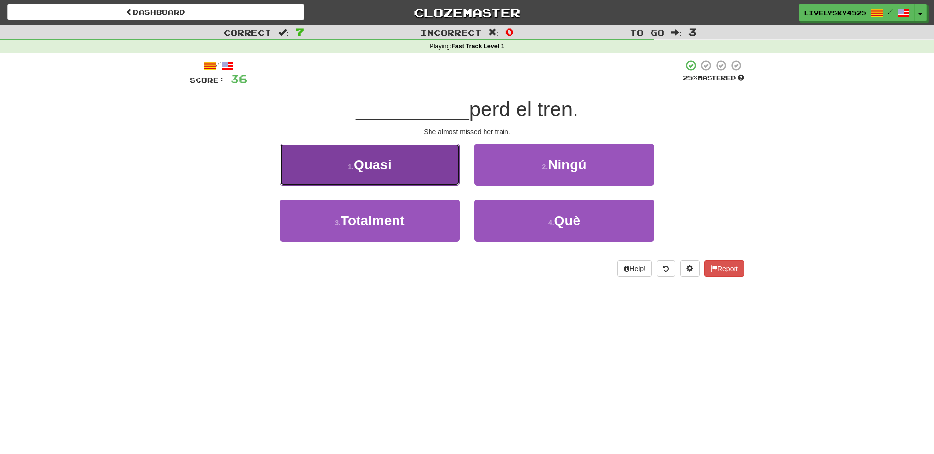
click at [399, 164] on button "1 . Quasi" at bounding box center [370, 165] width 180 height 42
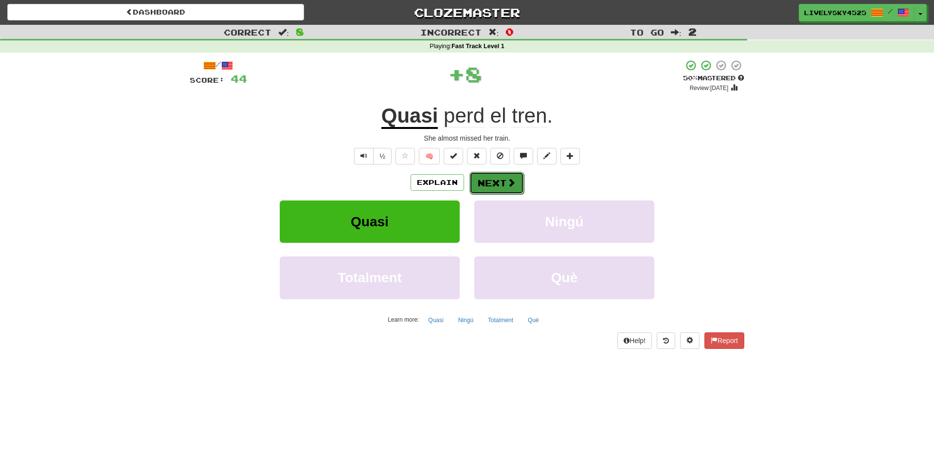
click at [491, 185] on button "Next" at bounding box center [496, 183] width 54 height 22
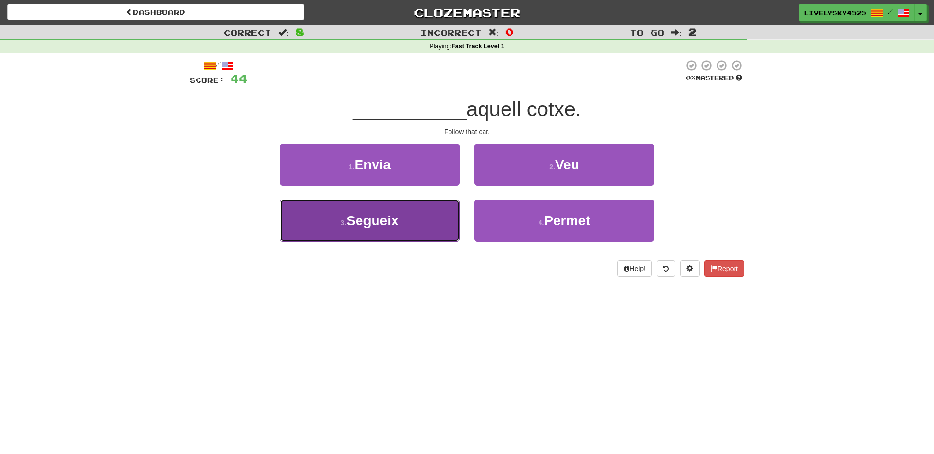
click at [381, 226] on span "Segueix" at bounding box center [372, 220] width 52 height 15
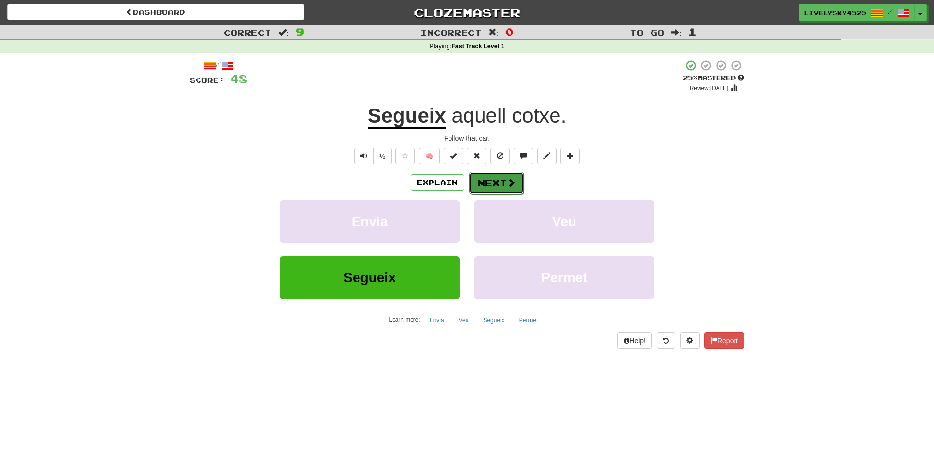
click at [506, 182] on button "Next" at bounding box center [496, 183] width 54 height 22
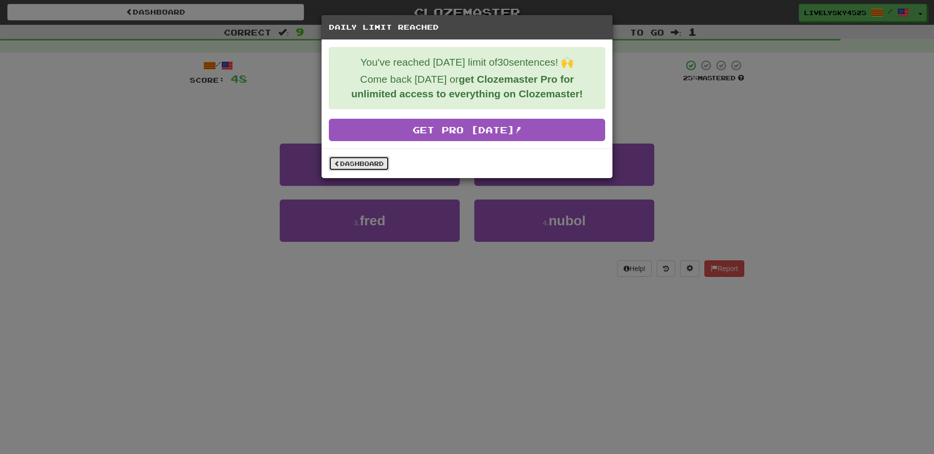
click at [356, 167] on link "Dashboard" at bounding box center [359, 163] width 60 height 15
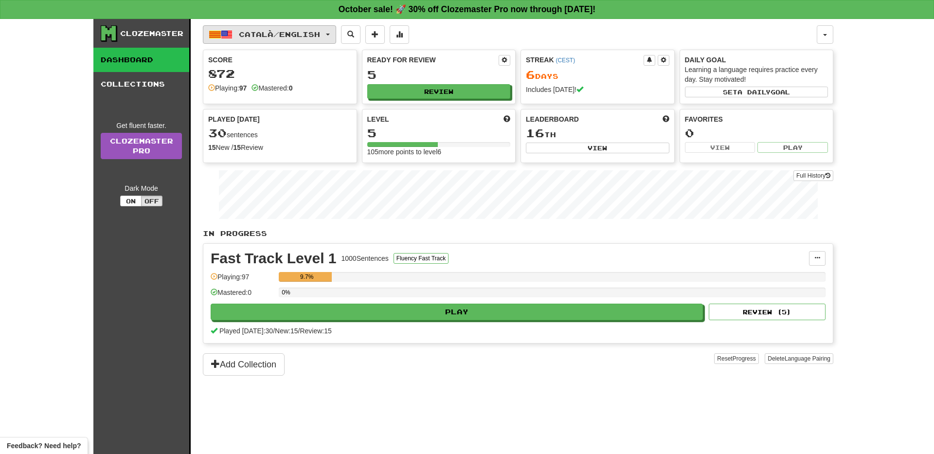
click at [290, 38] on span "Català / English" at bounding box center [279, 34] width 81 height 8
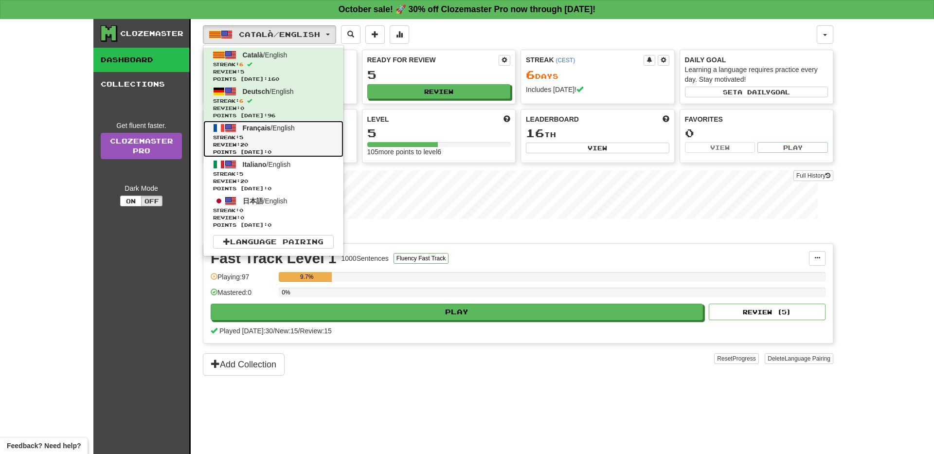
click at [300, 128] on link "Français / English Streak: 5 Review: 20 Points [DATE]: 0" at bounding box center [273, 139] width 140 height 36
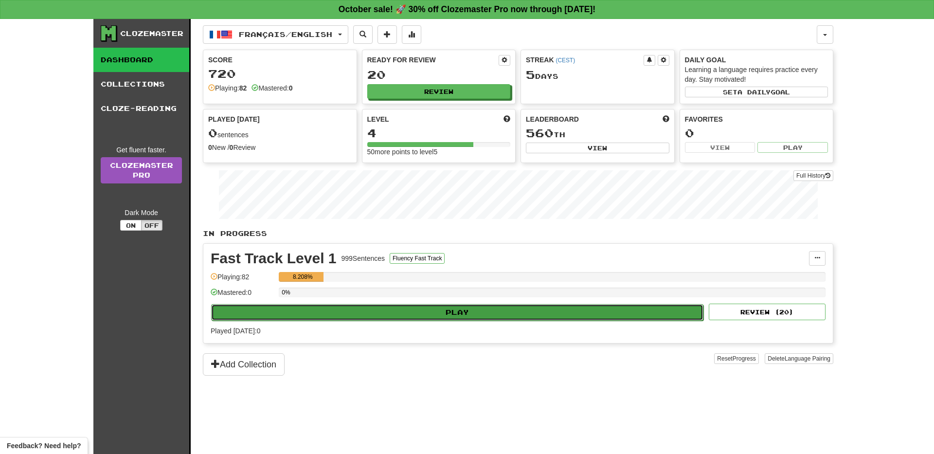
click at [525, 308] on button "Play" at bounding box center [457, 312] width 492 height 17
select select "**"
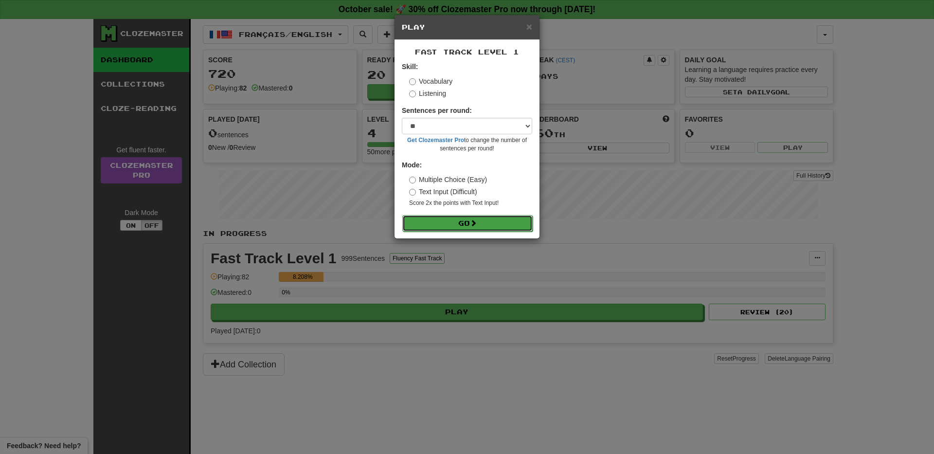
click at [446, 228] on button "Go" at bounding box center [467, 223] width 130 height 17
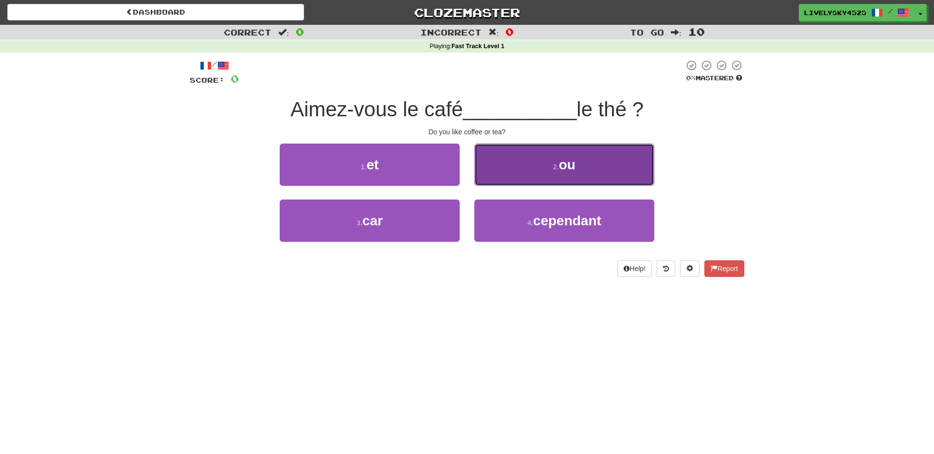
click at [513, 175] on button "2 . ou" at bounding box center [564, 165] width 180 height 42
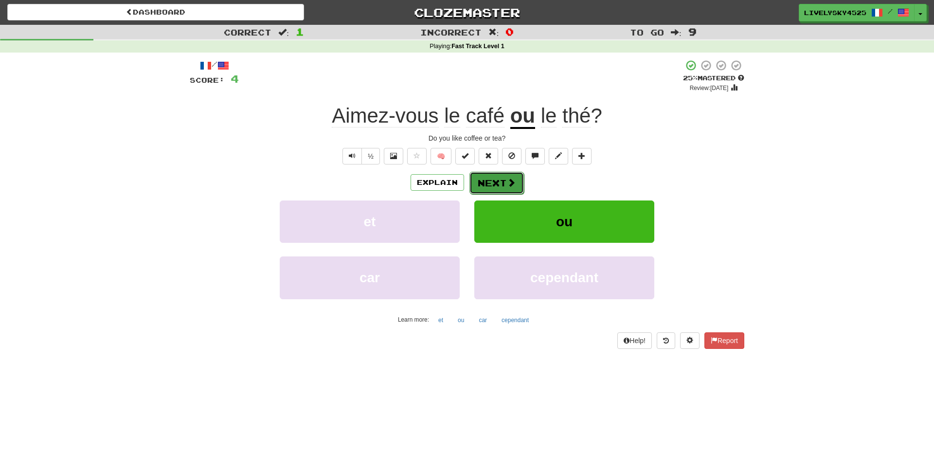
click at [500, 181] on button "Next" at bounding box center [496, 183] width 54 height 22
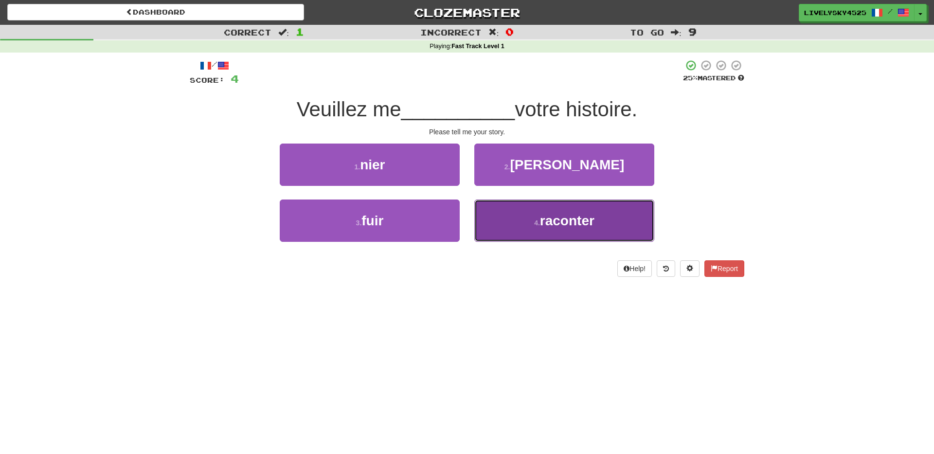
click at [535, 216] on button "4 . raconter" at bounding box center [564, 220] width 180 height 42
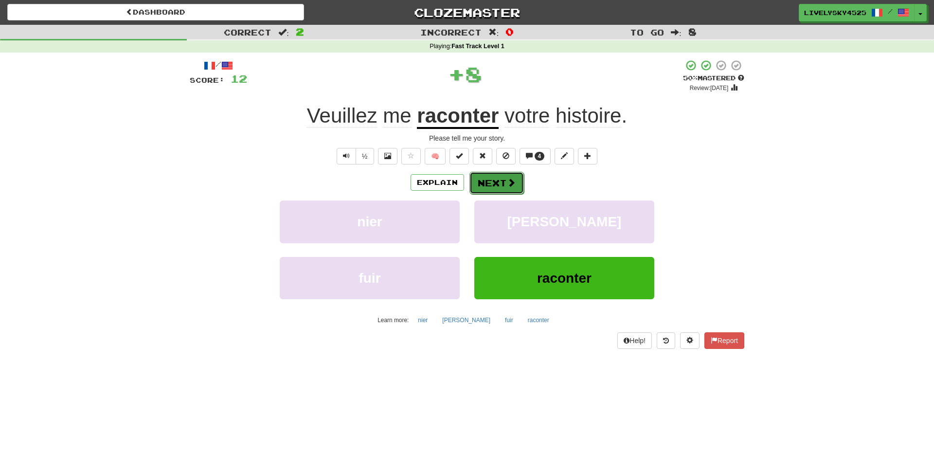
click at [517, 189] on button "Next" at bounding box center [496, 183] width 54 height 22
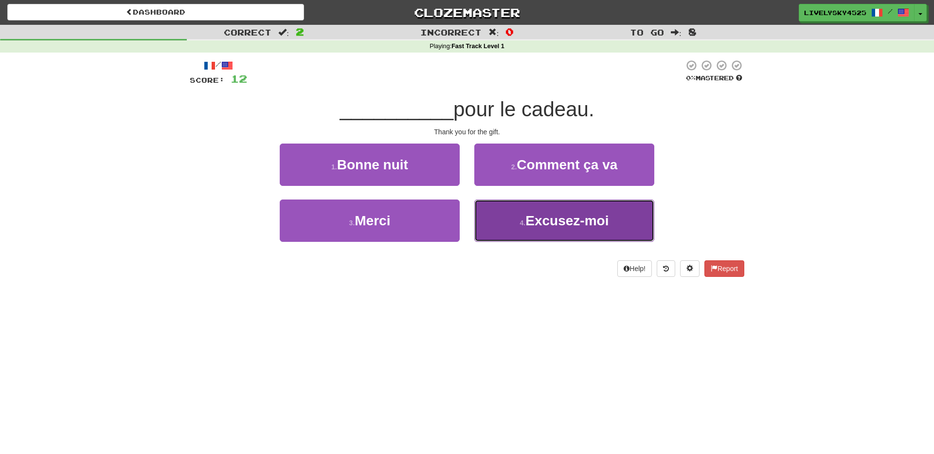
click at [524, 222] on small "4 ." at bounding box center [523, 223] width 6 height 8
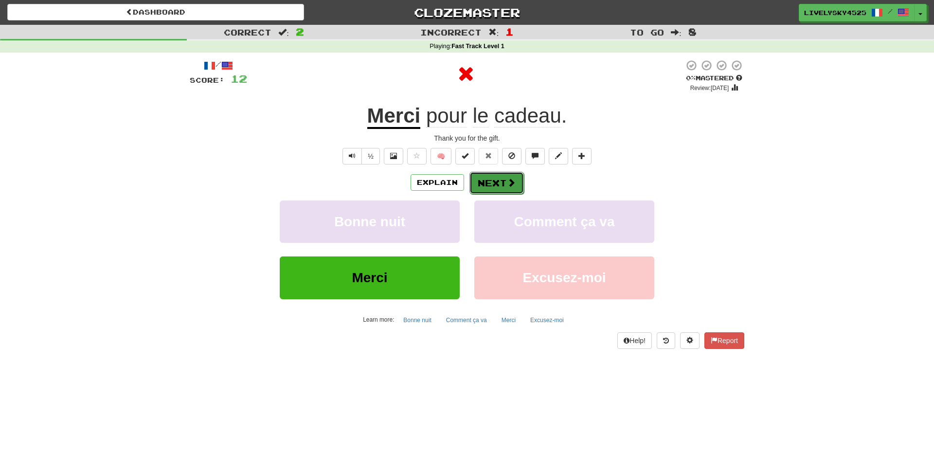
click at [498, 186] on button "Next" at bounding box center [496, 183] width 54 height 22
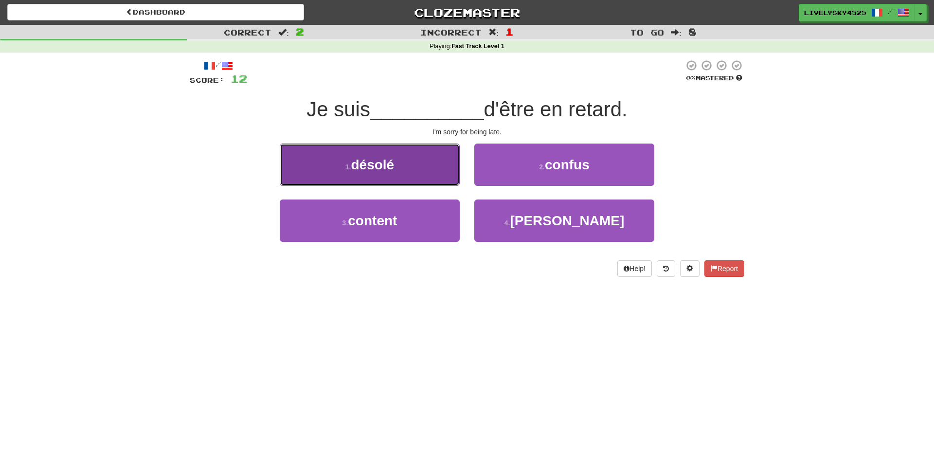
click at [389, 177] on button "1 . désolé" at bounding box center [370, 165] width 180 height 42
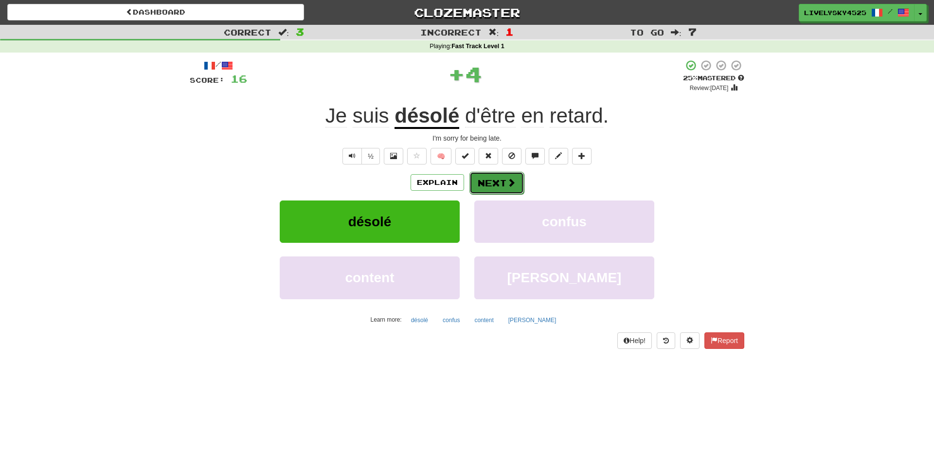
click at [485, 182] on button "Next" at bounding box center [496, 183] width 54 height 22
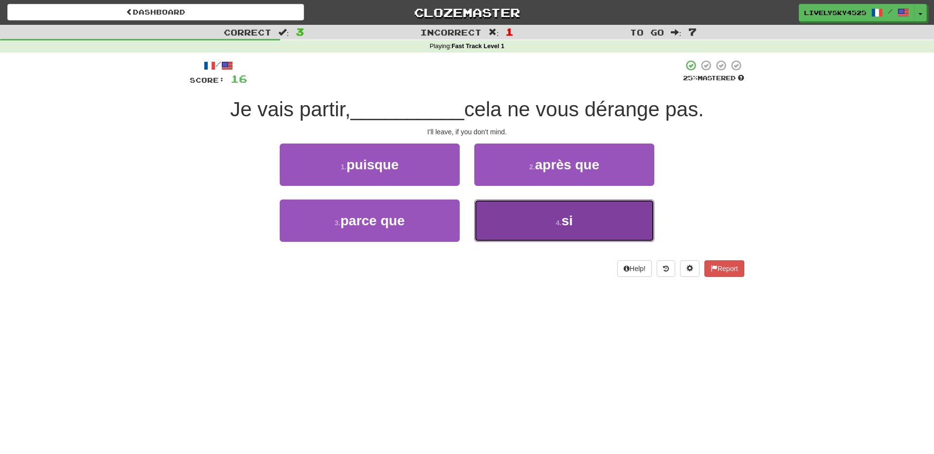
click at [510, 227] on button "4 . si" at bounding box center [564, 220] width 180 height 42
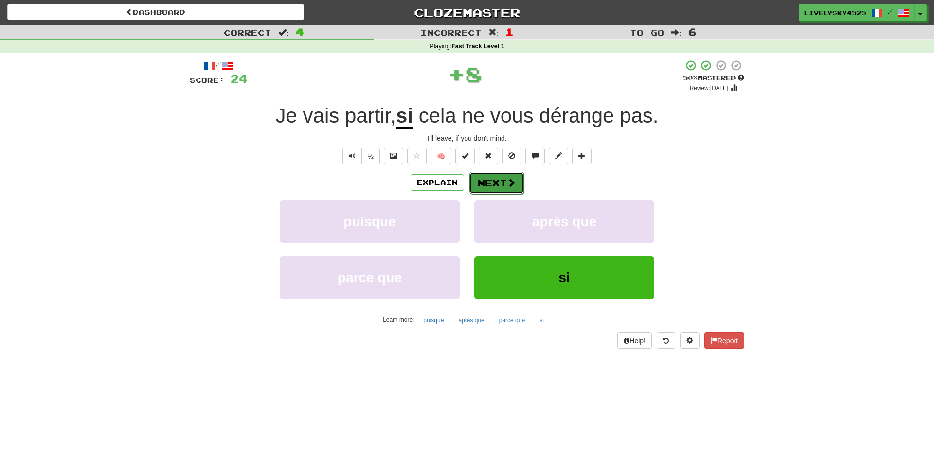
click at [505, 179] on button "Next" at bounding box center [496, 183] width 54 height 22
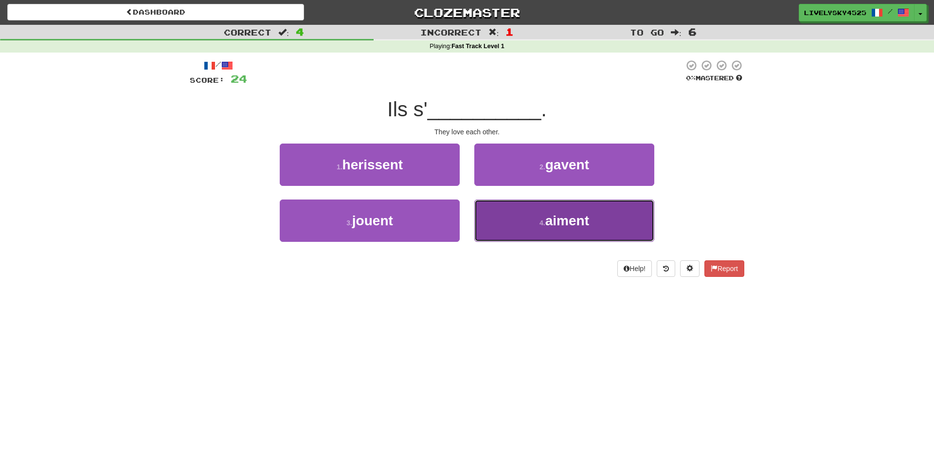
click at [520, 221] on button "4 . aiment" at bounding box center [564, 220] width 180 height 42
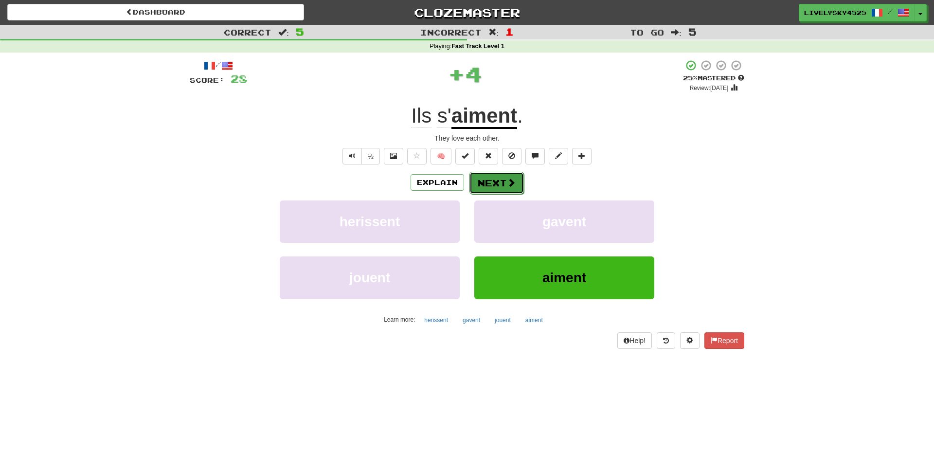
click at [500, 181] on button "Next" at bounding box center [496, 183] width 54 height 22
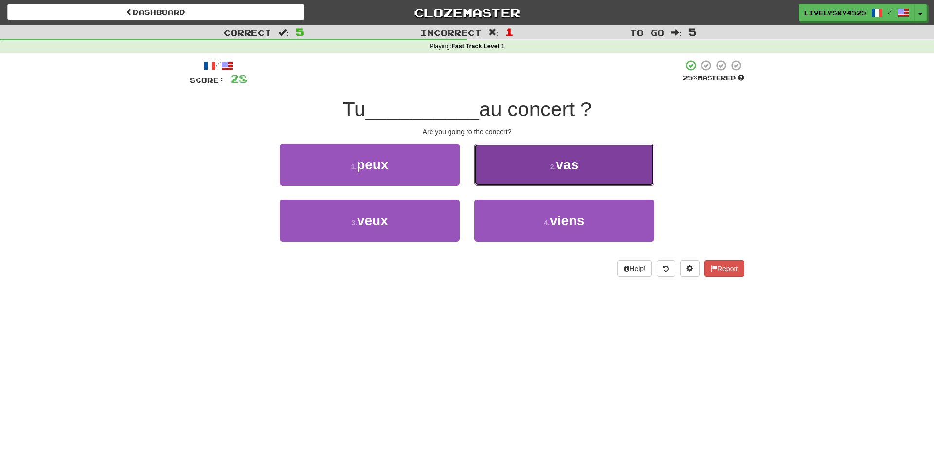
click at [542, 175] on button "2 . vas" at bounding box center [564, 165] width 180 height 42
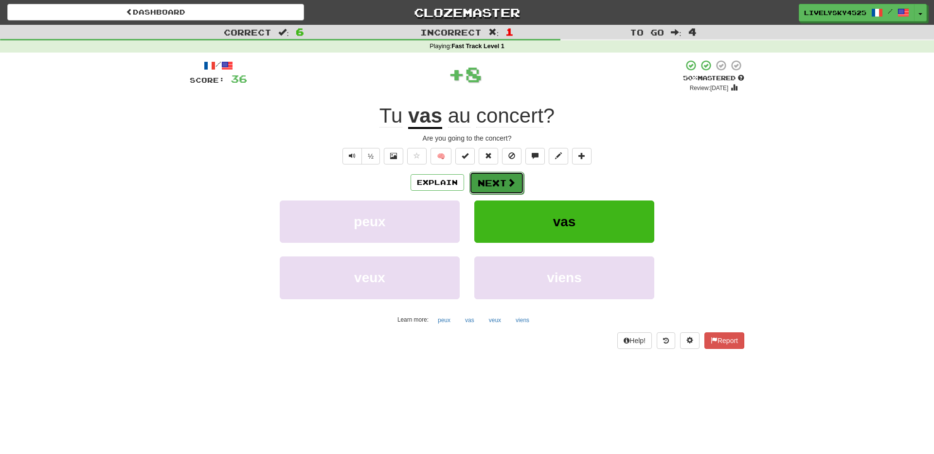
click at [502, 190] on button "Next" at bounding box center [496, 183] width 54 height 22
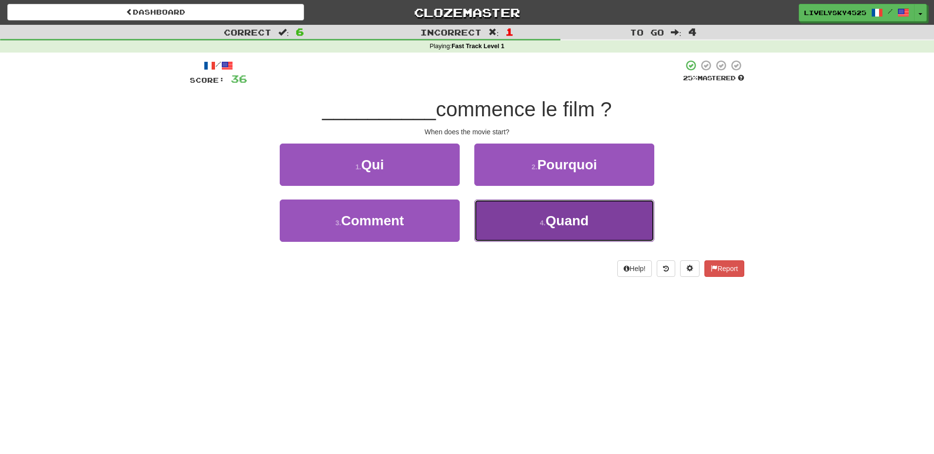
click at [558, 238] on button "4 . Quand" at bounding box center [564, 220] width 180 height 42
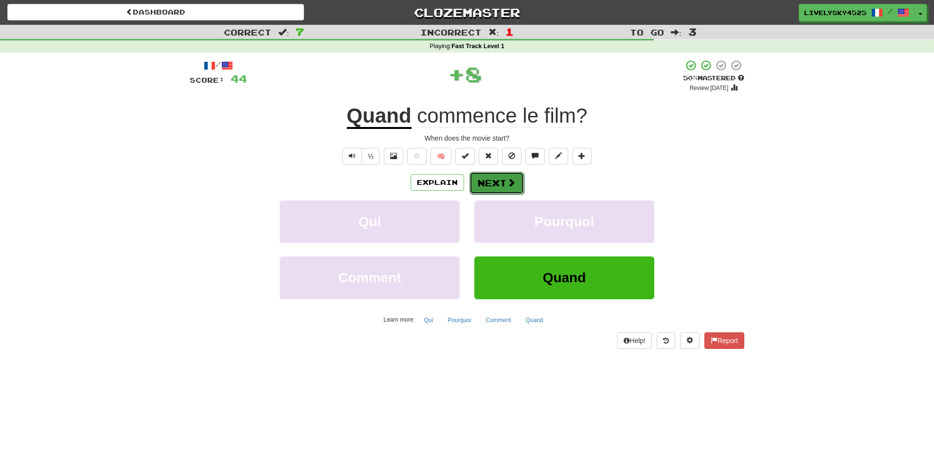
click at [487, 181] on button "Next" at bounding box center [496, 183] width 54 height 22
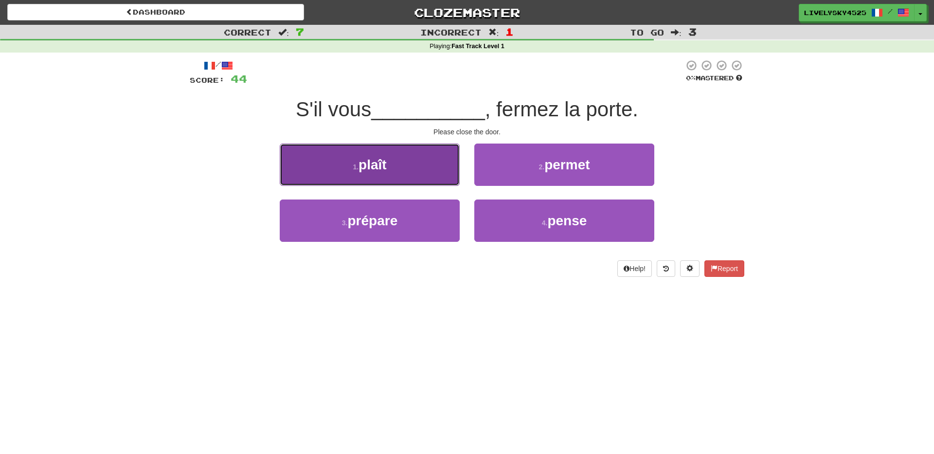
click at [400, 175] on button "1 . plaît" at bounding box center [370, 165] width 180 height 42
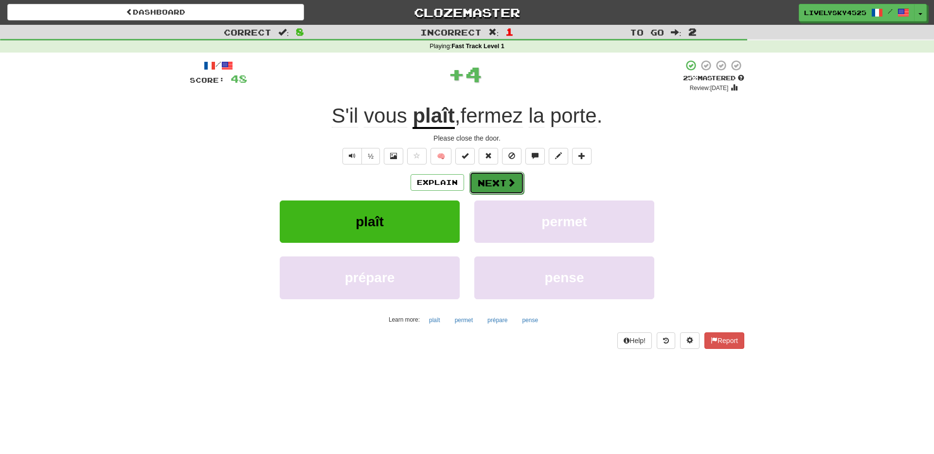
click at [493, 188] on button "Next" at bounding box center [496, 183] width 54 height 22
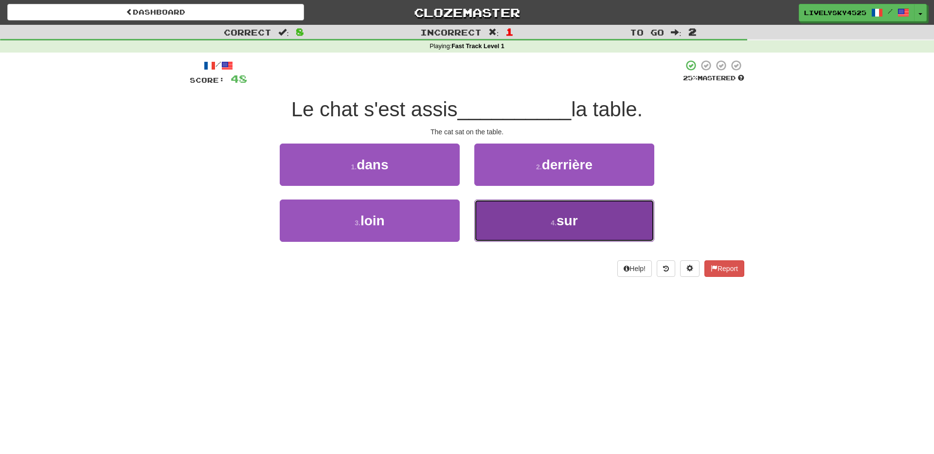
click at [592, 211] on button "4 . sur" at bounding box center [564, 220] width 180 height 42
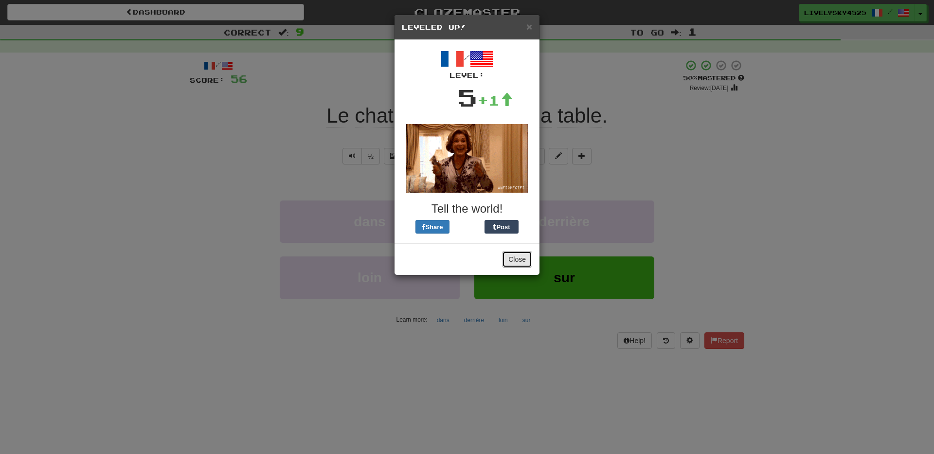
click at [518, 260] on button "Close" at bounding box center [517, 259] width 30 height 17
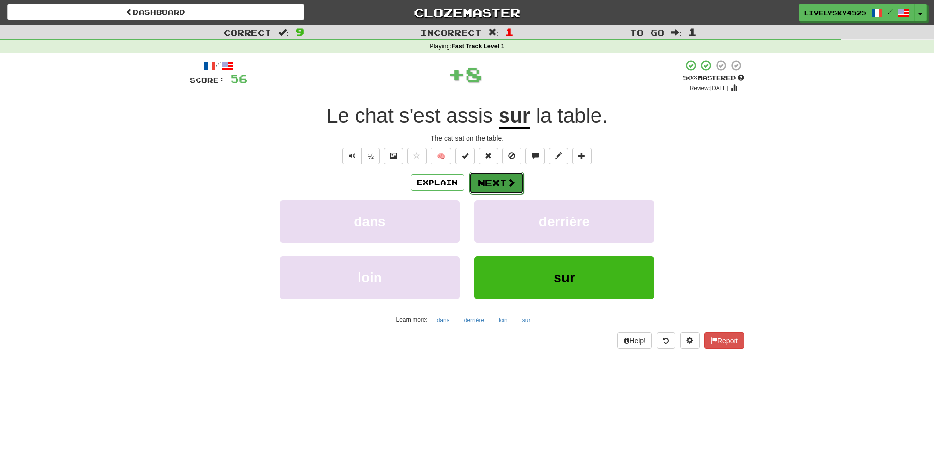
click at [497, 191] on button "Next" at bounding box center [496, 183] width 54 height 22
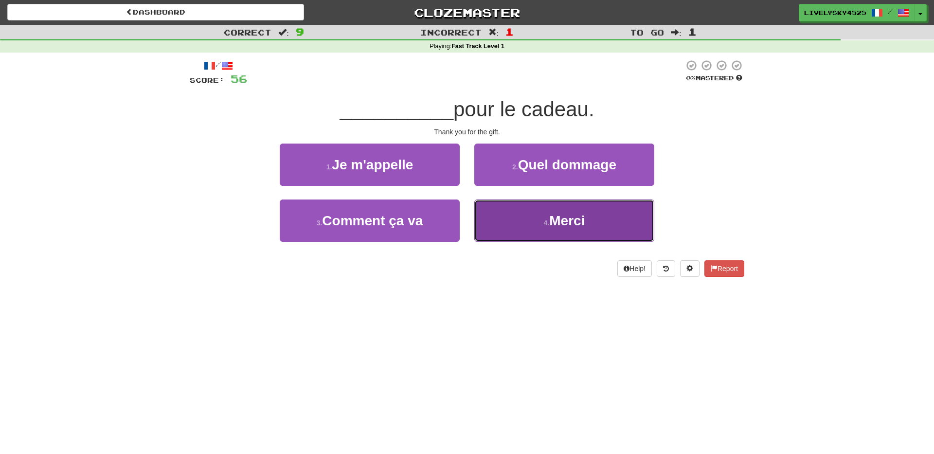
click at [586, 213] on button "4 . Merci" at bounding box center [564, 220] width 180 height 42
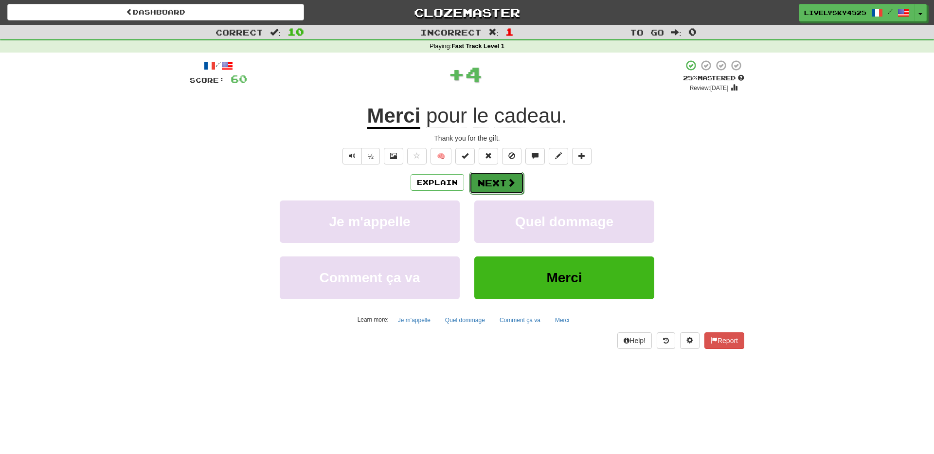
click at [488, 189] on button "Next" at bounding box center [496, 183] width 54 height 22
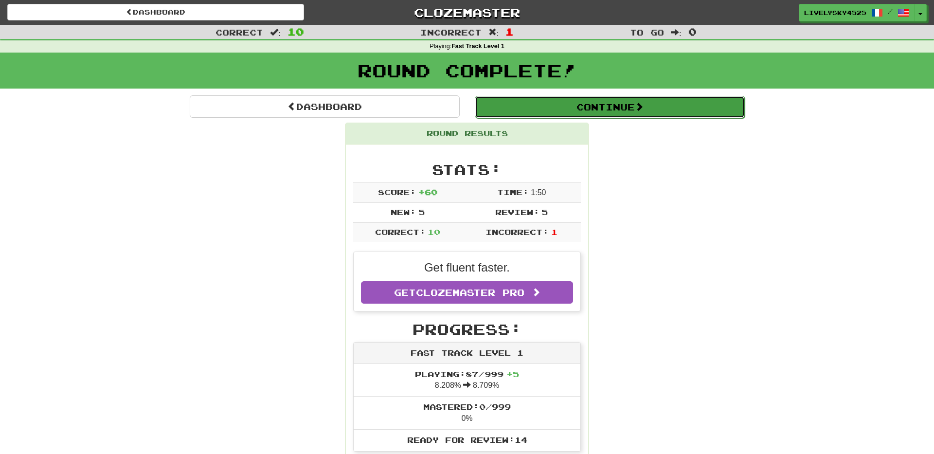
click at [664, 110] on button "Continue" at bounding box center [610, 107] width 270 height 22
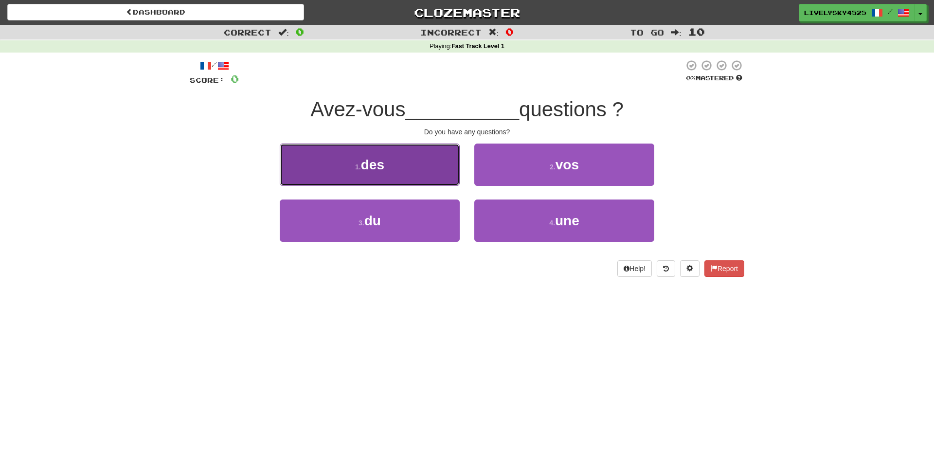
click at [340, 176] on button "1 . des" at bounding box center [370, 165] width 180 height 42
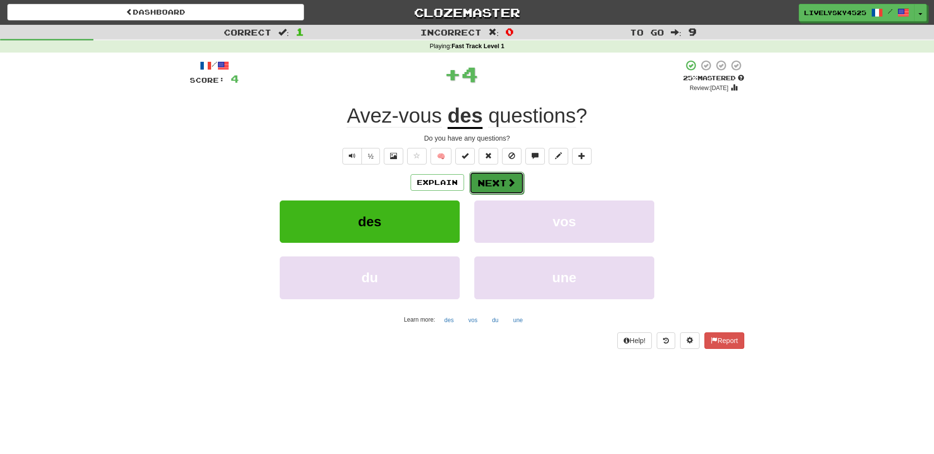
click at [501, 184] on button "Next" at bounding box center [496, 183] width 54 height 22
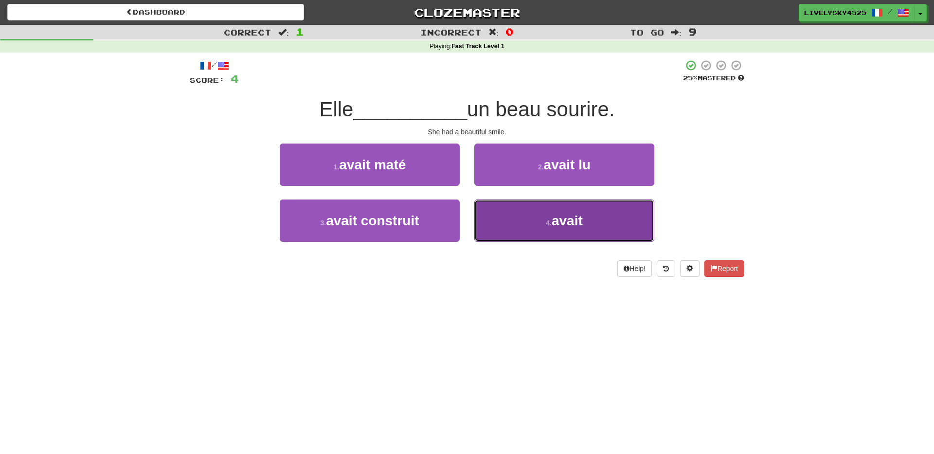
click at [554, 217] on span "avait" at bounding box center [567, 220] width 31 height 15
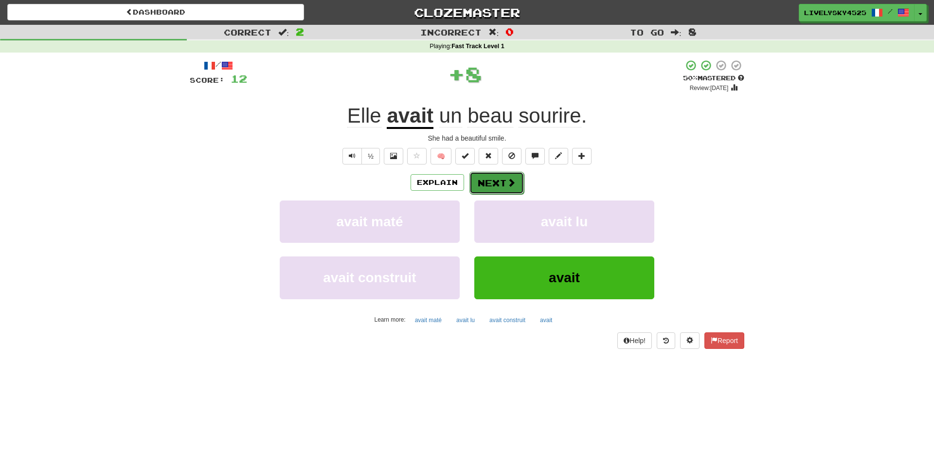
click at [503, 175] on button "Next" at bounding box center [496, 183] width 54 height 22
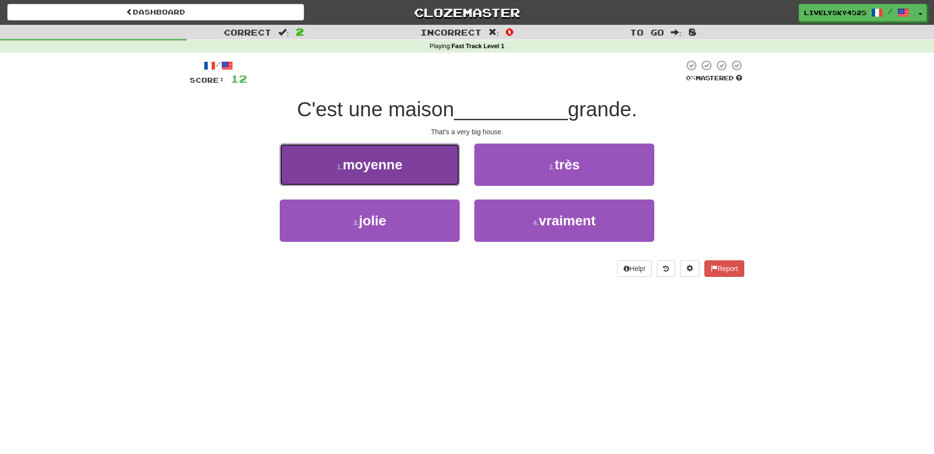
click at [424, 168] on button "1 . moyenne" at bounding box center [370, 165] width 180 height 42
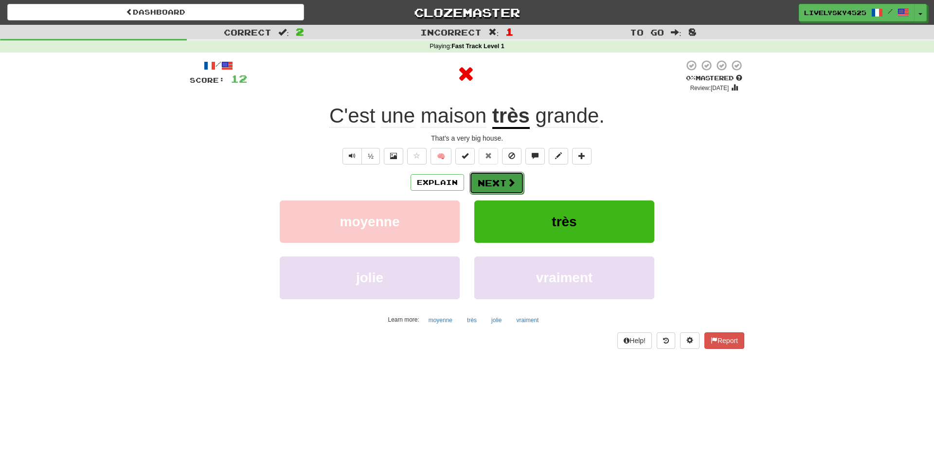
click at [511, 177] on button "Next" at bounding box center [496, 183] width 54 height 22
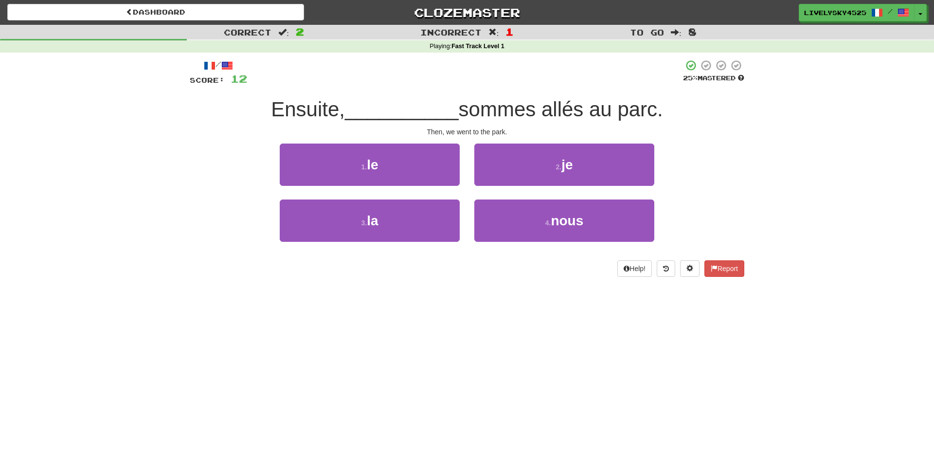
click at [560, 242] on div "4 . nous" at bounding box center [564, 227] width 195 height 56
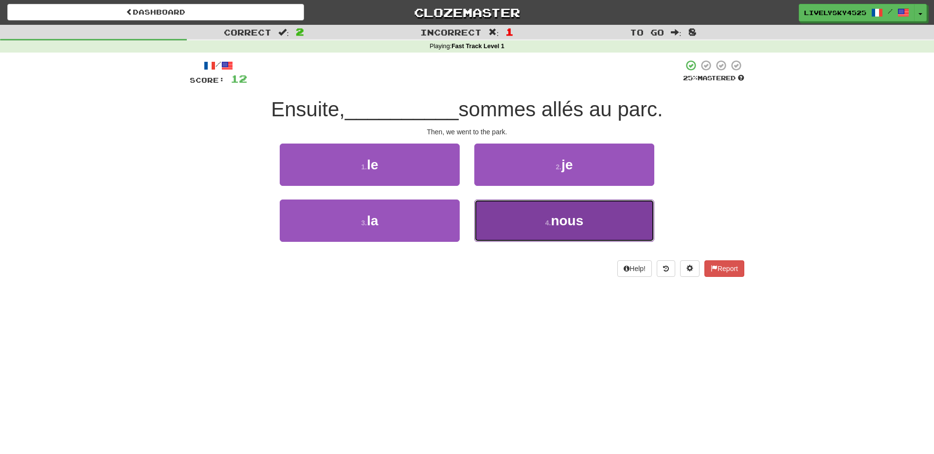
click at [570, 228] on span "nous" at bounding box center [567, 220] width 33 height 15
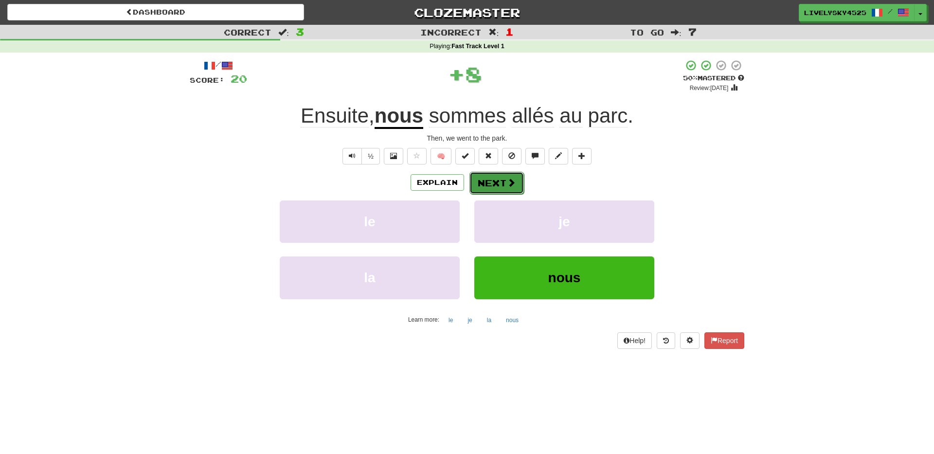
click at [511, 193] on button "Next" at bounding box center [496, 183] width 54 height 22
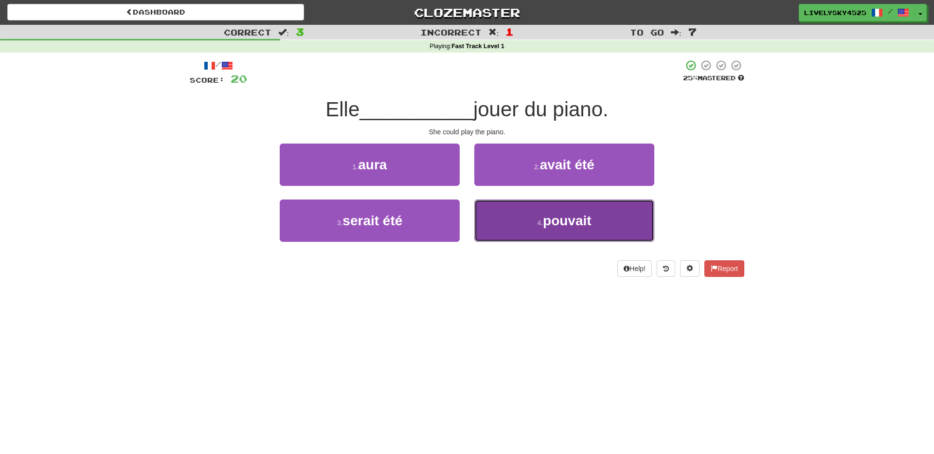
click at [552, 219] on span "pouvait" at bounding box center [567, 220] width 49 height 15
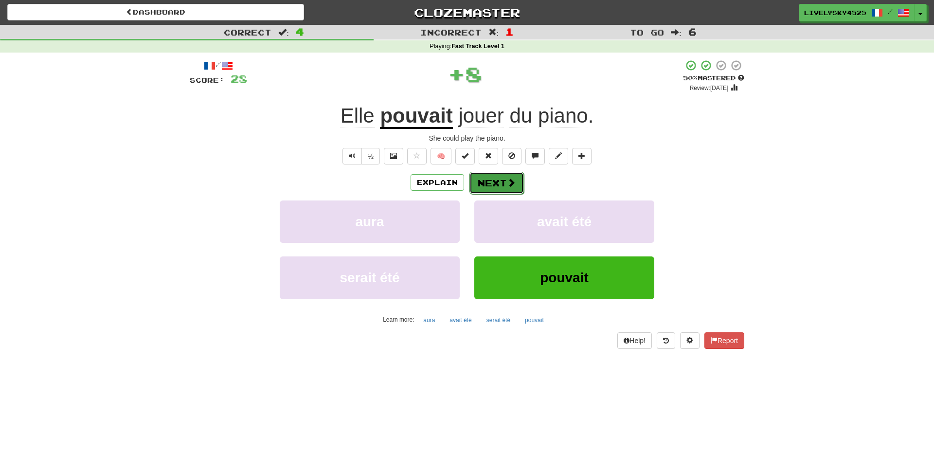
click at [491, 188] on button "Next" at bounding box center [496, 183] width 54 height 22
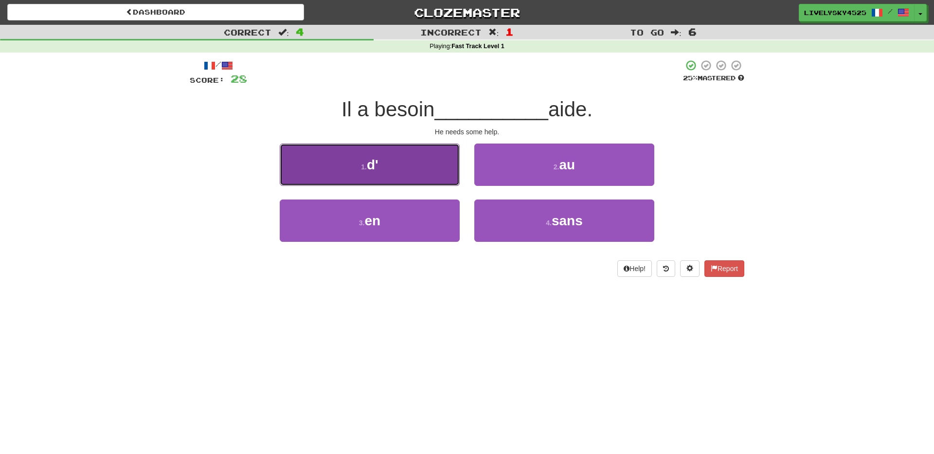
click at [420, 171] on button "1 . d'" at bounding box center [370, 165] width 180 height 42
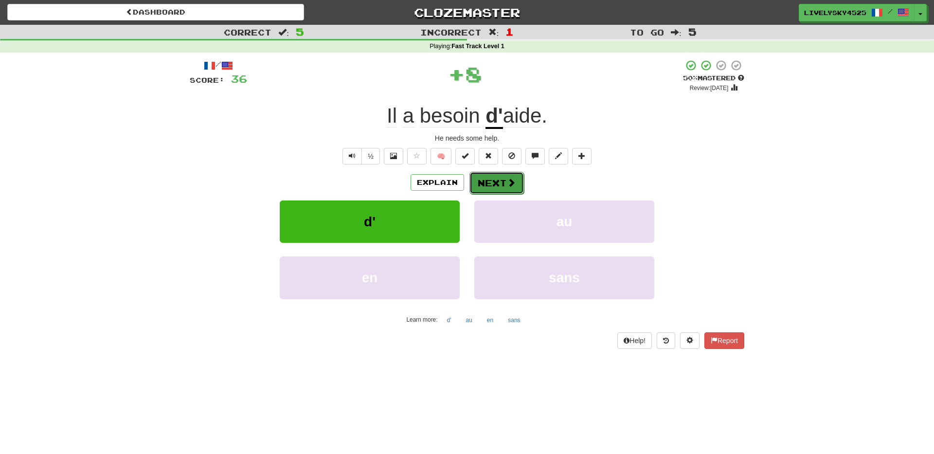
click at [496, 184] on button "Next" at bounding box center [496, 183] width 54 height 22
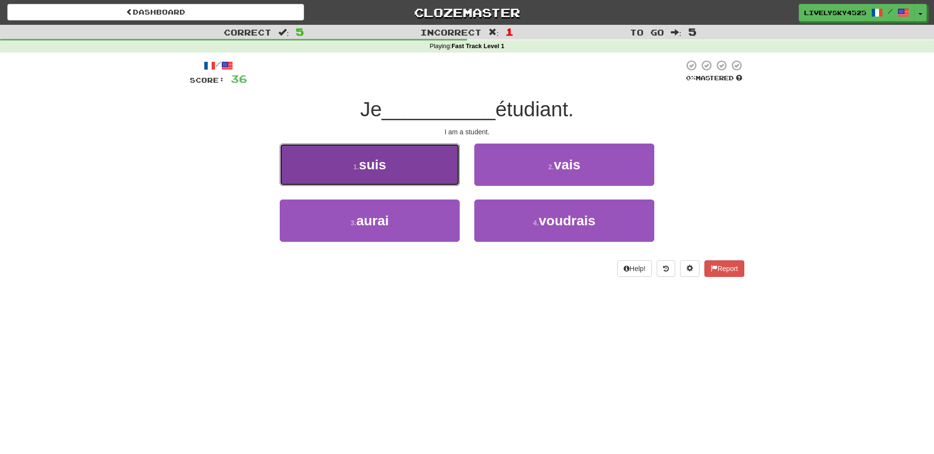
click at [376, 172] on span "suis" at bounding box center [372, 164] width 27 height 15
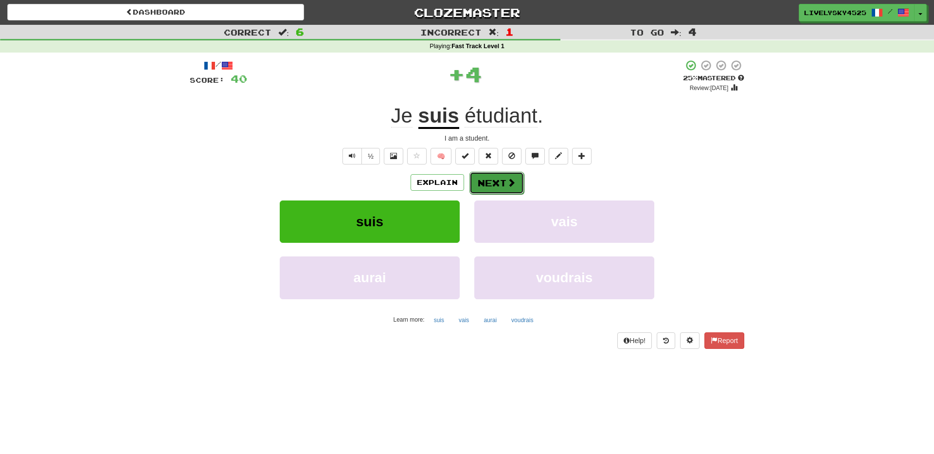
click at [484, 184] on button "Next" at bounding box center [496, 183] width 54 height 22
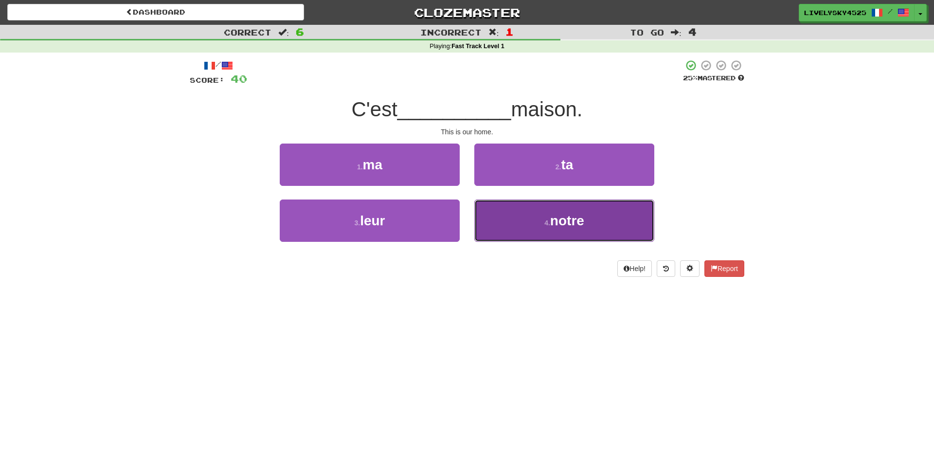
click at [560, 221] on span "notre" at bounding box center [567, 220] width 34 height 15
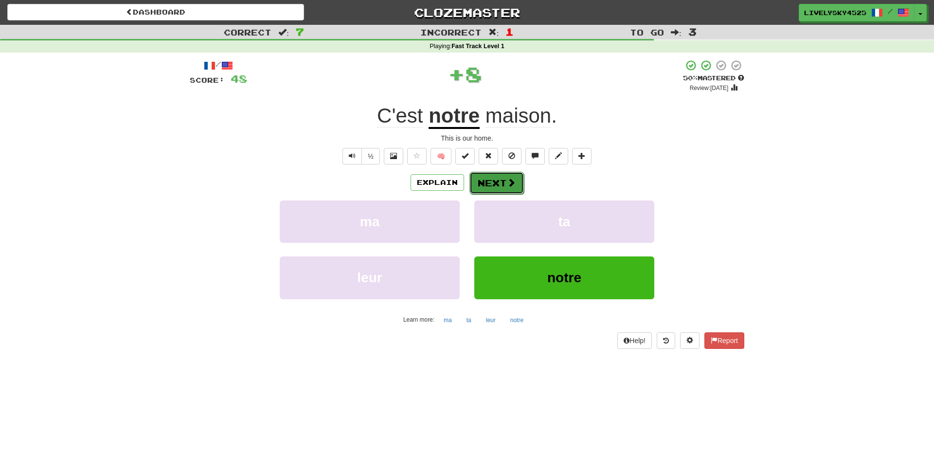
click at [472, 182] on button "Next" at bounding box center [496, 183] width 54 height 22
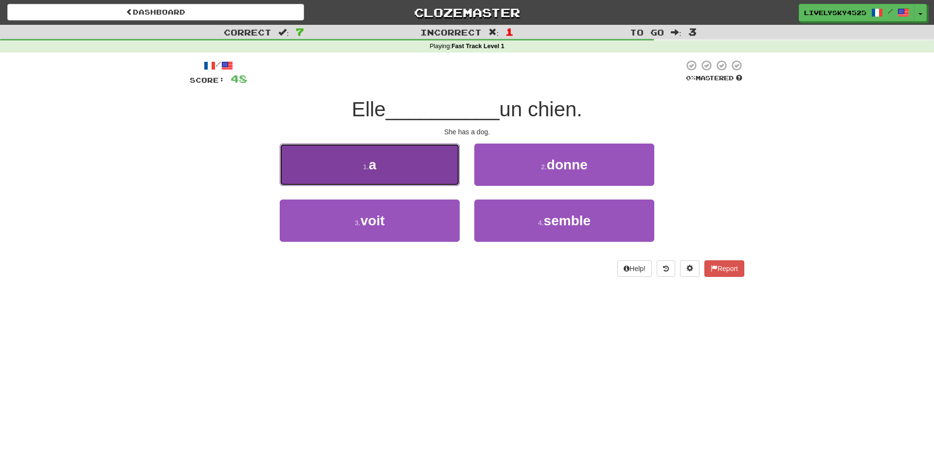
click at [426, 171] on button "1 . a" at bounding box center [370, 165] width 180 height 42
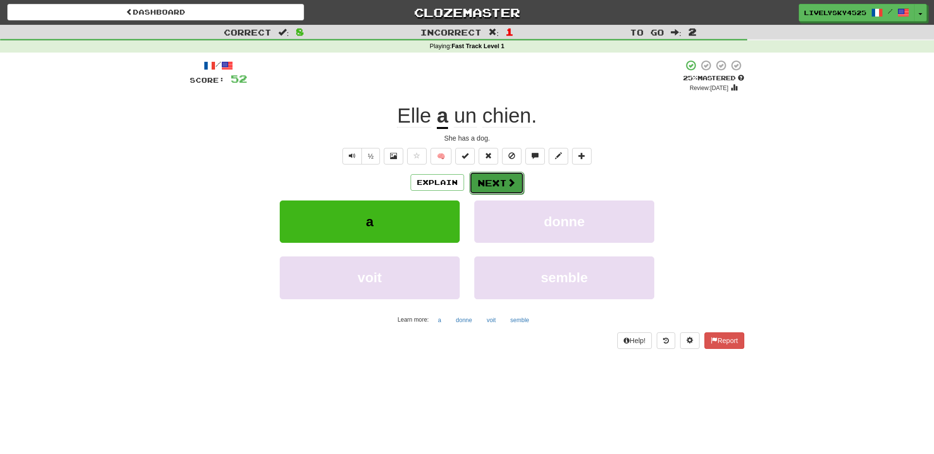
click at [499, 184] on button "Next" at bounding box center [496, 183] width 54 height 22
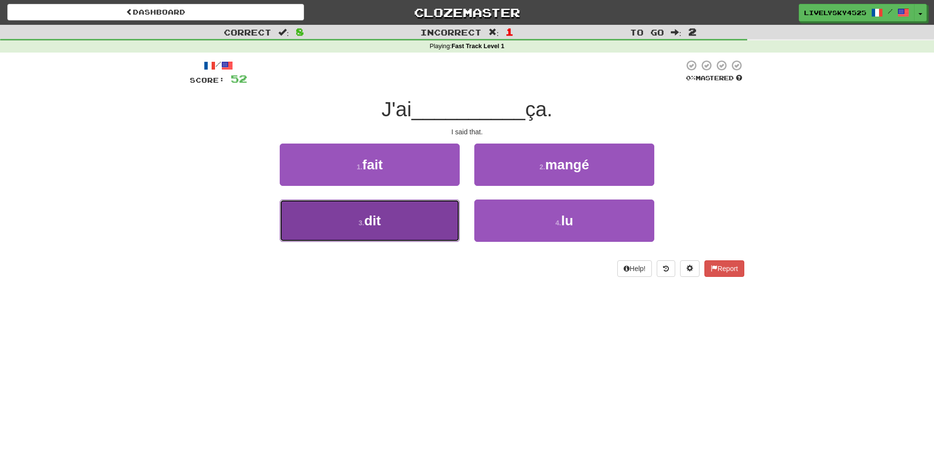
click at [371, 228] on span "dit" at bounding box center [372, 220] width 17 height 15
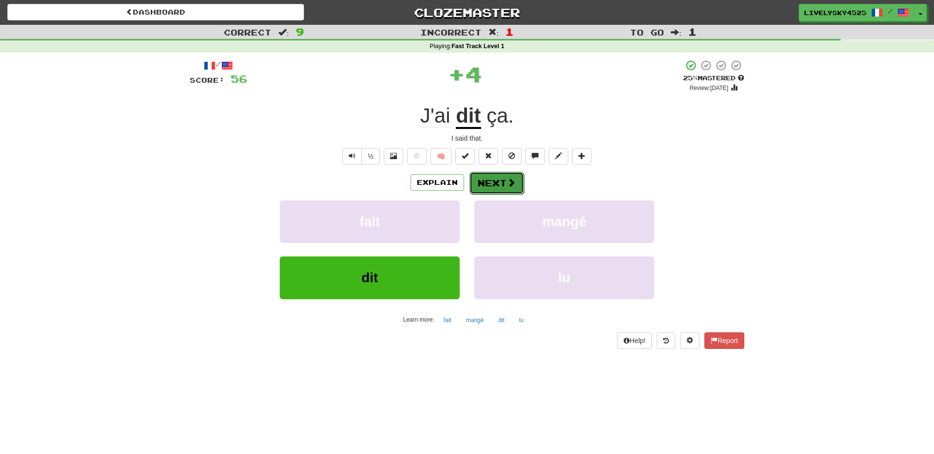
click at [520, 186] on button "Next" at bounding box center [496, 183] width 54 height 22
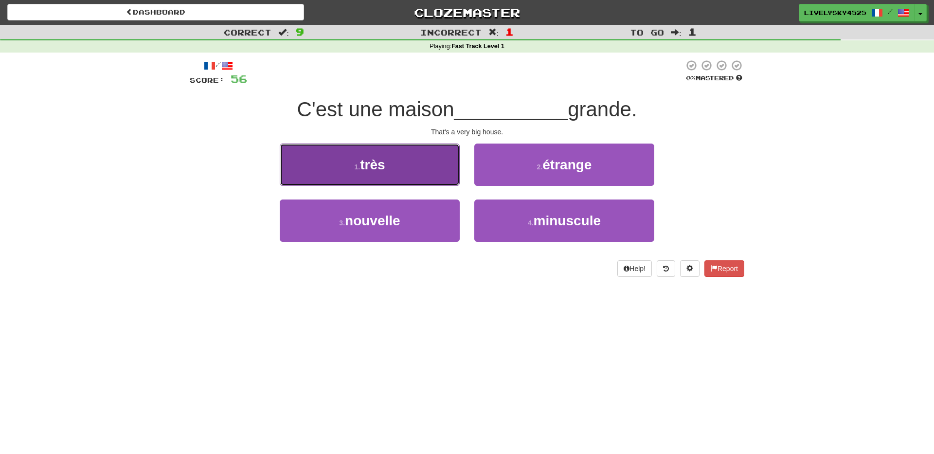
click at [416, 177] on button "1 . très" at bounding box center [370, 165] width 180 height 42
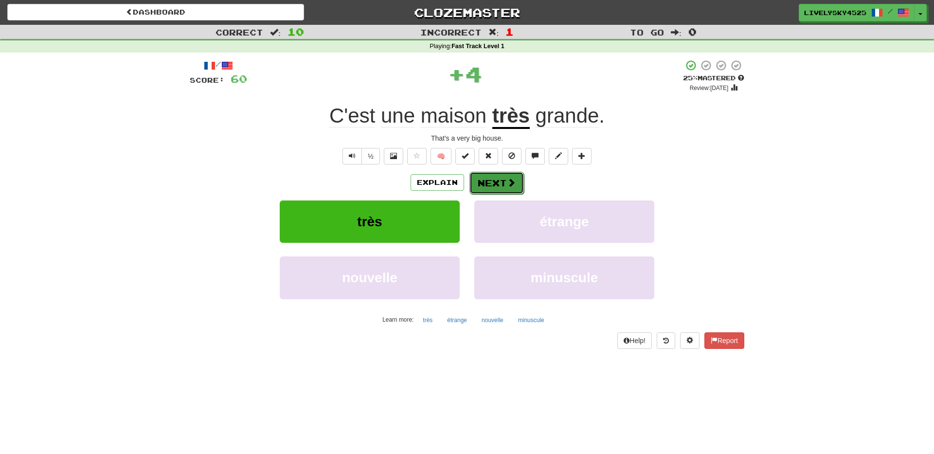
click at [517, 186] on button "Next" at bounding box center [496, 183] width 54 height 22
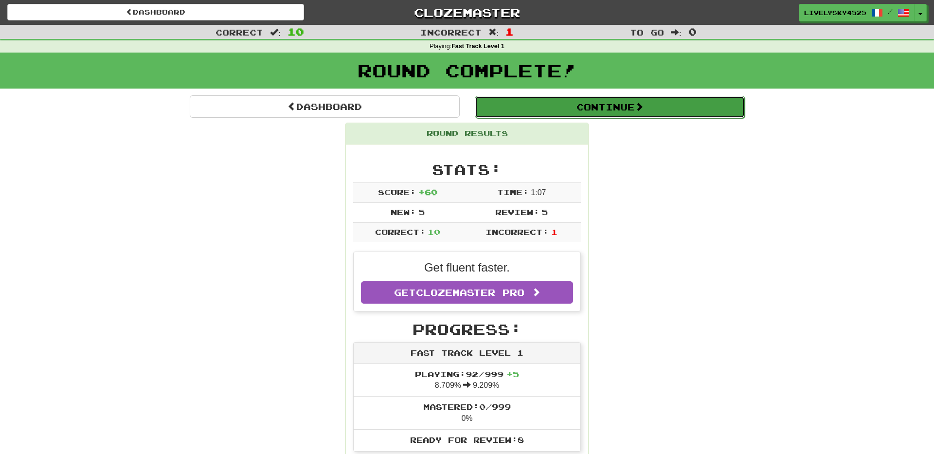
click at [613, 113] on button "Continue" at bounding box center [610, 107] width 270 height 22
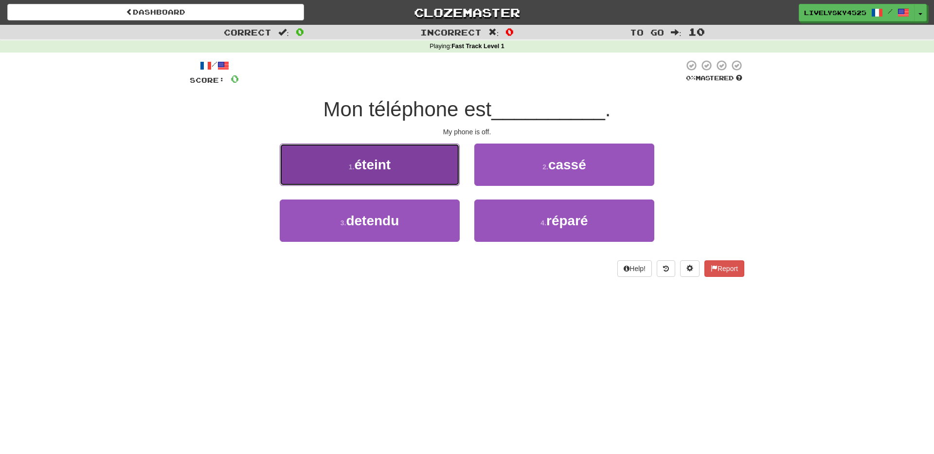
click at [366, 170] on span "éteint" at bounding box center [373, 164] width 36 height 15
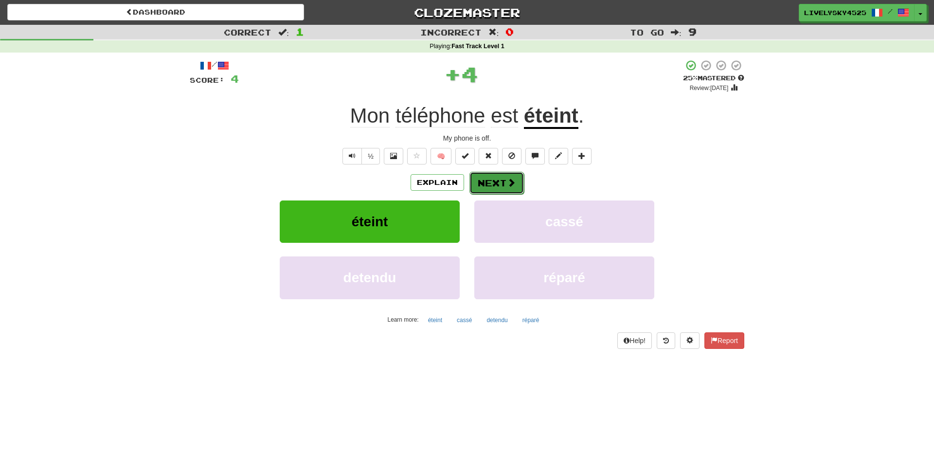
click at [507, 184] on span at bounding box center [511, 182] width 9 height 9
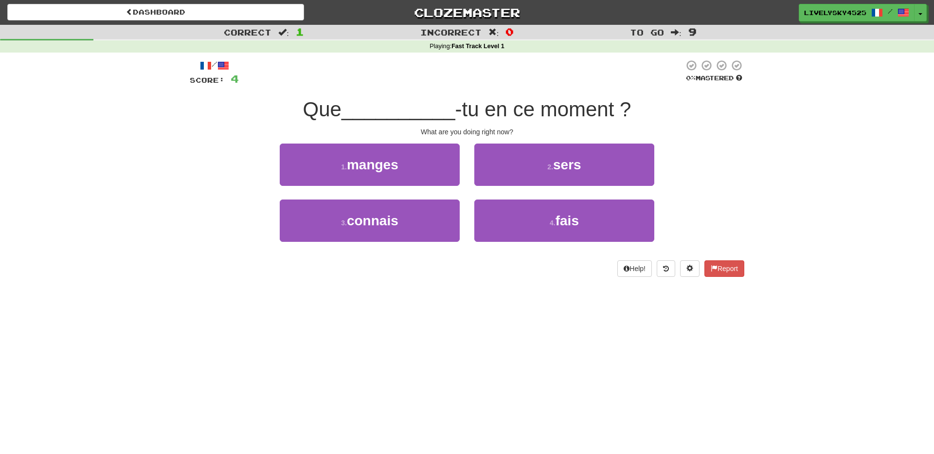
click at [546, 264] on div "Help! Report" at bounding box center [467, 268] width 555 height 17
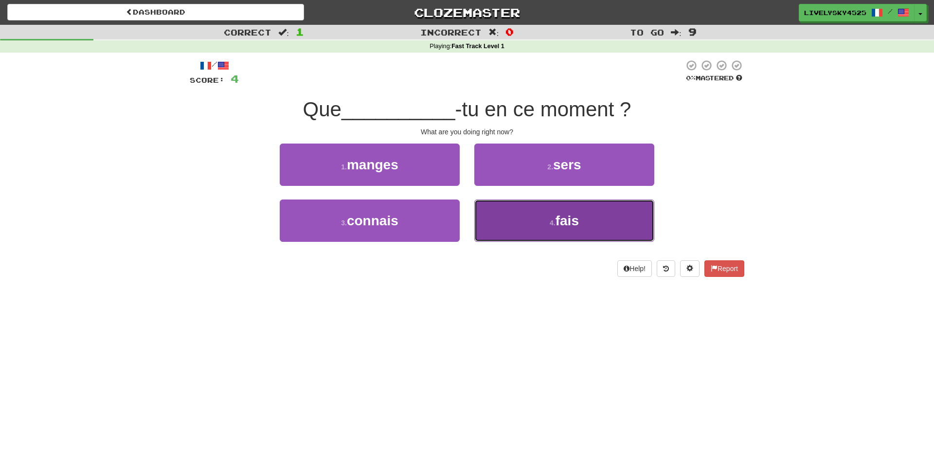
click at [588, 223] on button "4 . fais" at bounding box center [564, 220] width 180 height 42
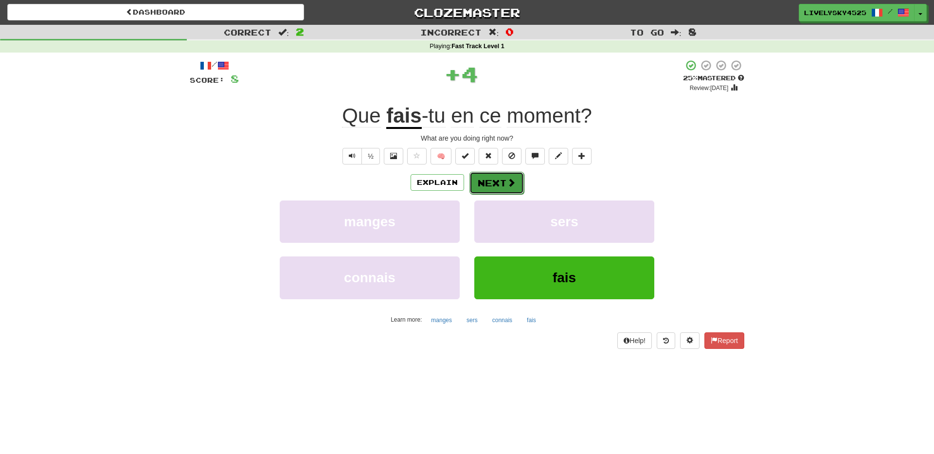
click at [513, 184] on span at bounding box center [511, 182] width 9 height 9
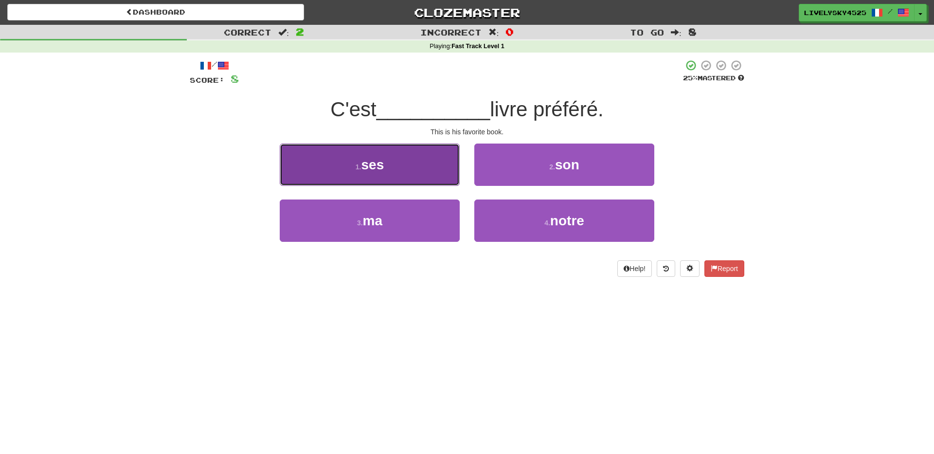
click at [412, 166] on button "1 . ses" at bounding box center [370, 165] width 180 height 42
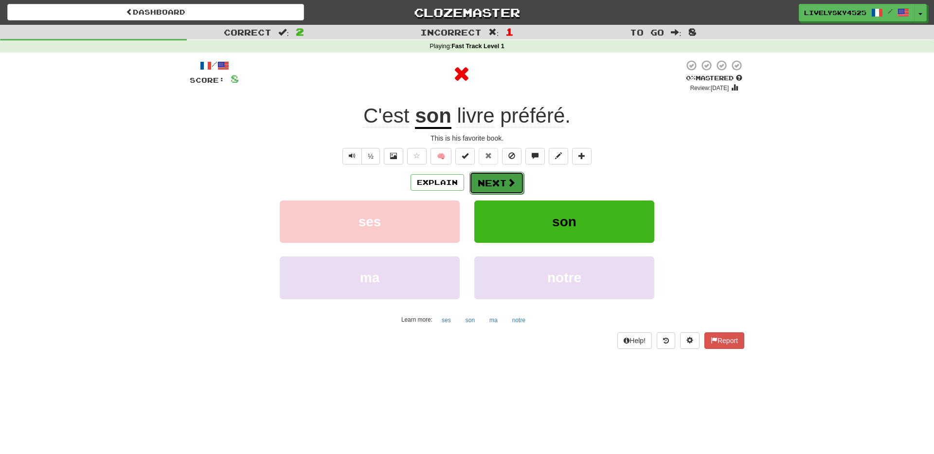
click at [516, 186] on button "Next" at bounding box center [496, 183] width 54 height 22
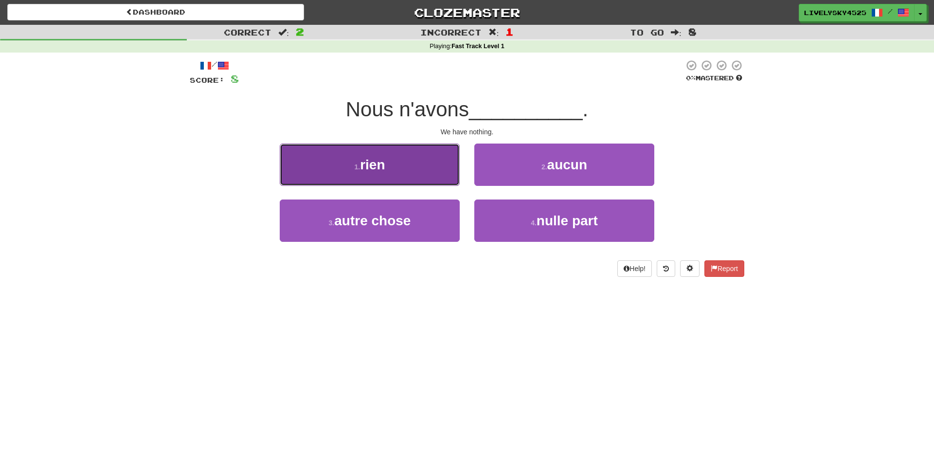
click at [415, 175] on button "1 . rien" at bounding box center [370, 165] width 180 height 42
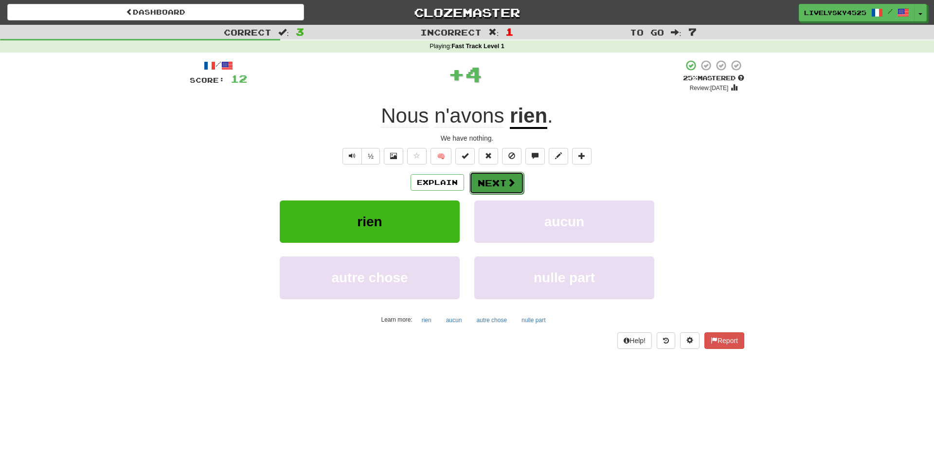
click at [499, 184] on button "Next" at bounding box center [496, 183] width 54 height 22
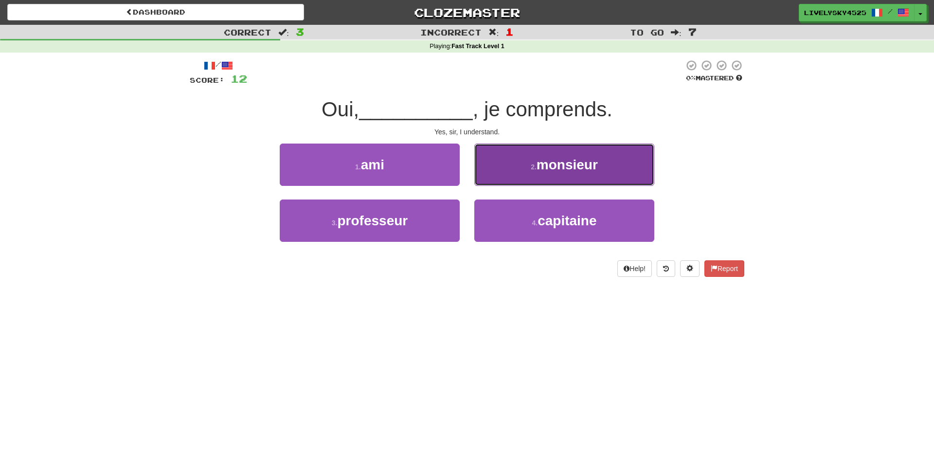
click at [569, 160] on span "monsieur" at bounding box center [567, 164] width 61 height 15
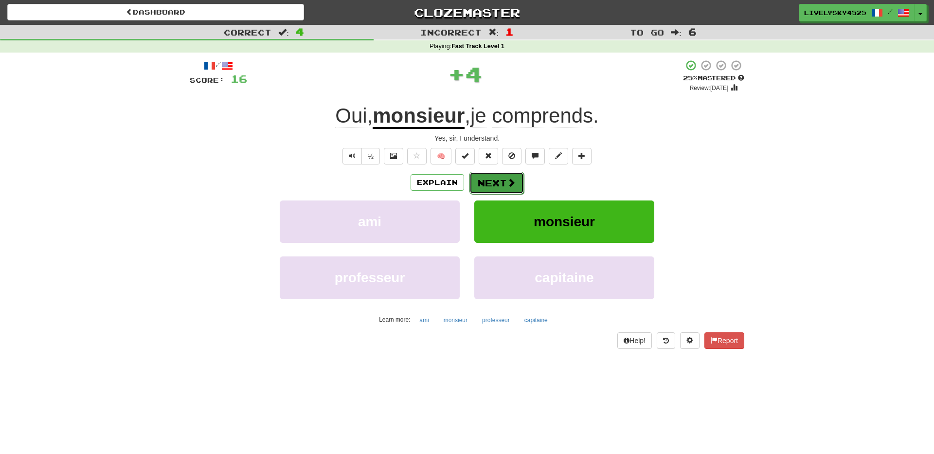
click at [501, 177] on button "Next" at bounding box center [496, 183] width 54 height 22
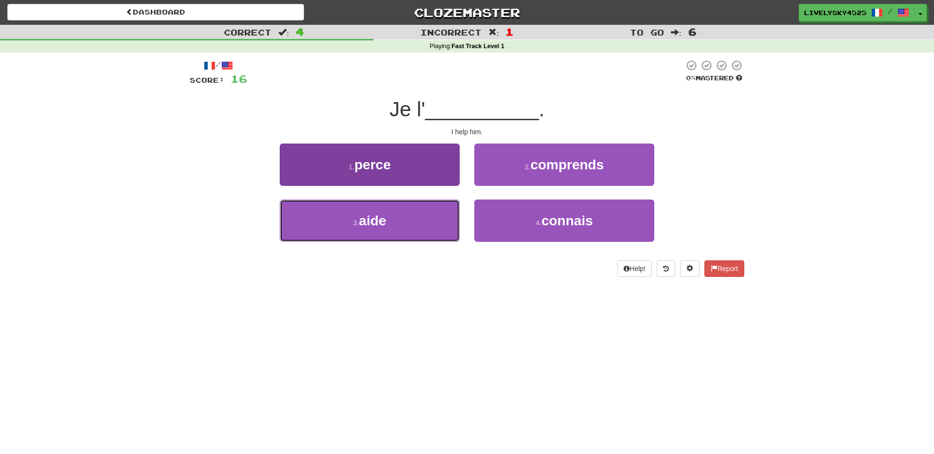
drag, startPoint x: 353, startPoint y: 227, endPoint x: 379, endPoint y: 225, distance: 25.8
click at [353, 227] on small "3 ." at bounding box center [356, 223] width 6 height 8
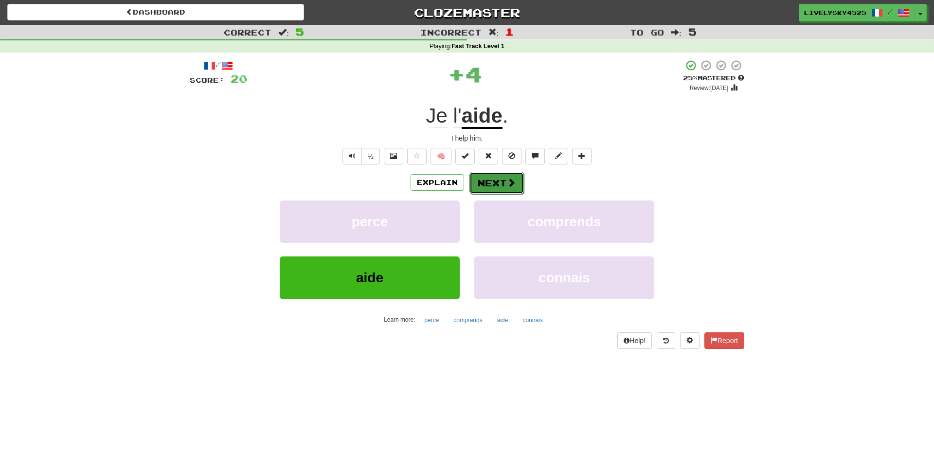
click at [517, 193] on button "Next" at bounding box center [496, 183] width 54 height 22
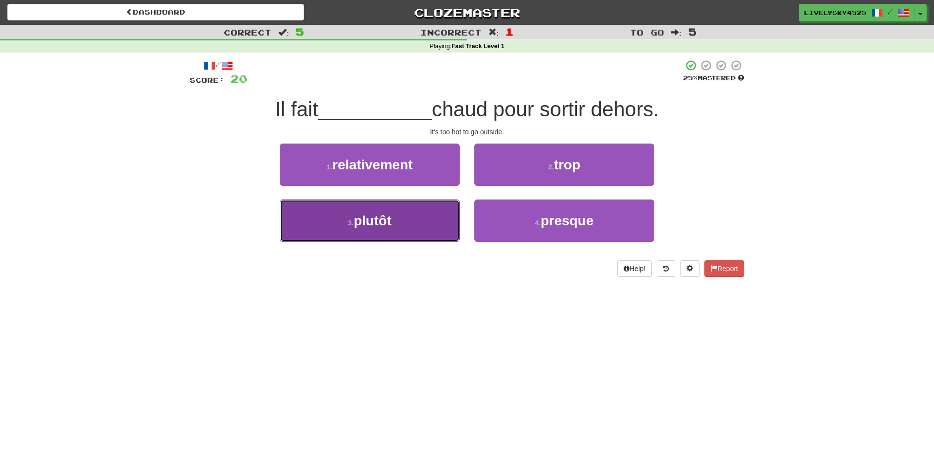
click at [415, 223] on button "3 . plutôt" at bounding box center [370, 220] width 180 height 42
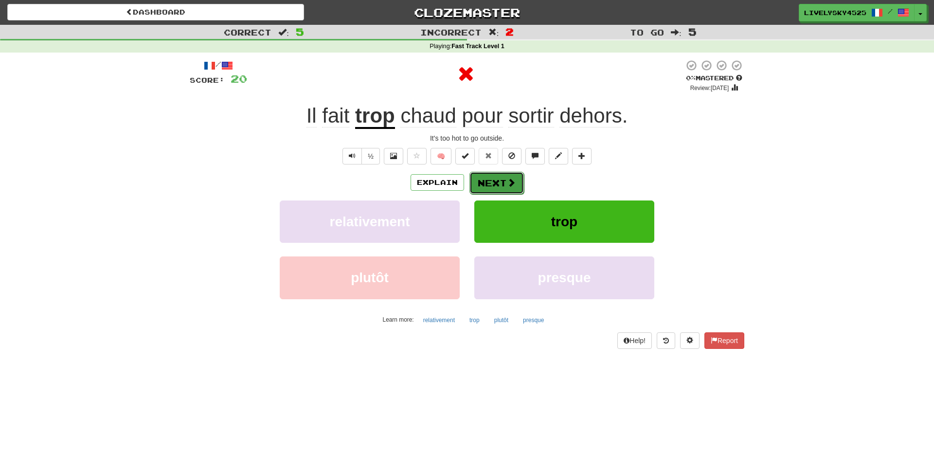
click at [490, 184] on button "Next" at bounding box center [496, 183] width 54 height 22
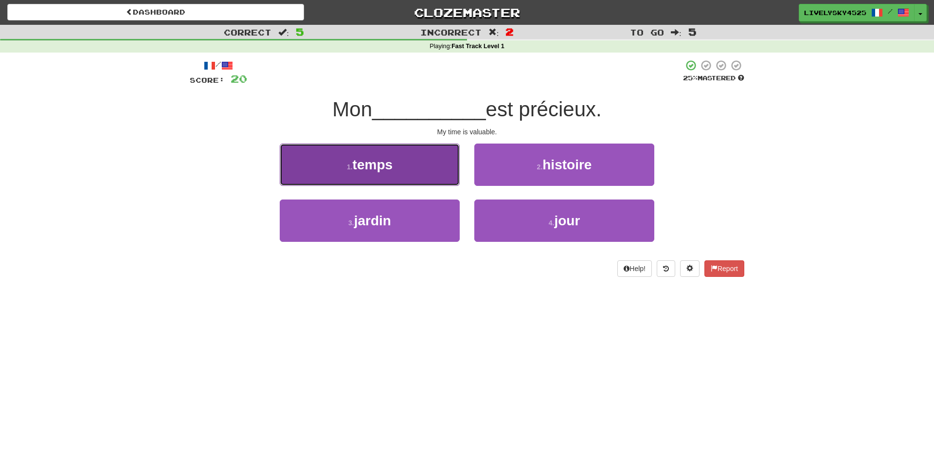
click at [430, 176] on button "1 . temps" at bounding box center [370, 165] width 180 height 42
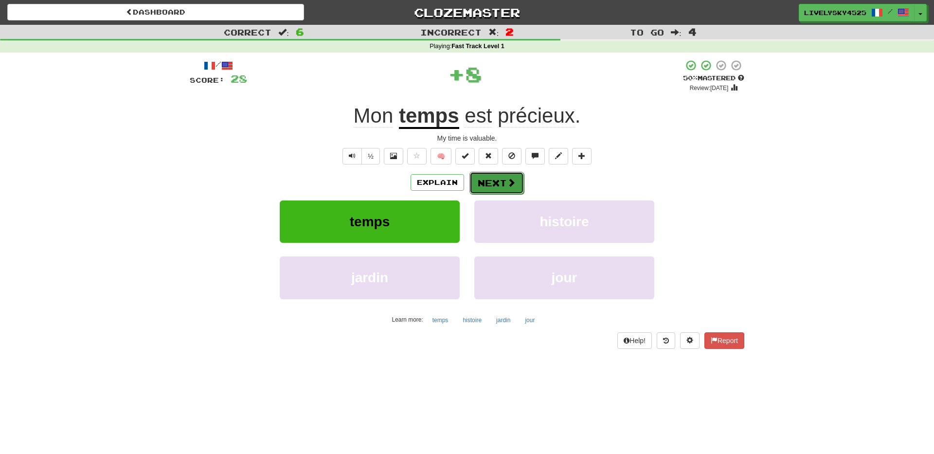
click at [492, 186] on button "Next" at bounding box center [496, 183] width 54 height 22
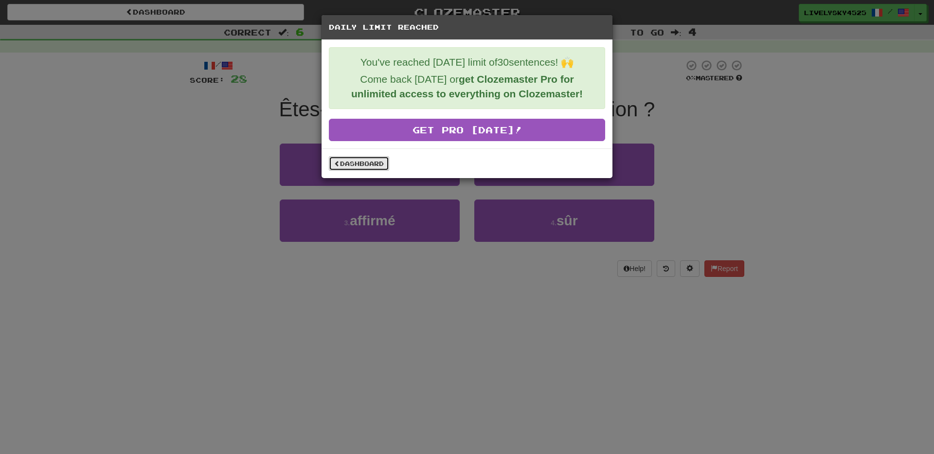
click at [382, 169] on link "Dashboard" at bounding box center [359, 163] width 60 height 15
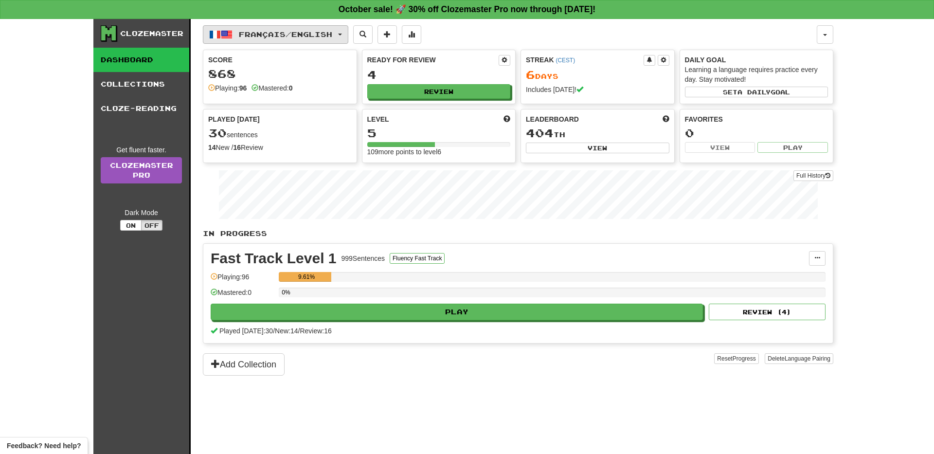
click at [300, 33] on span "Français / English" at bounding box center [285, 34] width 93 height 8
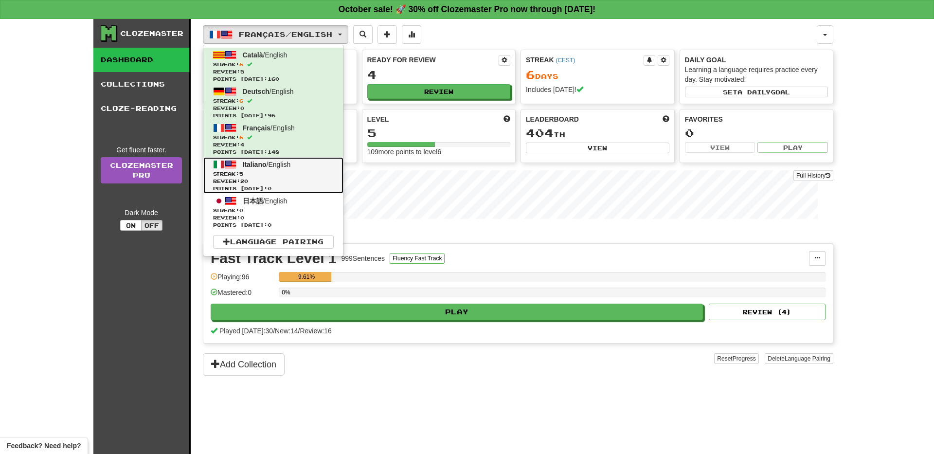
click at [287, 166] on span "Italiano / English" at bounding box center [267, 165] width 48 height 8
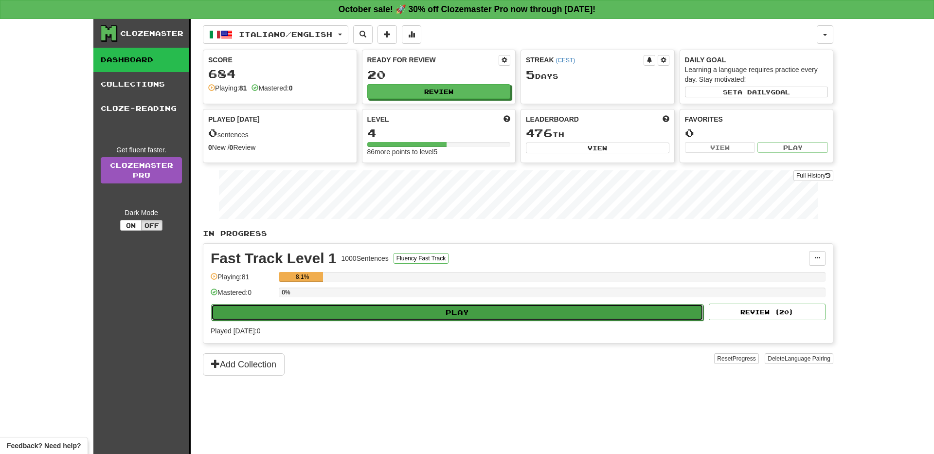
click at [467, 309] on button "Play" at bounding box center [457, 312] width 492 height 17
select select "**"
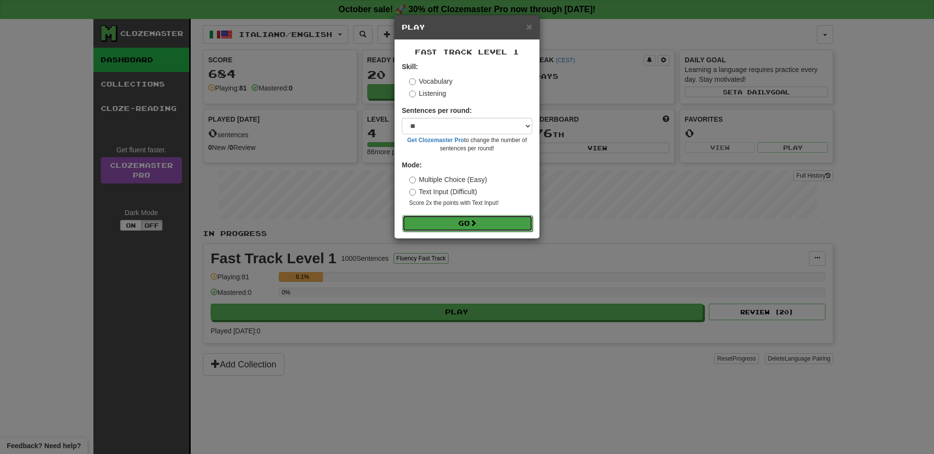
click at [436, 226] on button "Go" at bounding box center [467, 223] width 130 height 17
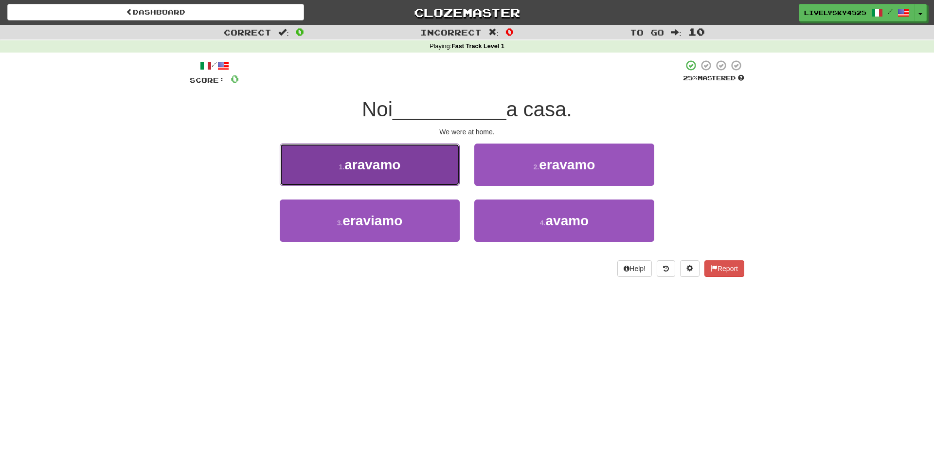
click at [423, 182] on button "1 . [GEOGRAPHIC_DATA]" at bounding box center [370, 165] width 180 height 42
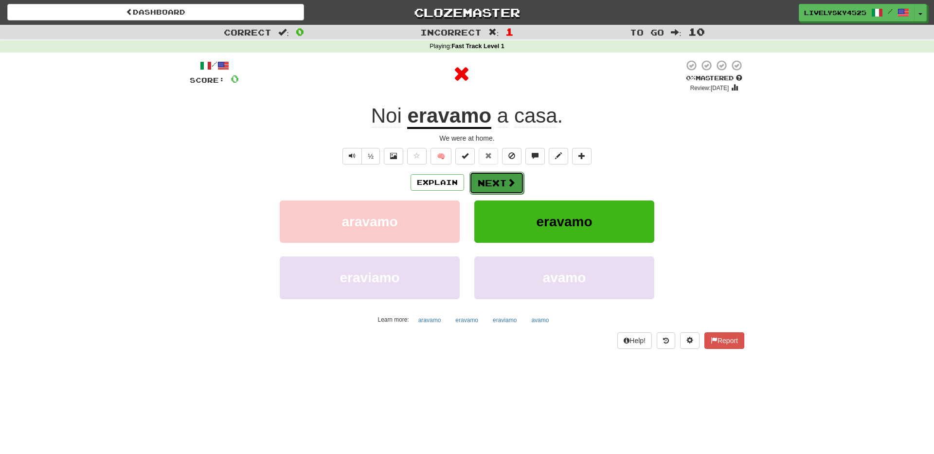
click at [505, 182] on button "Next" at bounding box center [496, 183] width 54 height 22
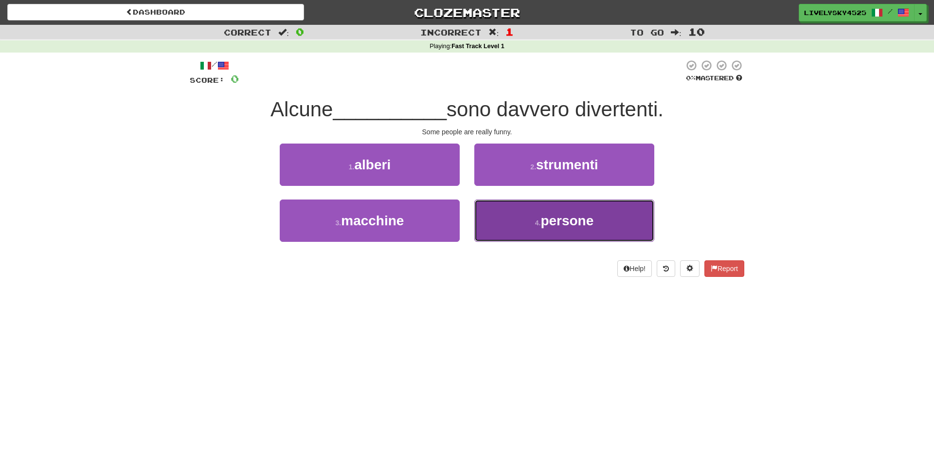
click at [522, 219] on button "4 . persone" at bounding box center [564, 220] width 180 height 42
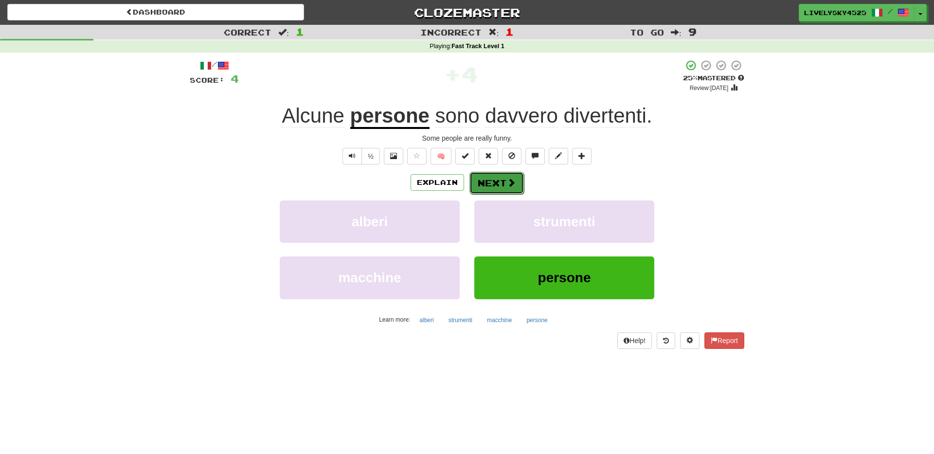
click at [483, 186] on button "Next" at bounding box center [496, 183] width 54 height 22
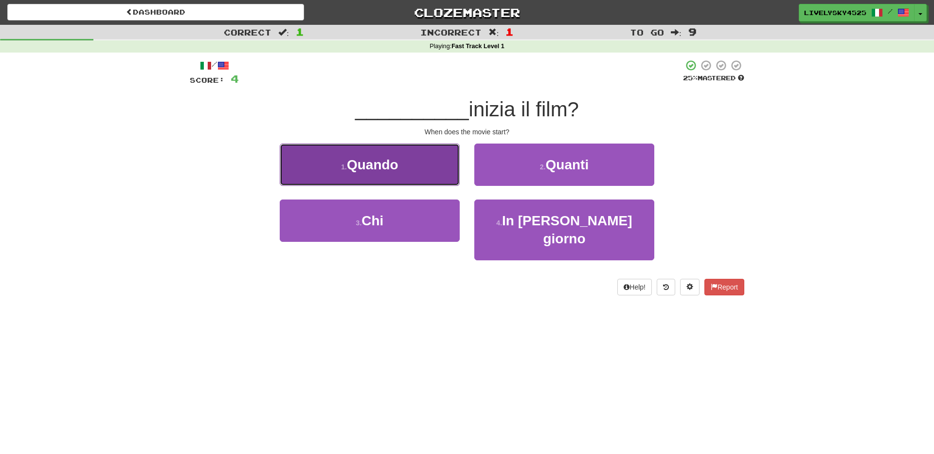
click at [401, 174] on button "1 . Quando" at bounding box center [370, 165] width 180 height 42
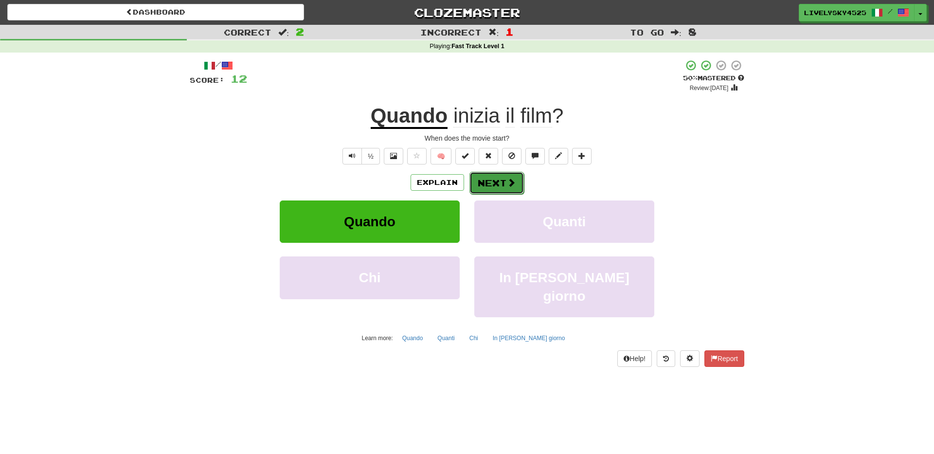
click at [508, 179] on span at bounding box center [511, 182] width 9 height 9
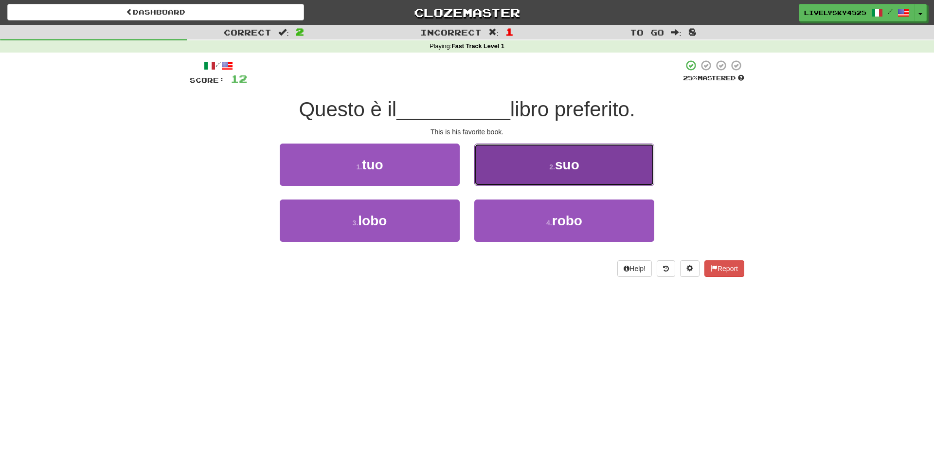
click at [590, 162] on button "2 . suo" at bounding box center [564, 165] width 180 height 42
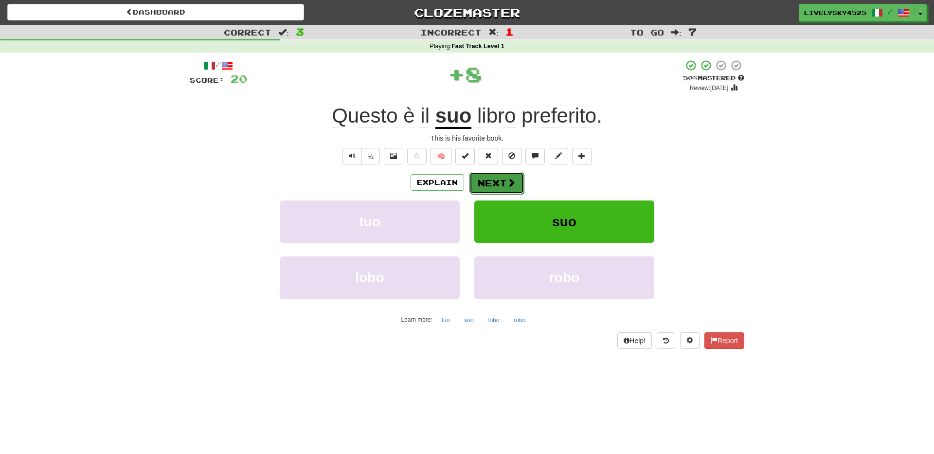
click at [509, 189] on button "Next" at bounding box center [496, 183] width 54 height 22
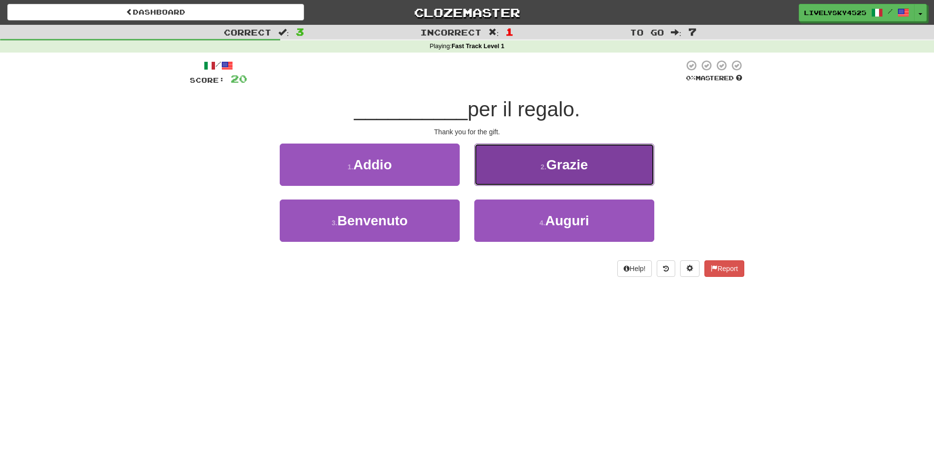
click at [541, 164] on small "2 ." at bounding box center [544, 167] width 6 height 8
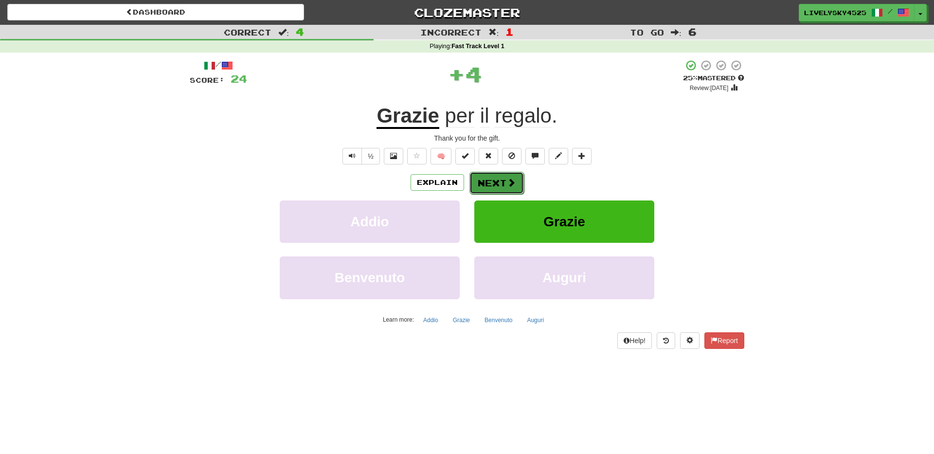
click at [493, 180] on button "Next" at bounding box center [496, 183] width 54 height 22
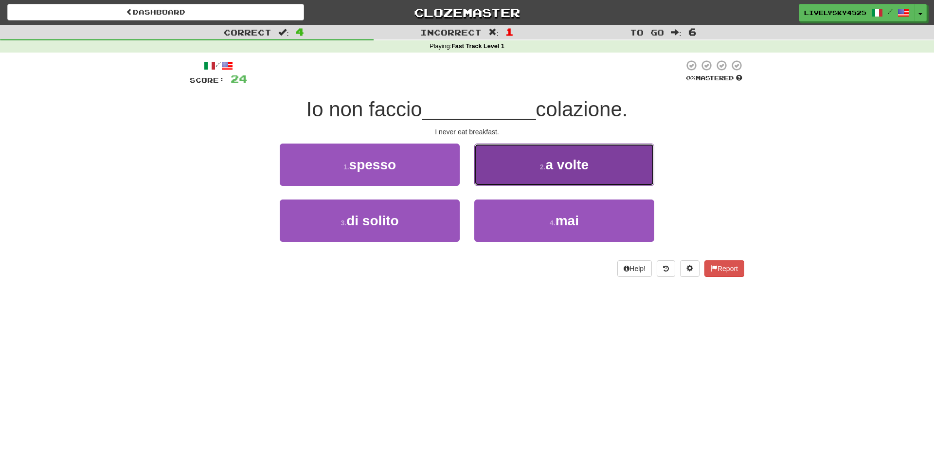
click at [595, 164] on button "2 . a volte" at bounding box center [564, 165] width 180 height 42
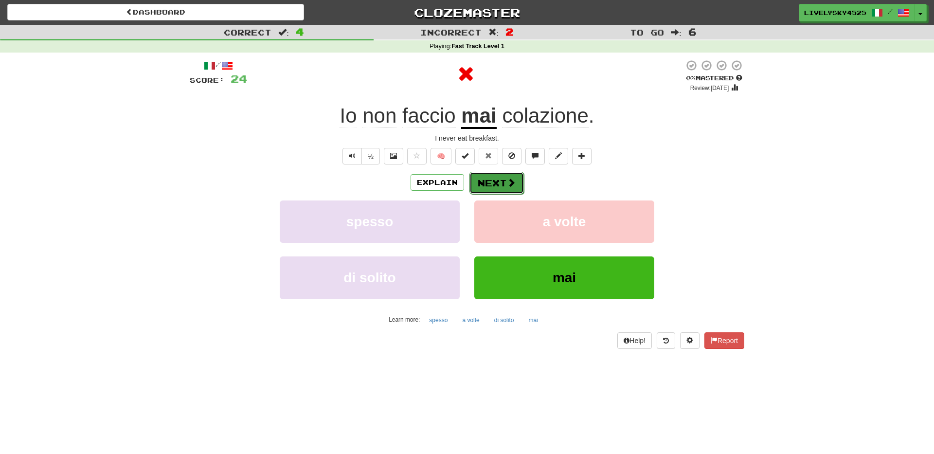
click at [511, 183] on span at bounding box center [511, 182] width 9 height 9
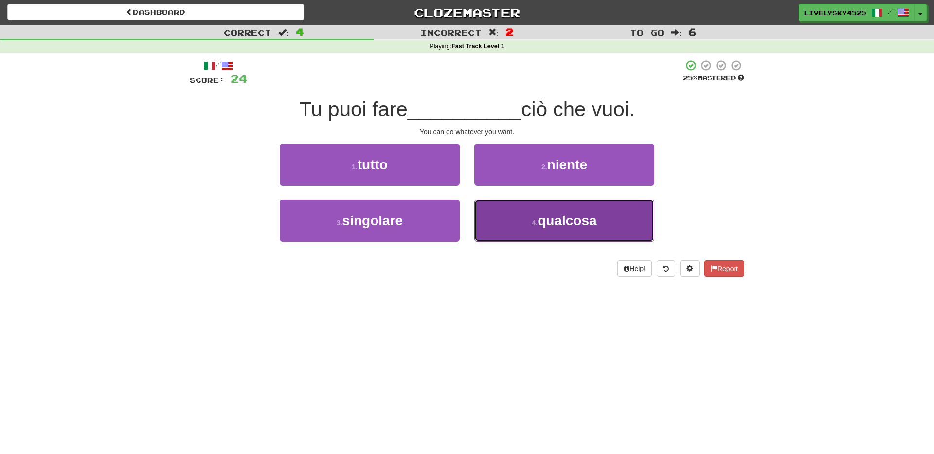
click at [500, 226] on button "4 . qualcosa" at bounding box center [564, 220] width 180 height 42
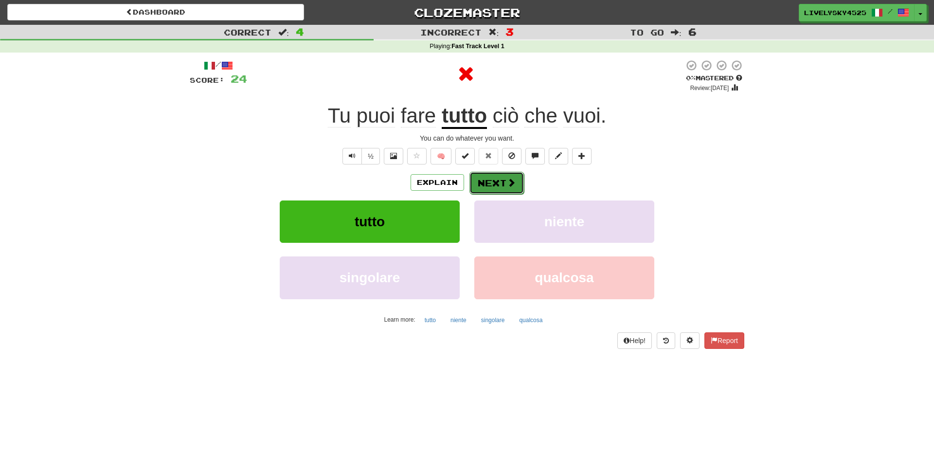
click at [506, 183] on button "Next" at bounding box center [496, 183] width 54 height 22
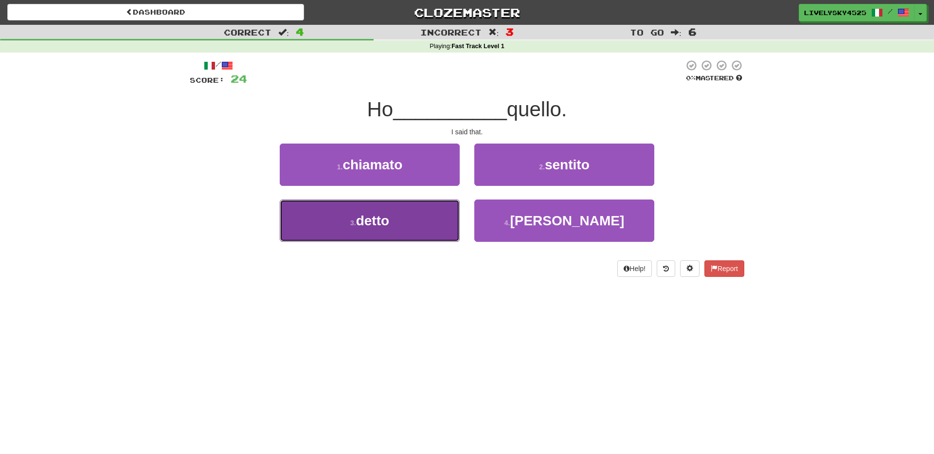
click at [410, 217] on button "3 . detto" at bounding box center [370, 220] width 180 height 42
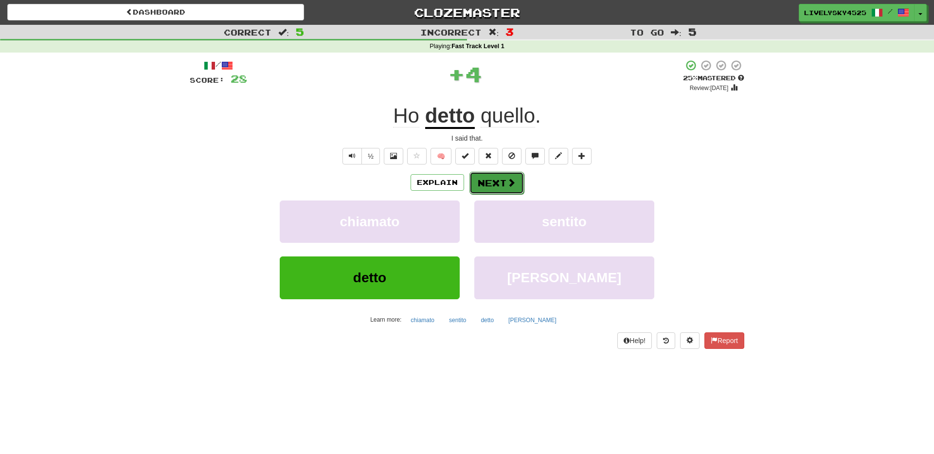
click at [497, 183] on button "Next" at bounding box center [496, 183] width 54 height 22
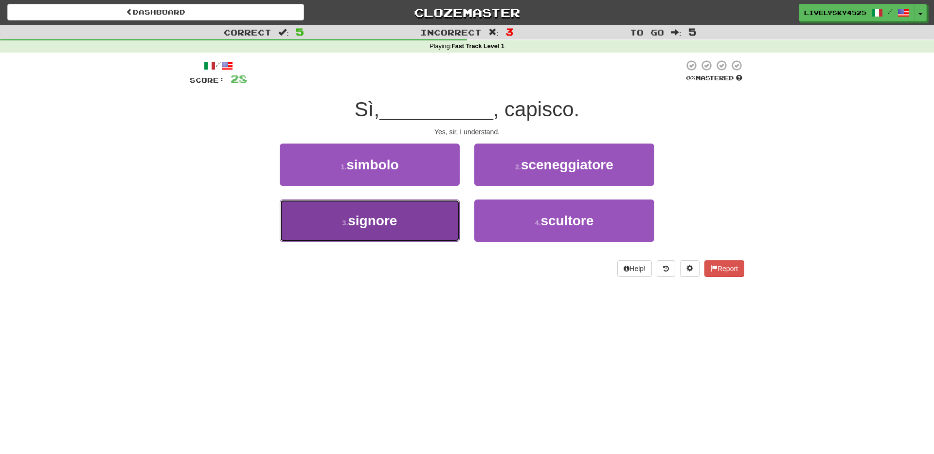
click at [435, 219] on button "3 . signore" at bounding box center [370, 220] width 180 height 42
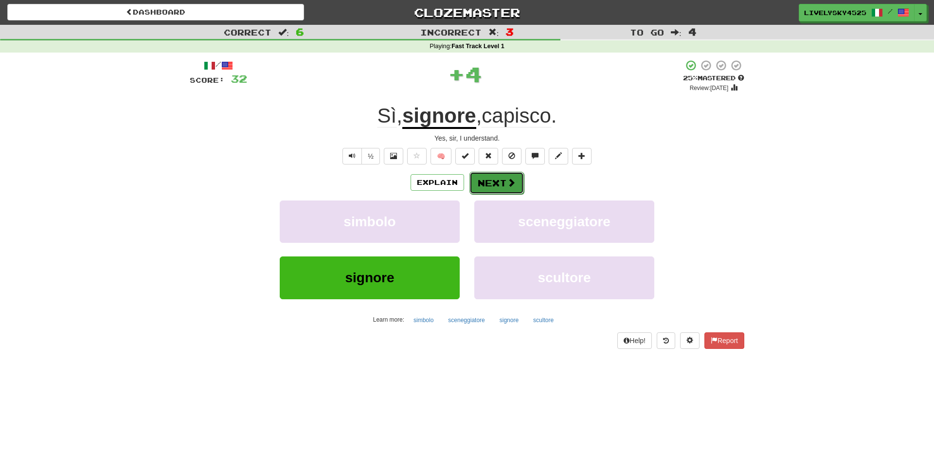
click at [499, 187] on button "Next" at bounding box center [496, 183] width 54 height 22
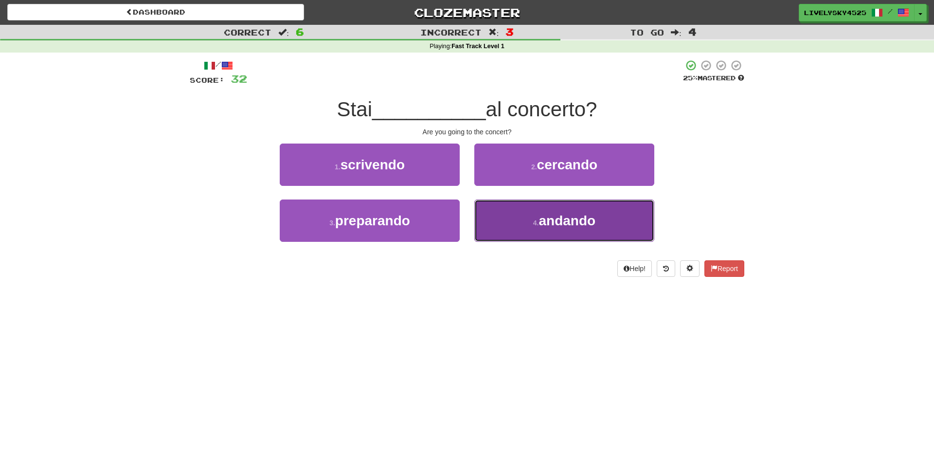
click at [552, 238] on button "4 . andando" at bounding box center [564, 220] width 180 height 42
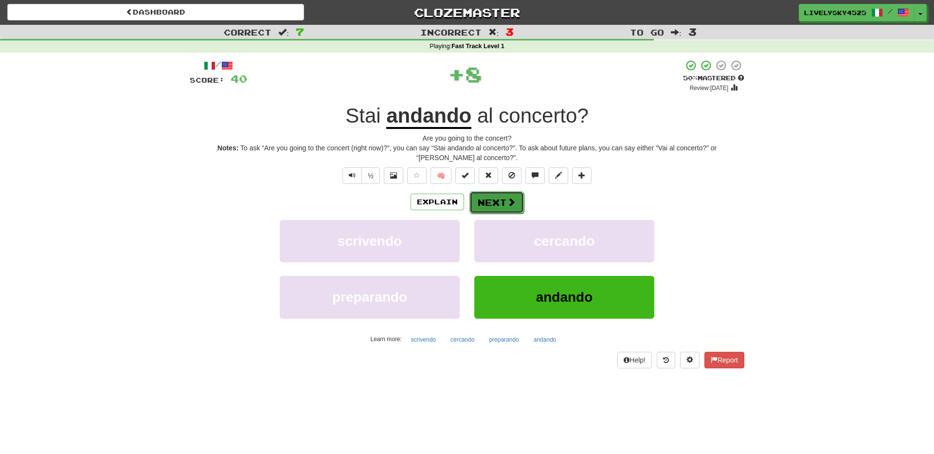
click at [501, 197] on button "Next" at bounding box center [496, 202] width 54 height 22
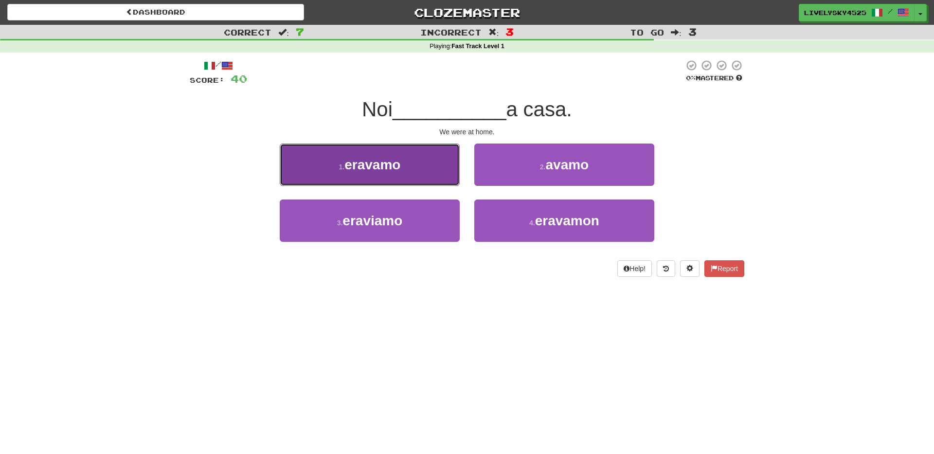
click at [414, 172] on button "1 . eravamo" at bounding box center [370, 165] width 180 height 42
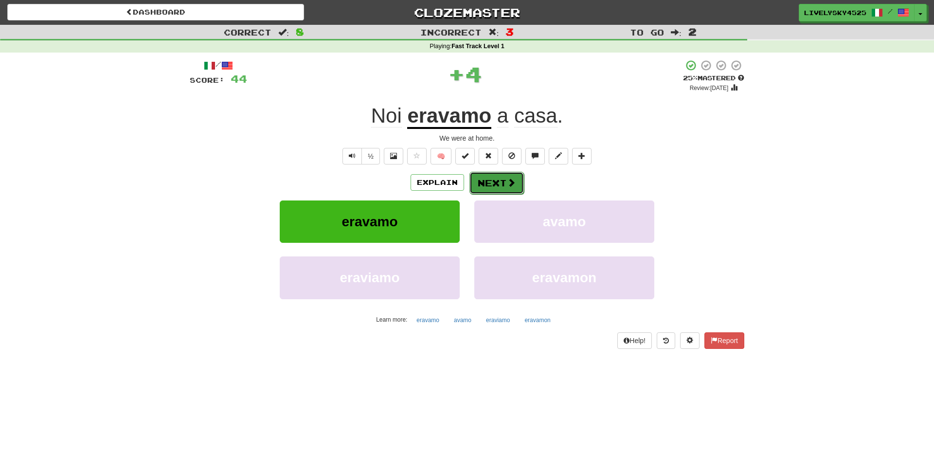
click at [483, 185] on button "Next" at bounding box center [496, 183] width 54 height 22
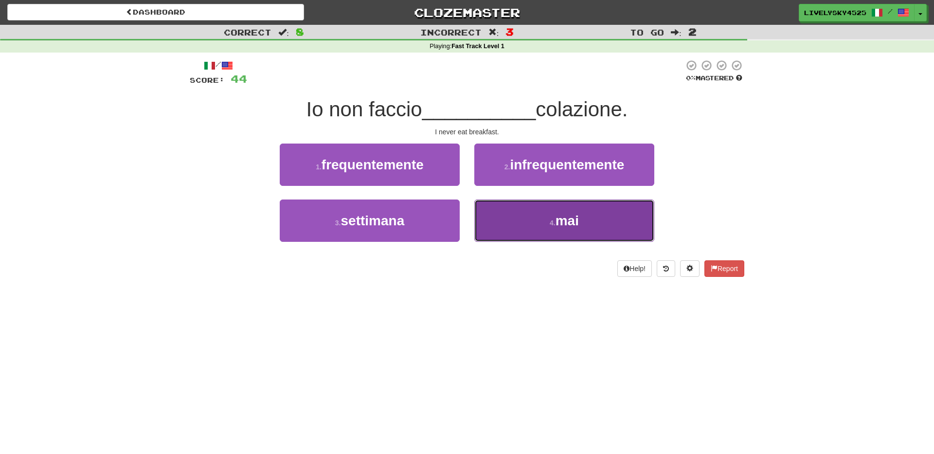
click at [527, 216] on button "4 . mai" at bounding box center [564, 220] width 180 height 42
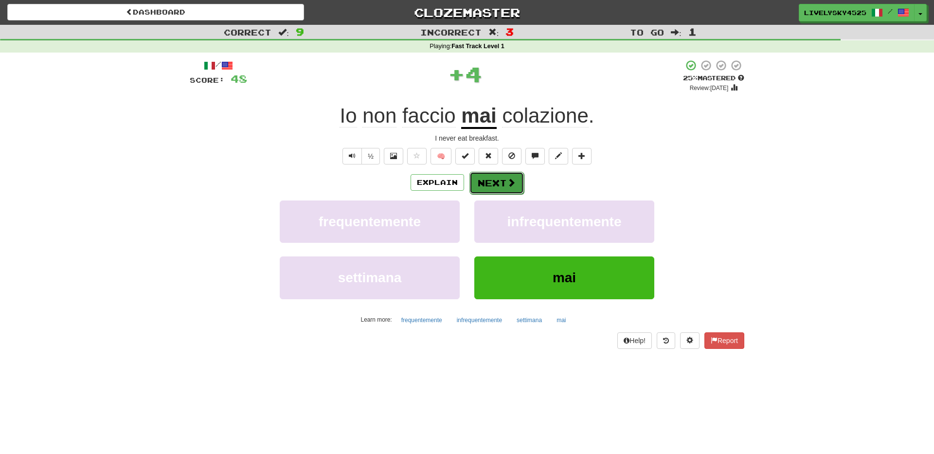
click at [510, 179] on span at bounding box center [511, 182] width 9 height 9
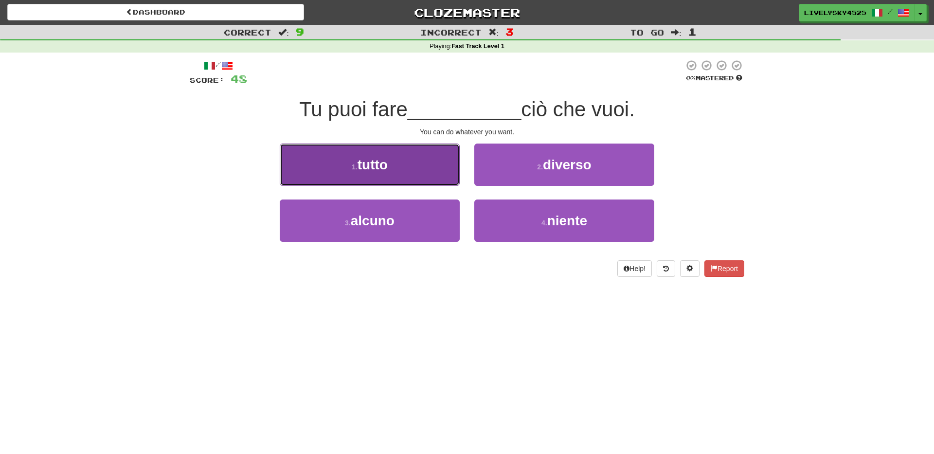
click at [418, 176] on button "1 . tutto" at bounding box center [370, 165] width 180 height 42
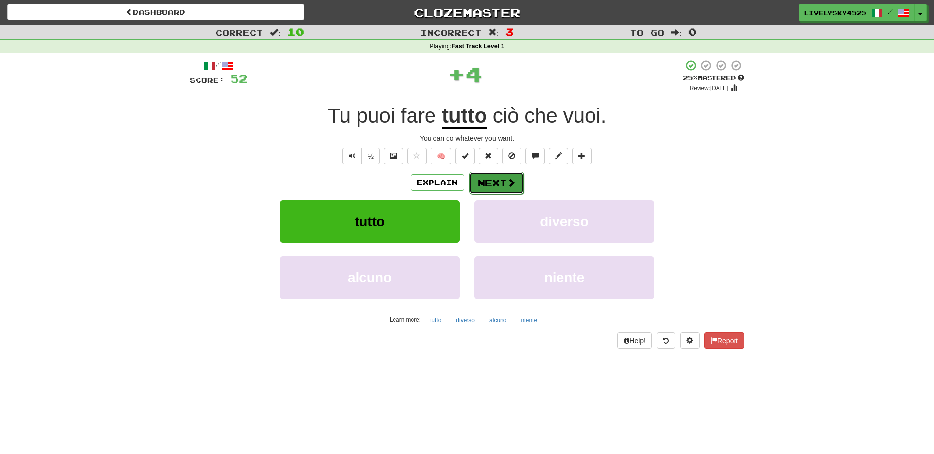
click at [485, 184] on button "Next" at bounding box center [496, 183] width 54 height 22
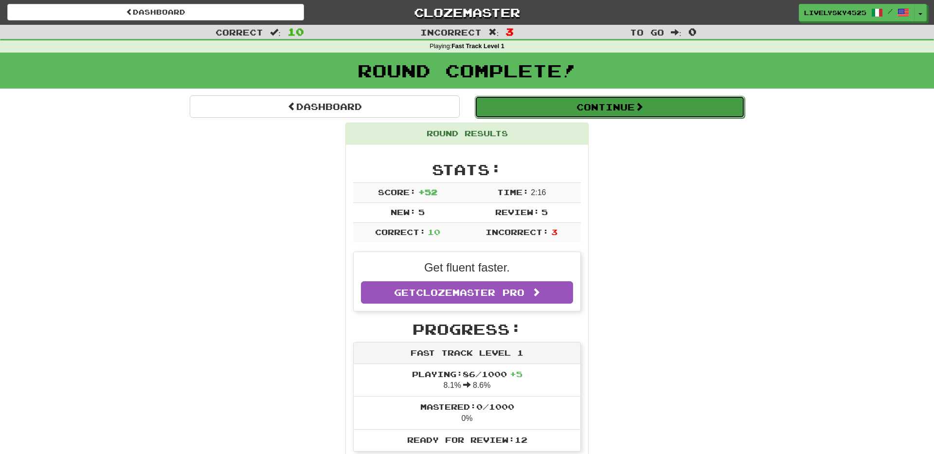
click at [635, 106] on button "Continue" at bounding box center [610, 107] width 270 height 22
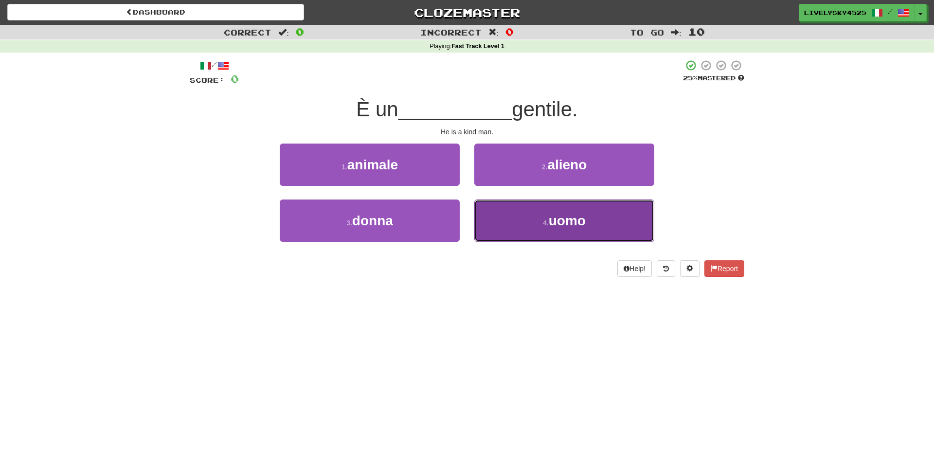
click at [542, 220] on button "4 . uomo" at bounding box center [564, 220] width 180 height 42
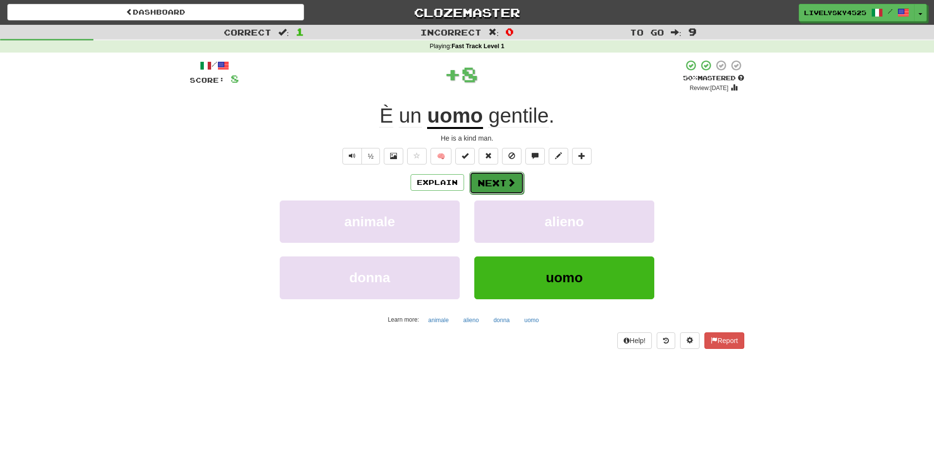
click at [487, 174] on button "Next" at bounding box center [496, 183] width 54 height 22
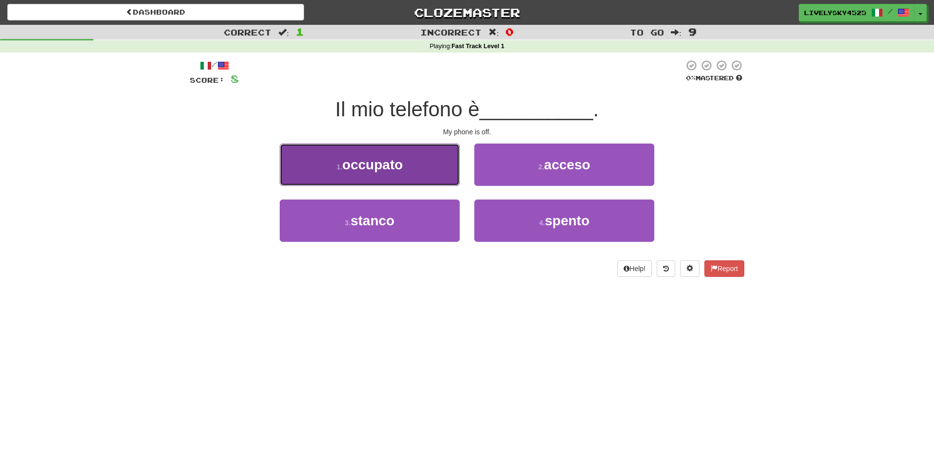
click at [436, 169] on button "1 . occupato" at bounding box center [370, 165] width 180 height 42
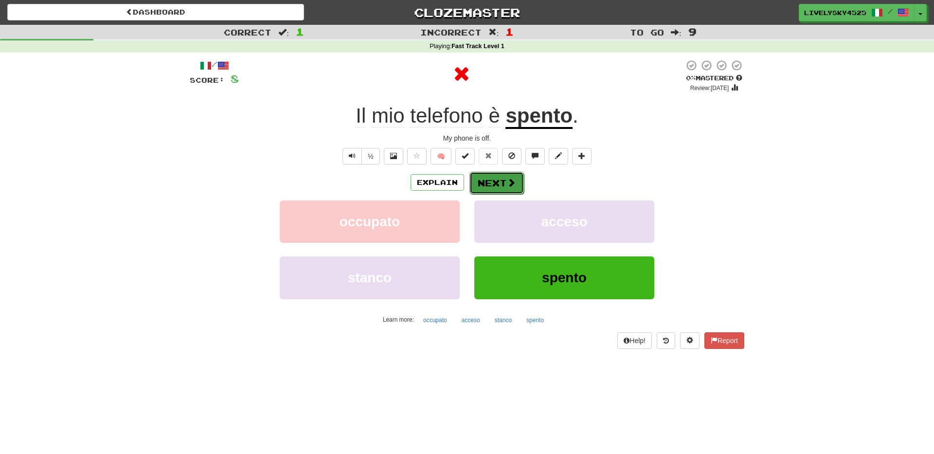
click at [504, 181] on button "Next" at bounding box center [496, 183] width 54 height 22
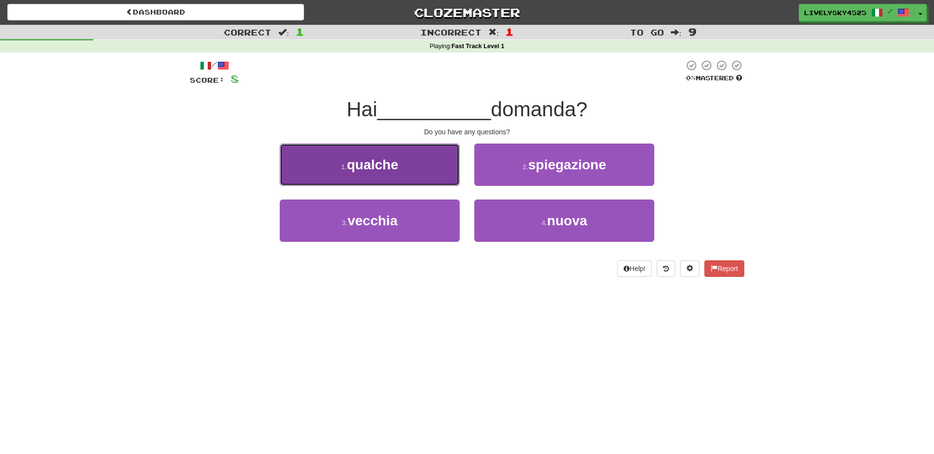
click at [373, 177] on button "1 . qualche" at bounding box center [370, 165] width 180 height 42
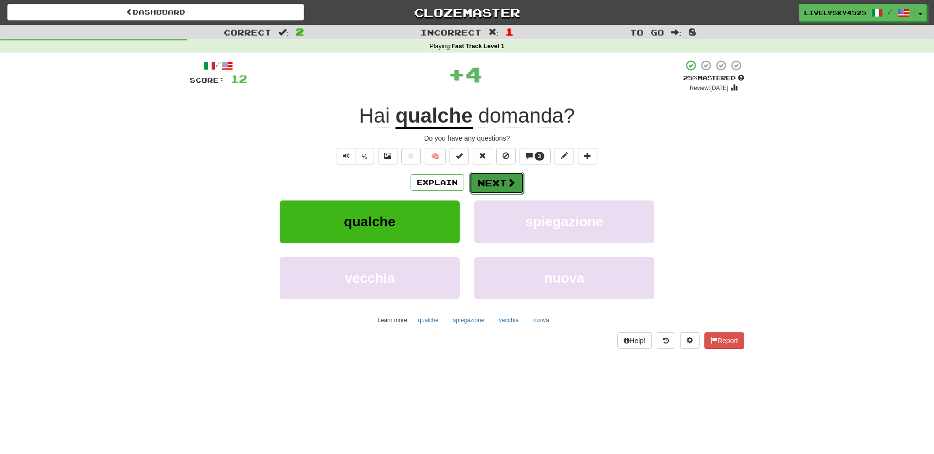
click at [512, 184] on span at bounding box center [511, 182] width 9 height 9
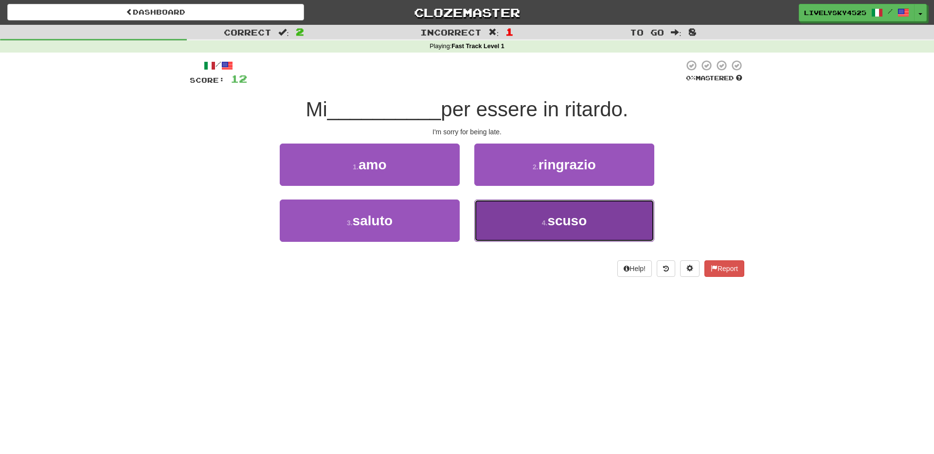
click at [573, 227] on span "scuso" at bounding box center [566, 220] width 39 height 15
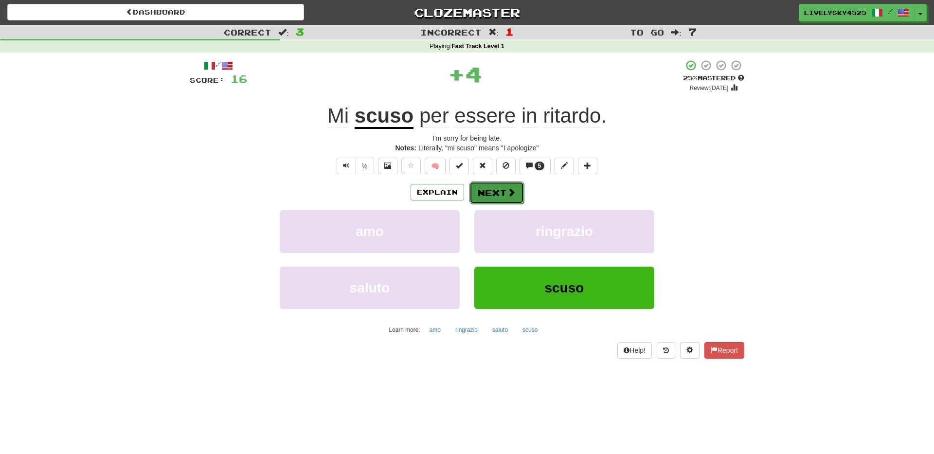
click at [496, 195] on button "Next" at bounding box center [496, 192] width 54 height 22
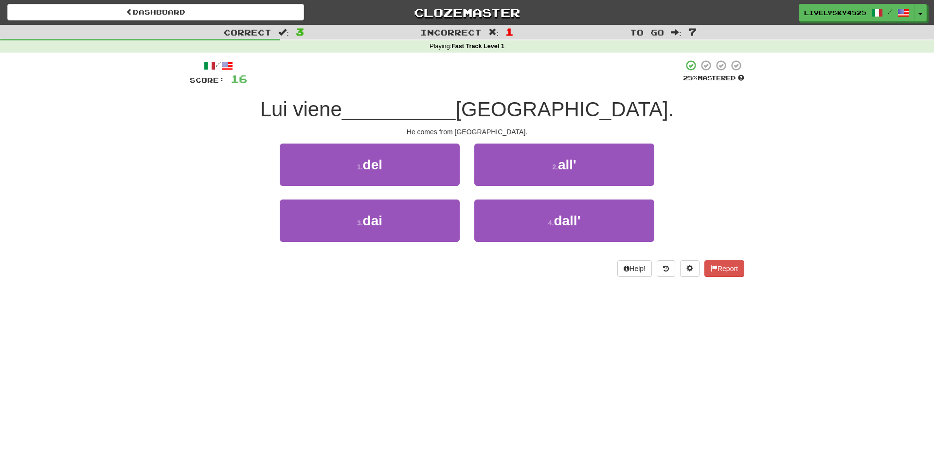
drag, startPoint x: 496, startPoint y: 195, endPoint x: 759, endPoint y: 162, distance: 264.7
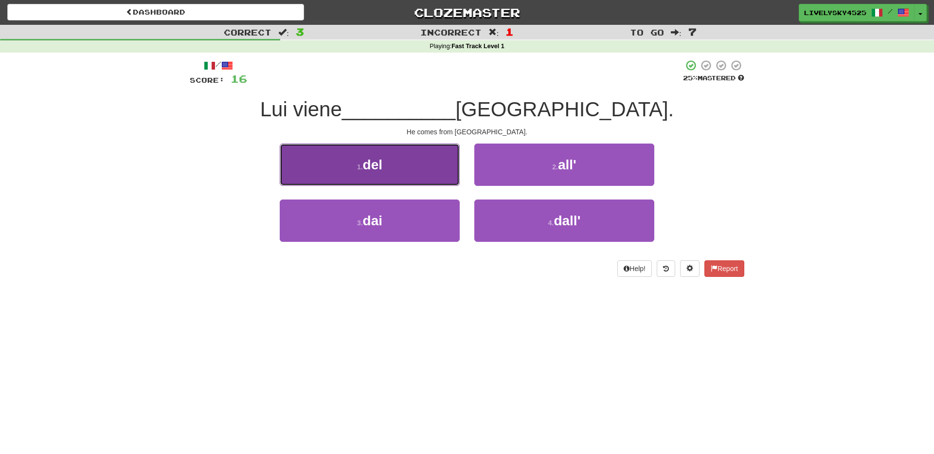
click at [380, 170] on span "del" at bounding box center [372, 164] width 19 height 15
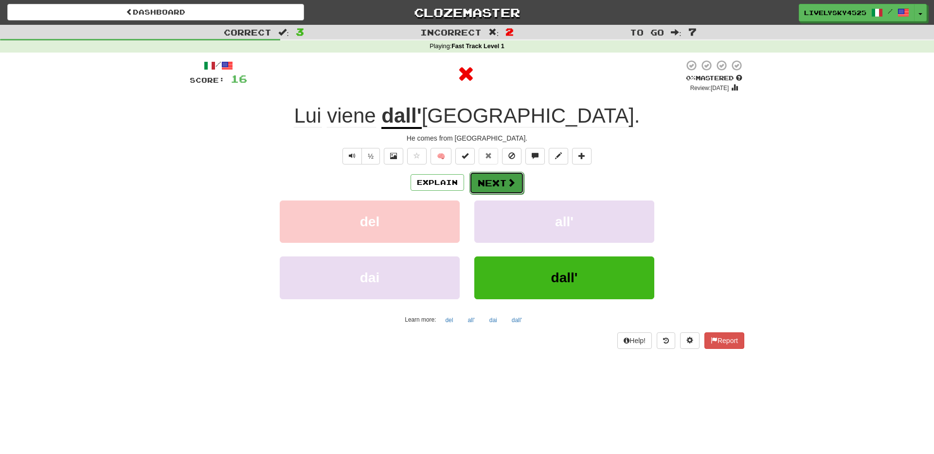
click at [514, 184] on span at bounding box center [511, 182] width 9 height 9
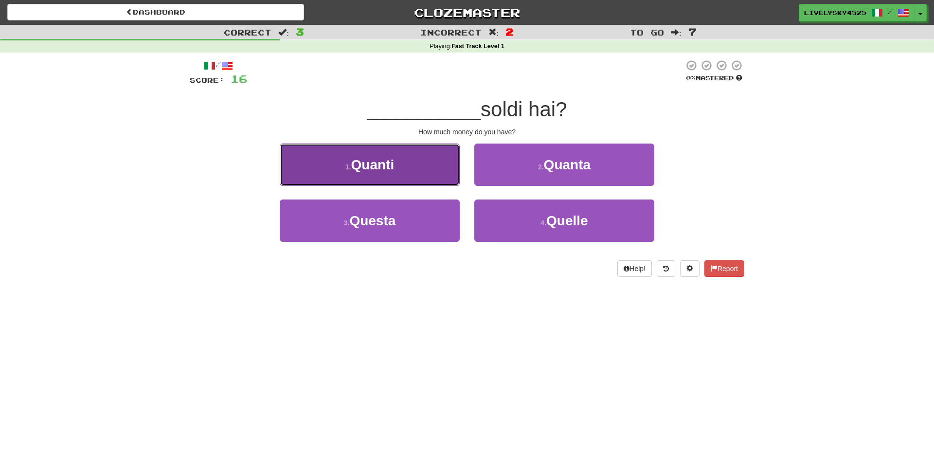
click at [410, 171] on button "1 . Quanti" at bounding box center [370, 165] width 180 height 42
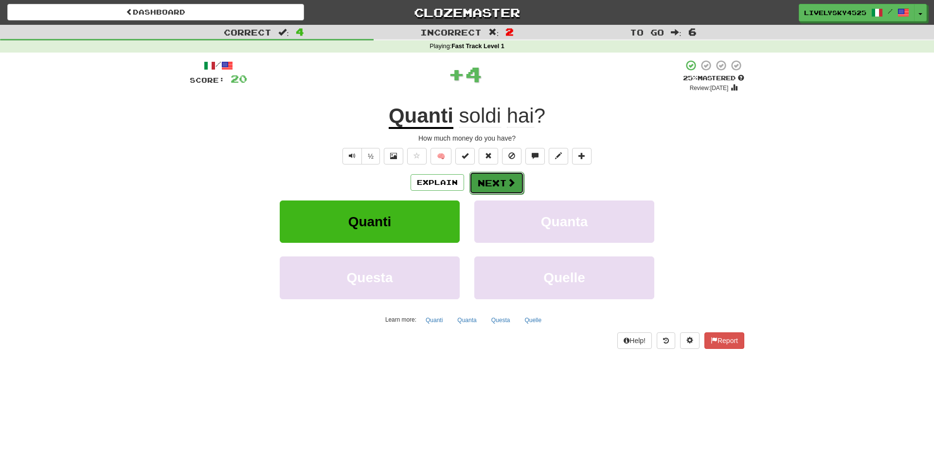
click at [483, 183] on button "Next" at bounding box center [496, 183] width 54 height 22
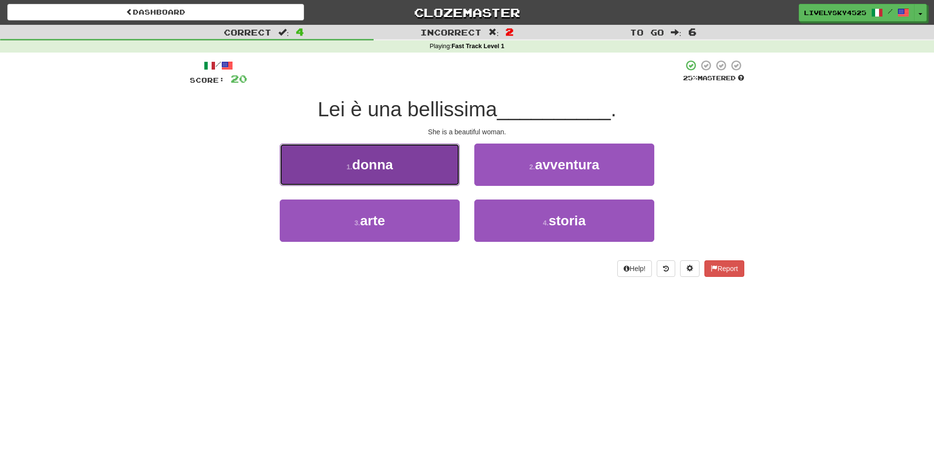
click at [402, 170] on button "1 . donna" at bounding box center [370, 165] width 180 height 42
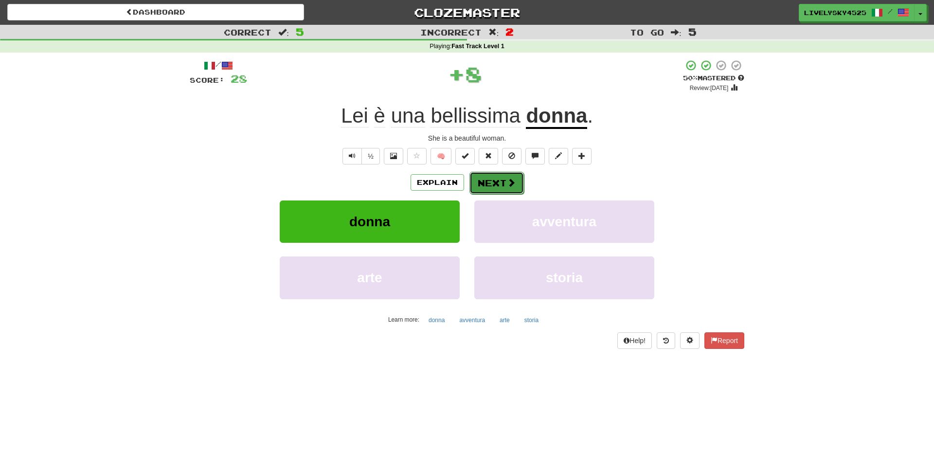
click at [496, 182] on button "Next" at bounding box center [496, 183] width 54 height 22
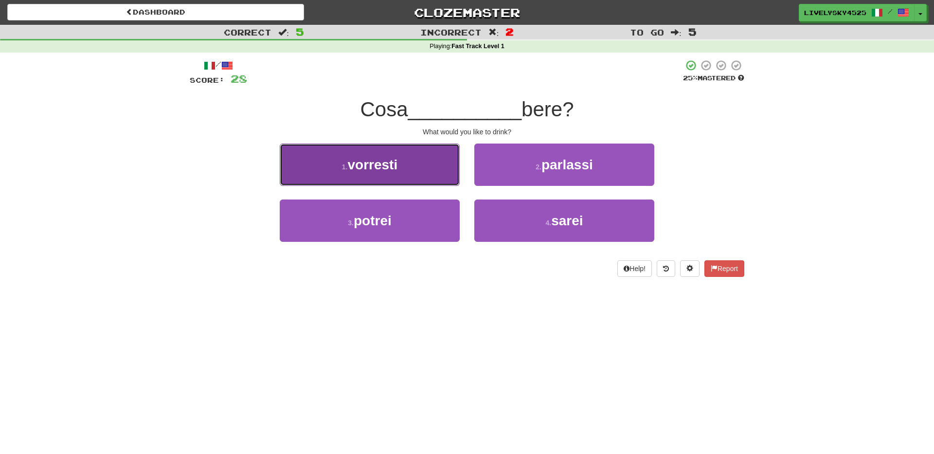
click at [381, 161] on span "vorresti" at bounding box center [372, 164] width 50 height 15
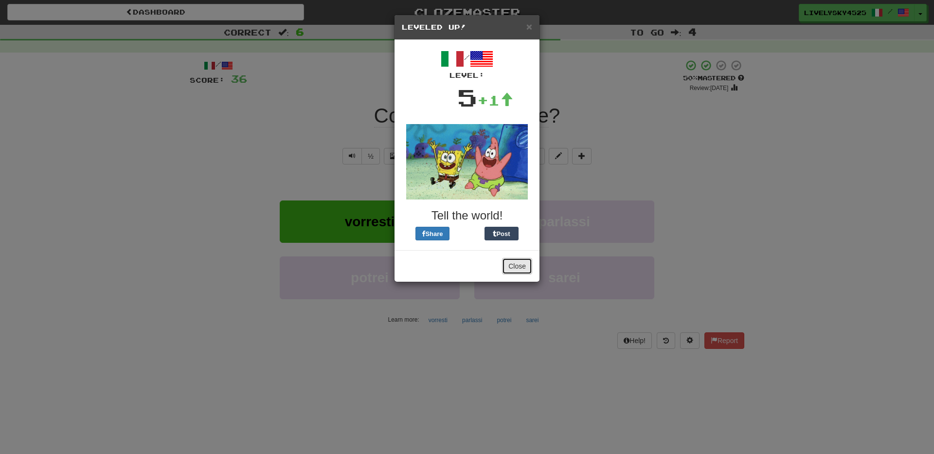
click at [514, 261] on button "Close" at bounding box center [517, 266] width 30 height 17
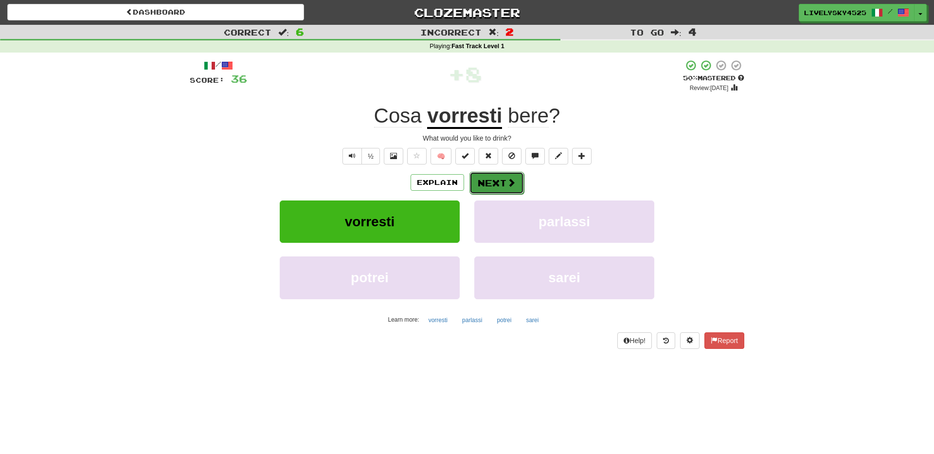
click at [493, 180] on button "Next" at bounding box center [496, 183] width 54 height 22
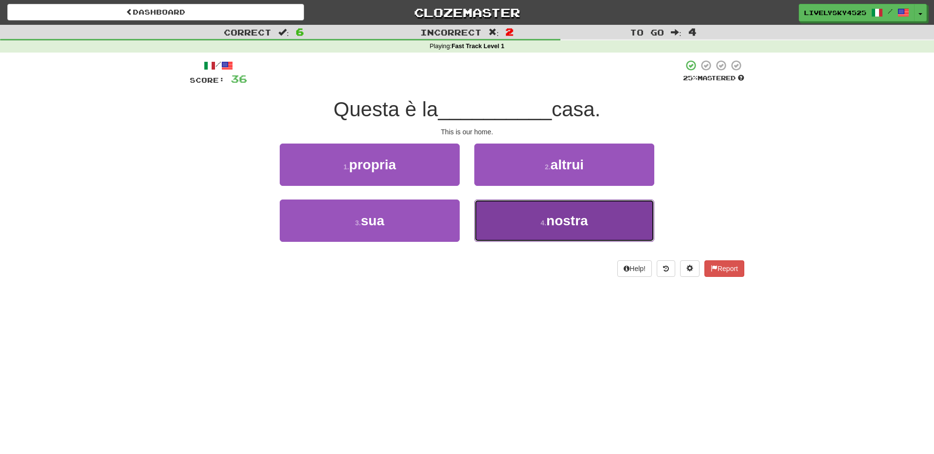
click at [507, 222] on button "4 . nostra" at bounding box center [564, 220] width 180 height 42
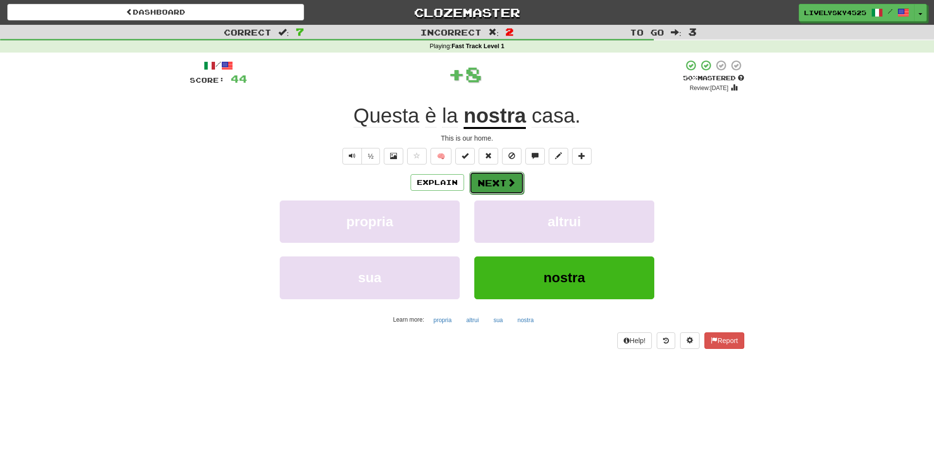
click at [492, 182] on button "Next" at bounding box center [496, 183] width 54 height 22
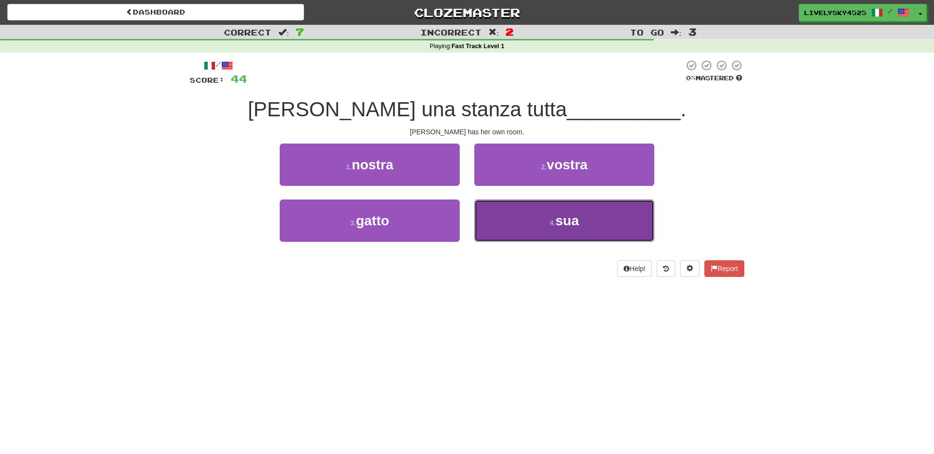
click at [538, 220] on button "4 . sua" at bounding box center [564, 220] width 180 height 42
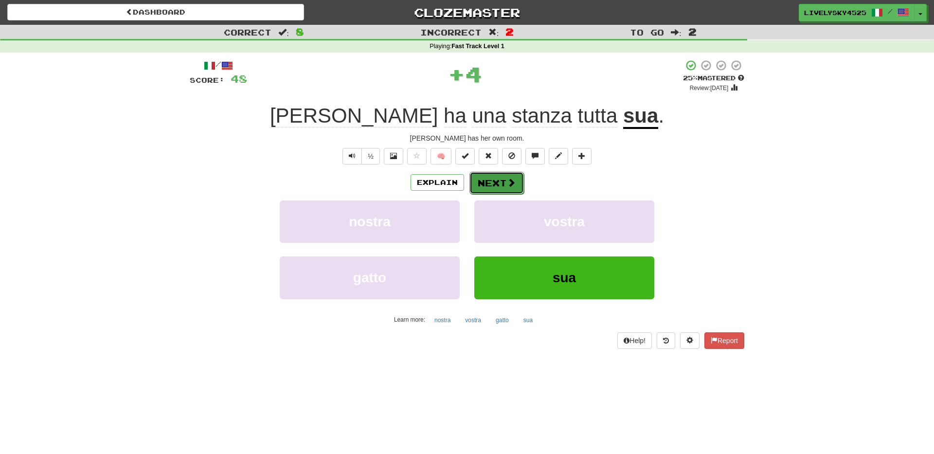
click at [497, 180] on button "Next" at bounding box center [496, 183] width 54 height 22
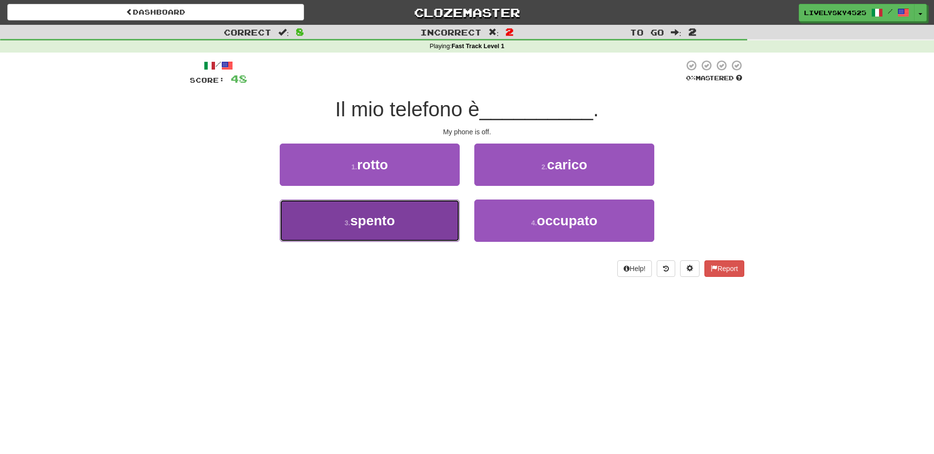
click at [436, 211] on button "3 . spento" at bounding box center [370, 220] width 180 height 42
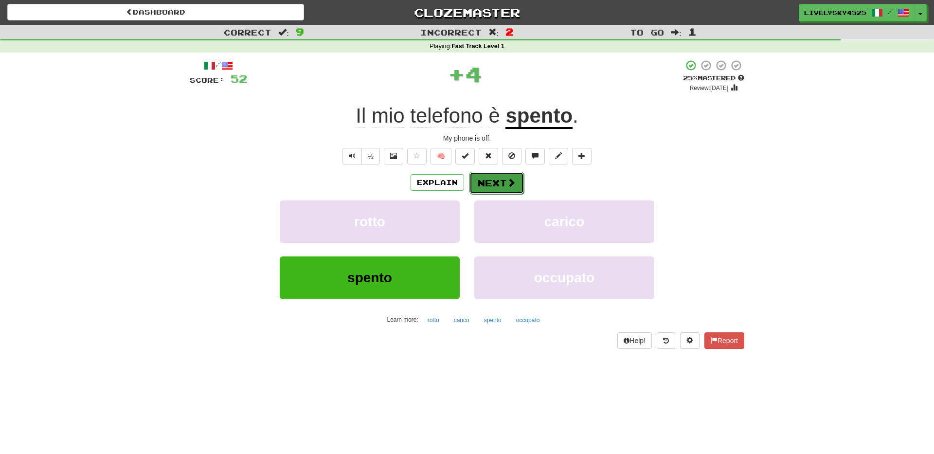
click at [498, 186] on button "Next" at bounding box center [496, 183] width 54 height 22
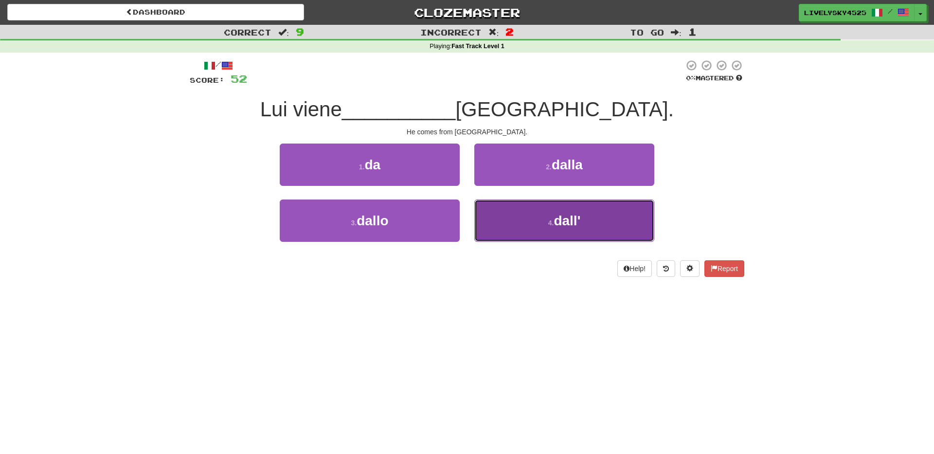
click at [536, 216] on button "4 . dall'" at bounding box center [564, 220] width 180 height 42
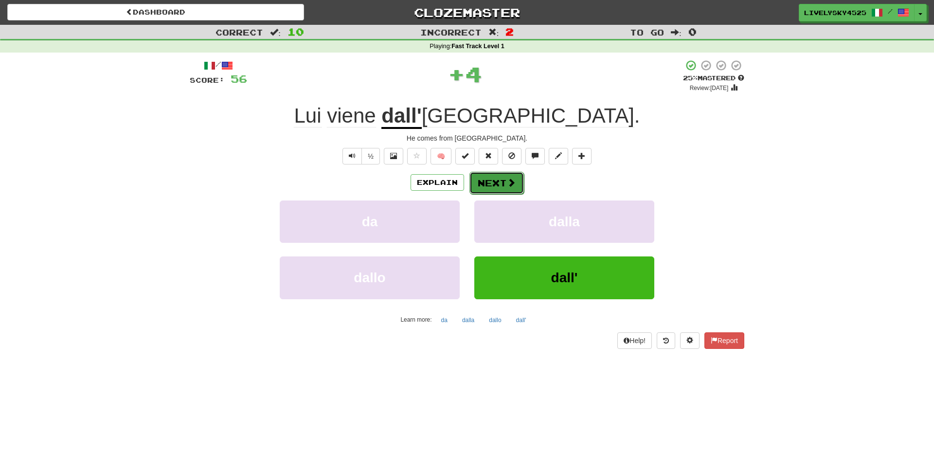
click at [501, 186] on button "Next" at bounding box center [496, 183] width 54 height 22
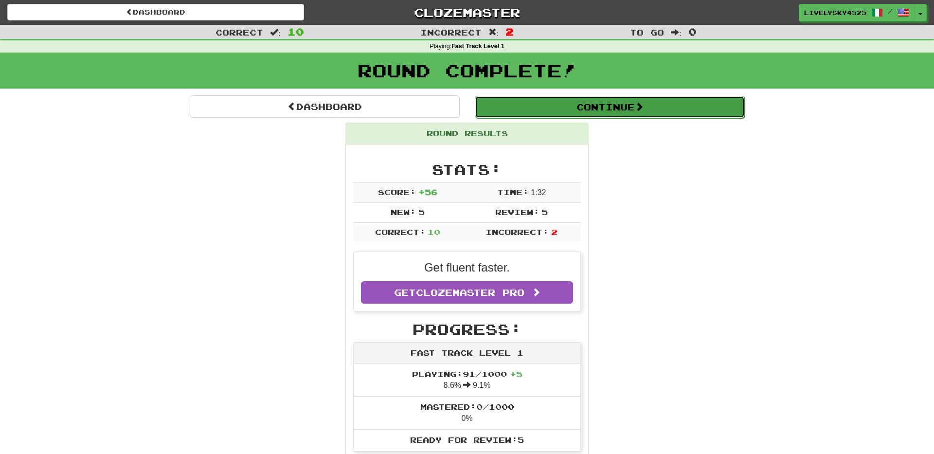
click at [694, 105] on button "Continue" at bounding box center [610, 107] width 270 height 22
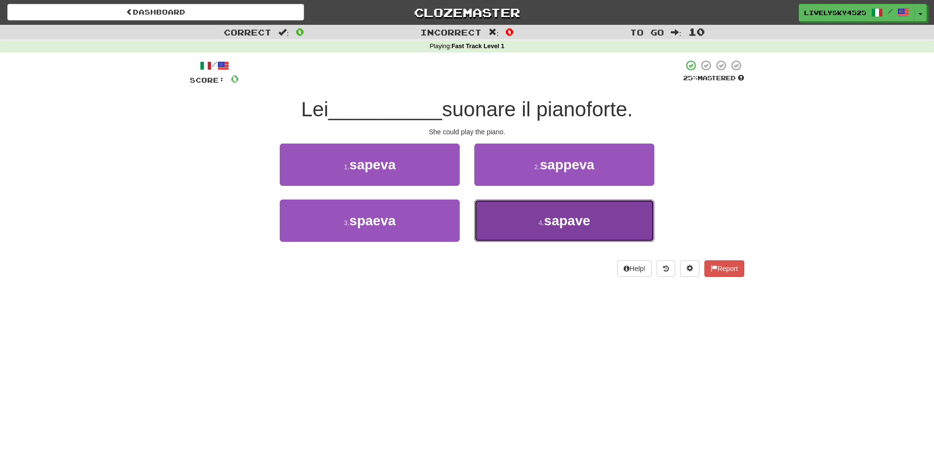
click at [540, 221] on small "4 ." at bounding box center [542, 223] width 6 height 8
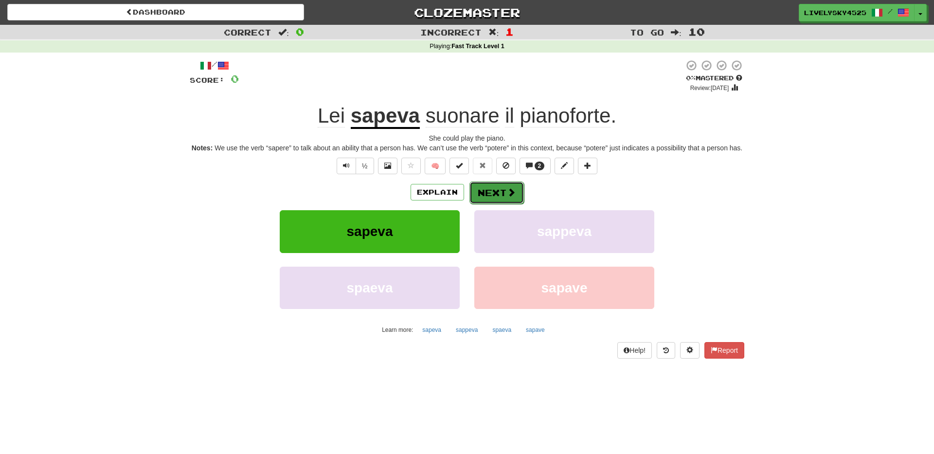
click at [501, 199] on button "Next" at bounding box center [496, 192] width 54 height 22
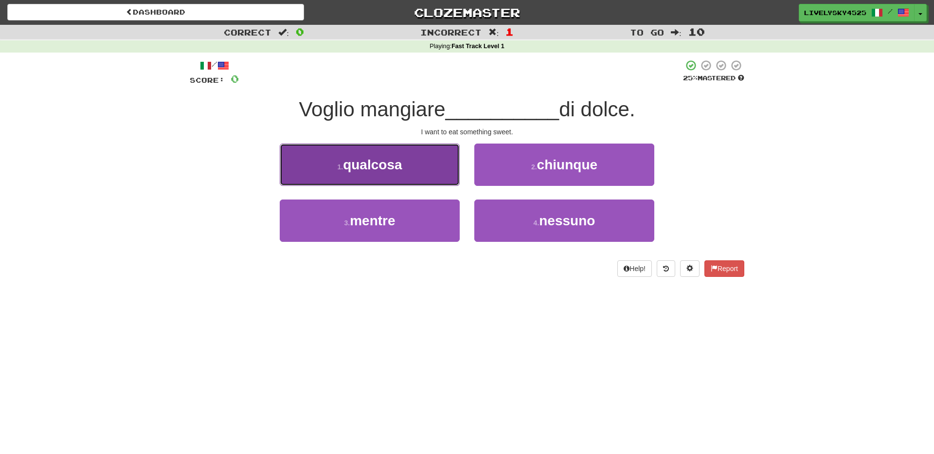
click at [390, 164] on span "qualcosa" at bounding box center [372, 164] width 59 height 15
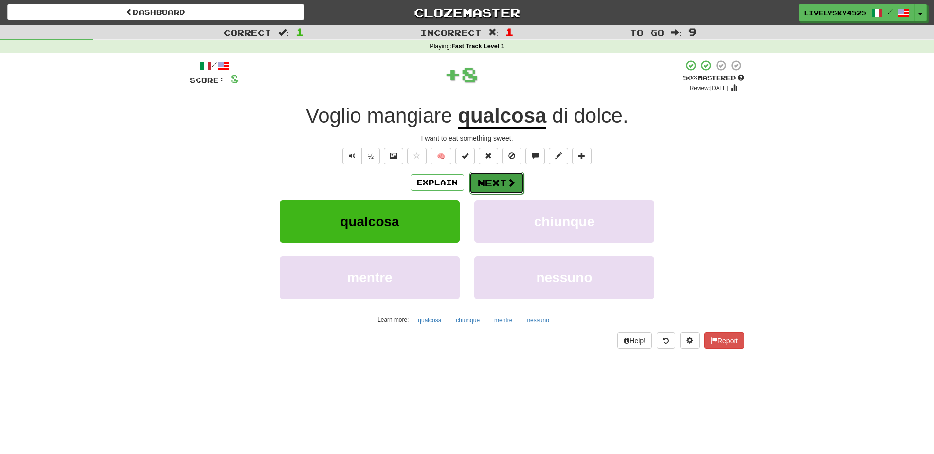
click at [474, 181] on button "Next" at bounding box center [496, 183] width 54 height 22
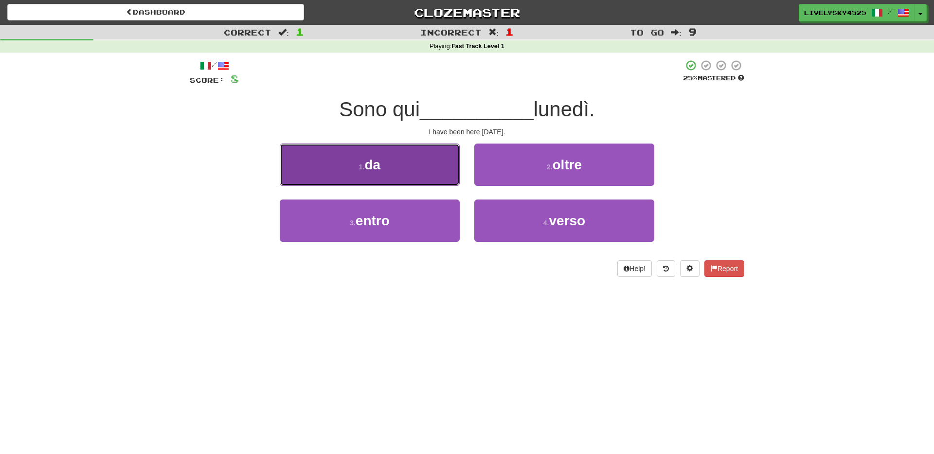
click at [401, 179] on button "1 . da" at bounding box center [370, 165] width 180 height 42
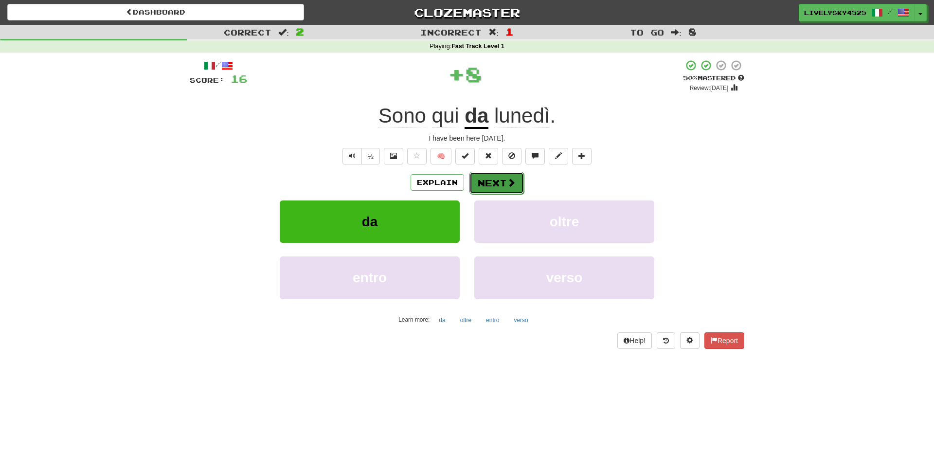
click at [492, 189] on button "Next" at bounding box center [496, 183] width 54 height 22
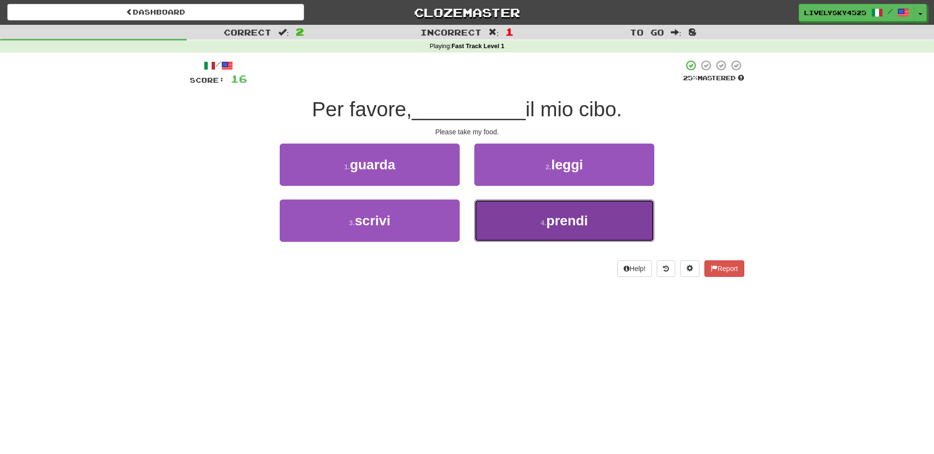
click at [572, 222] on span "prendi" at bounding box center [567, 220] width 42 height 15
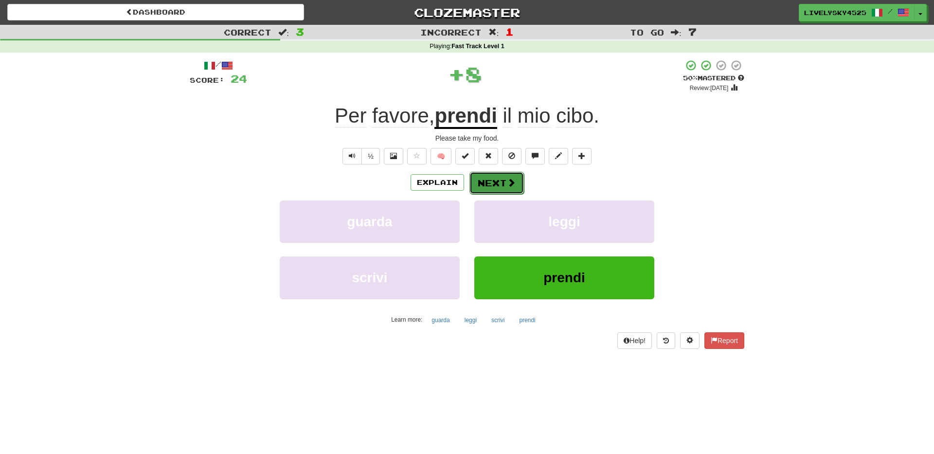
click at [502, 185] on button "Next" at bounding box center [496, 183] width 54 height 22
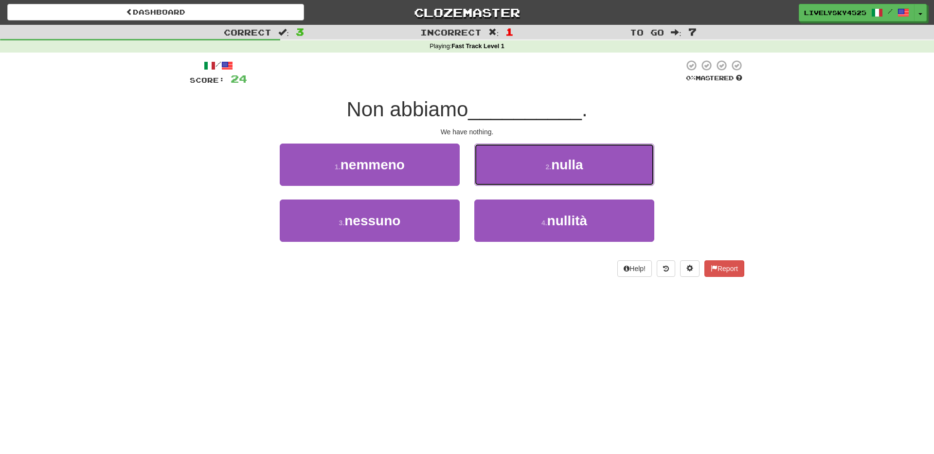
click at [502, 185] on button "2 . nulla" at bounding box center [564, 165] width 180 height 42
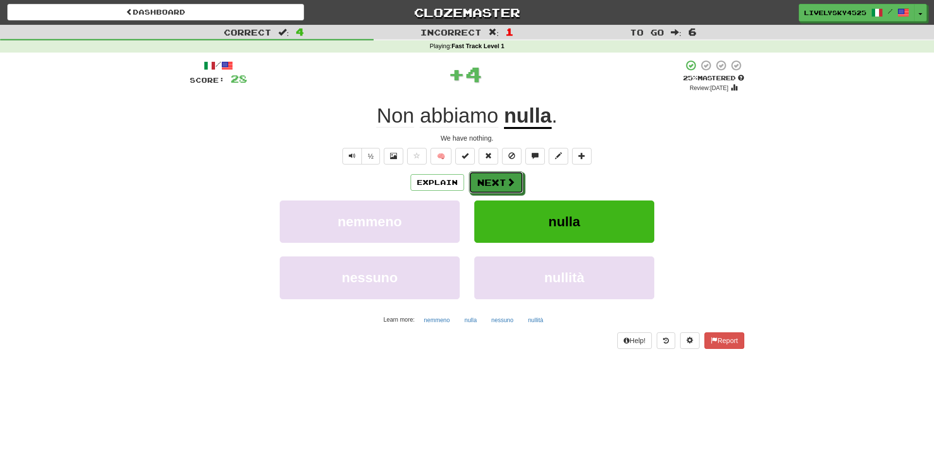
click at [502, 185] on button "Next" at bounding box center [496, 182] width 54 height 22
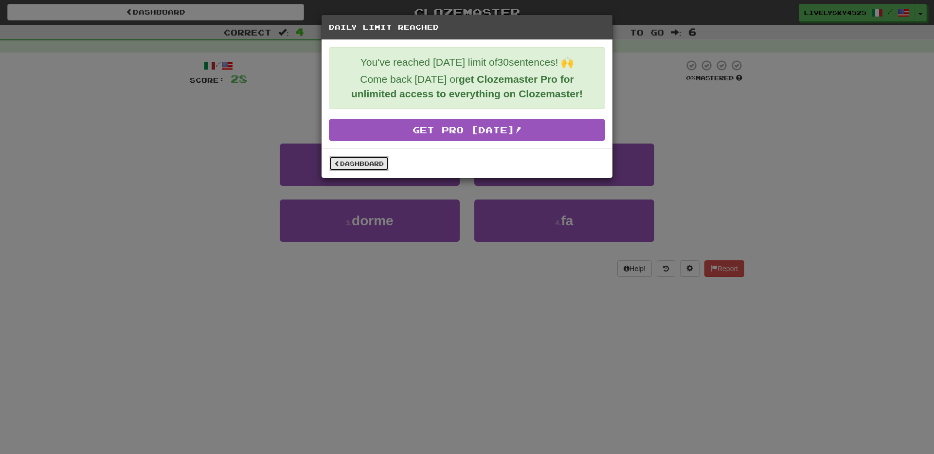
click at [381, 164] on link "Dashboard" at bounding box center [359, 163] width 60 height 15
